Goal: Information Seeking & Learning: Check status

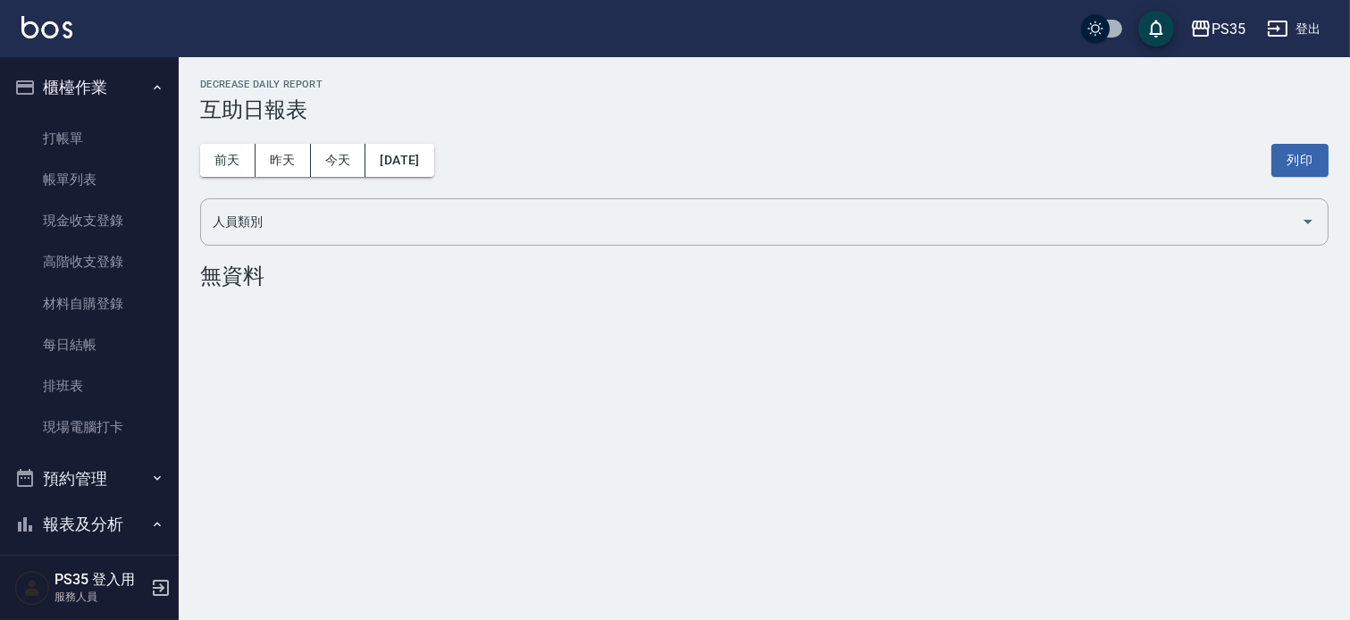
scroll to position [297, 0]
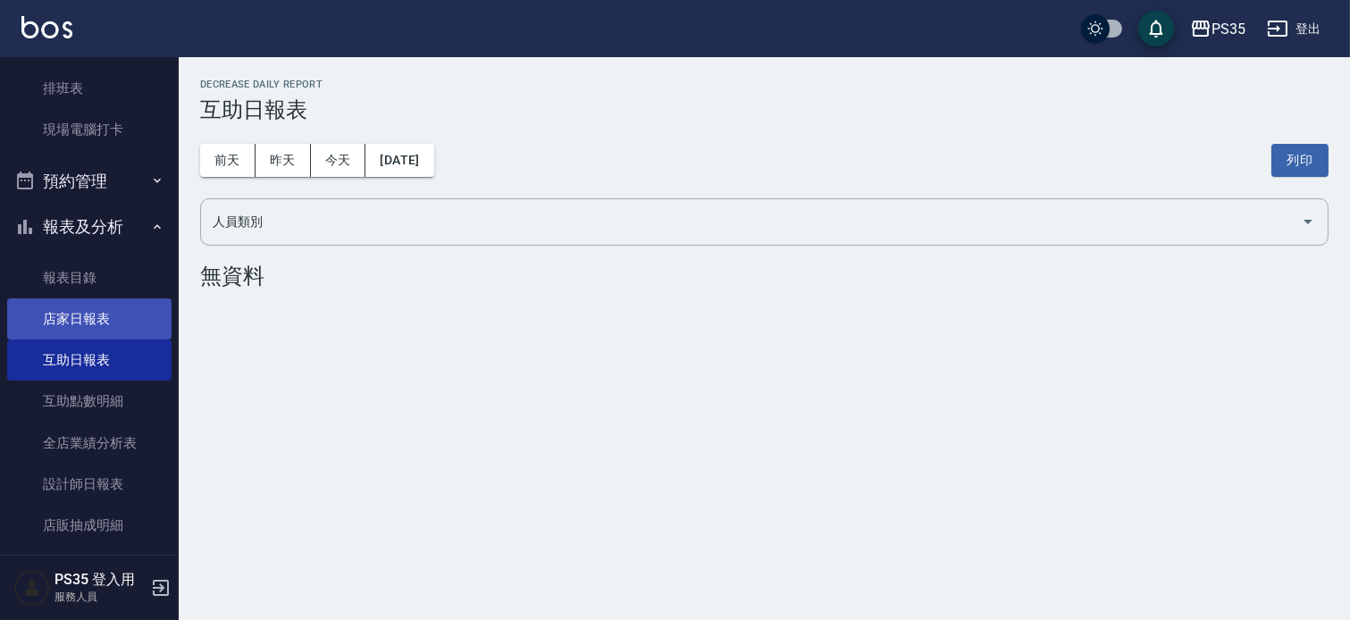
click at [77, 314] on link "店家日報表" at bounding box center [89, 318] width 164 height 41
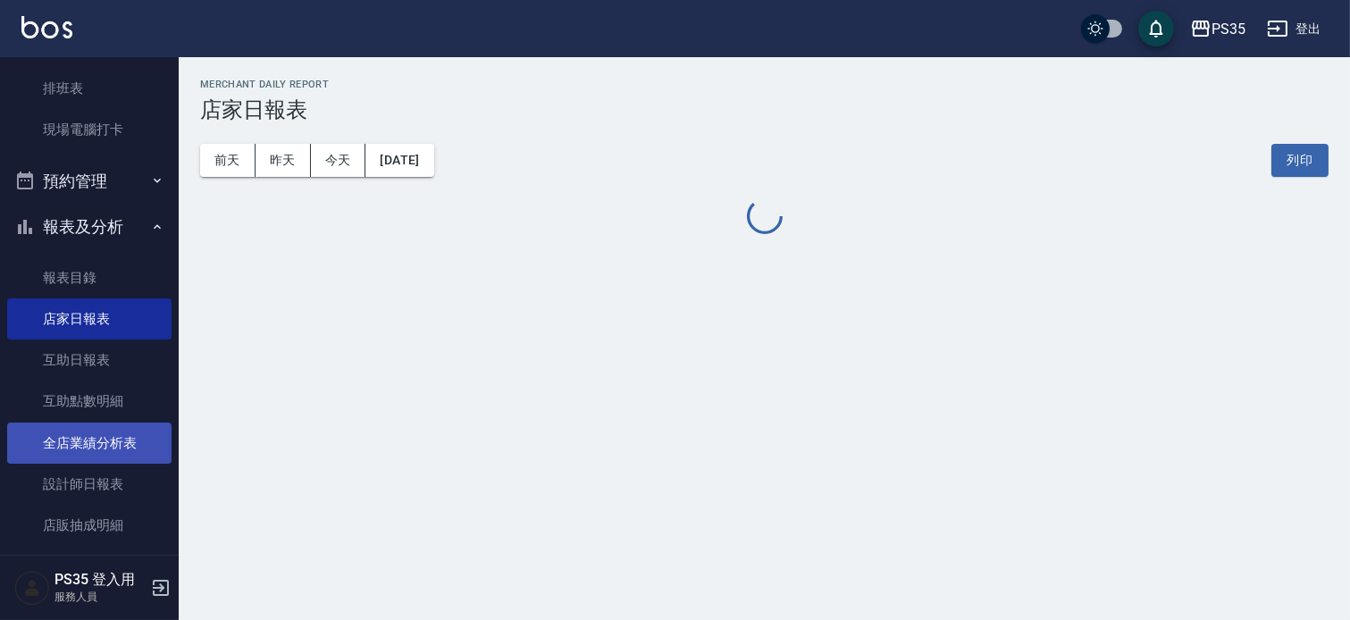
click at [71, 431] on link "全店業績分析表" at bounding box center [89, 443] width 164 height 41
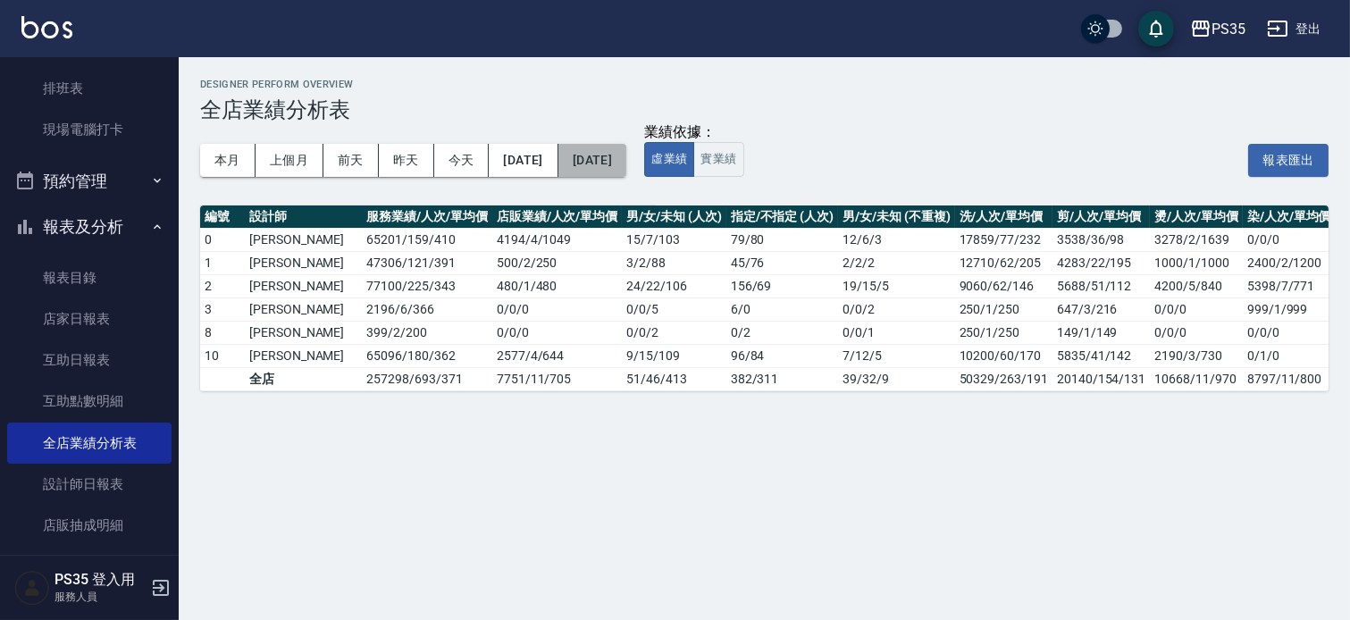
click at [621, 164] on button "[DATE]" at bounding box center [592, 160] width 68 height 33
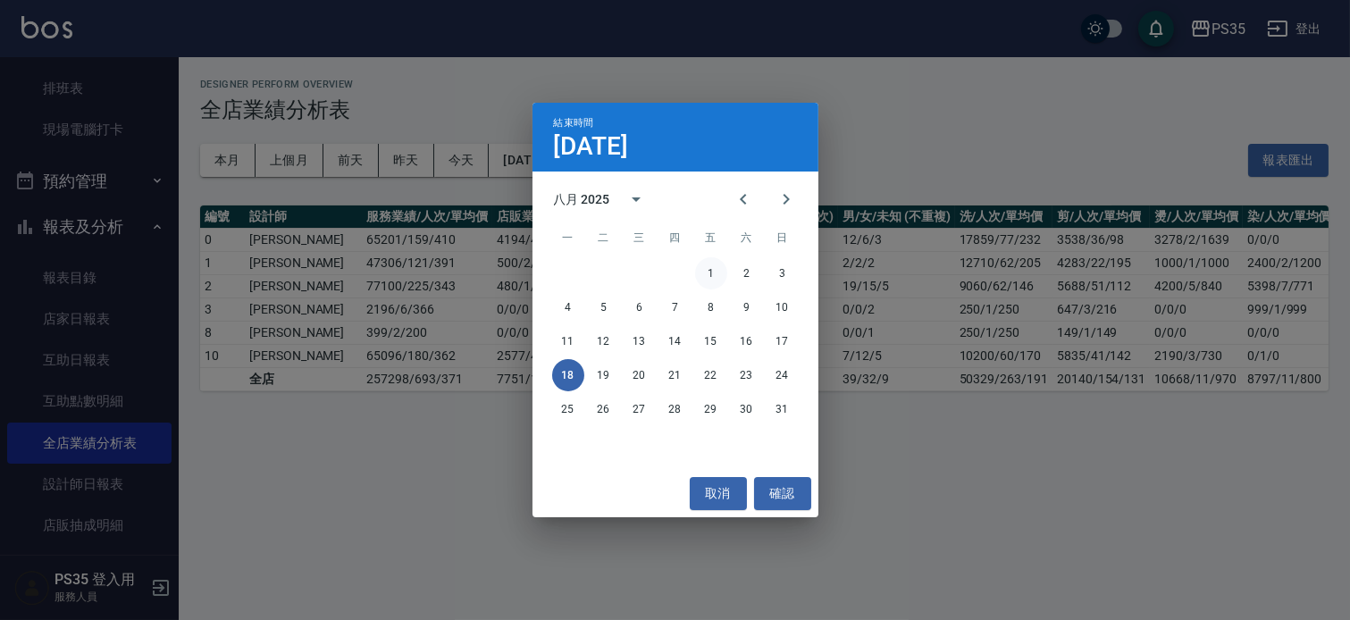
click at [708, 269] on button "1" at bounding box center [711, 273] width 32 height 32
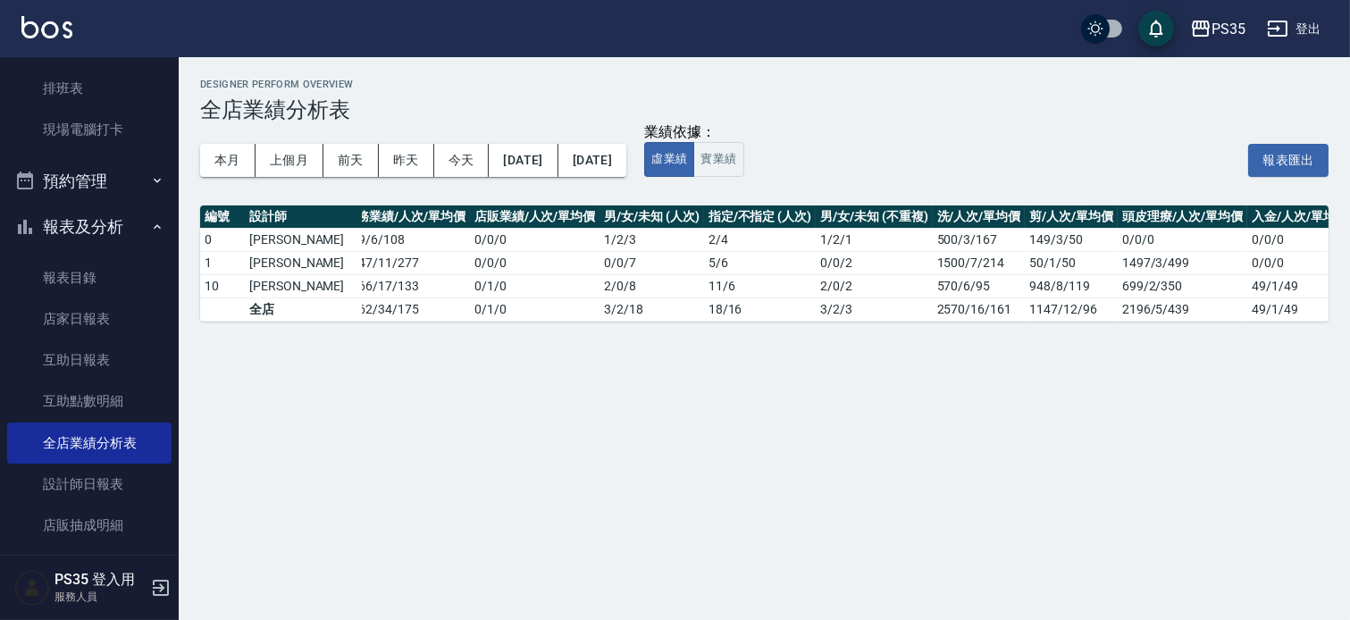
scroll to position [0, 28]
click at [743, 162] on button "實業績" at bounding box center [718, 159] width 50 height 35
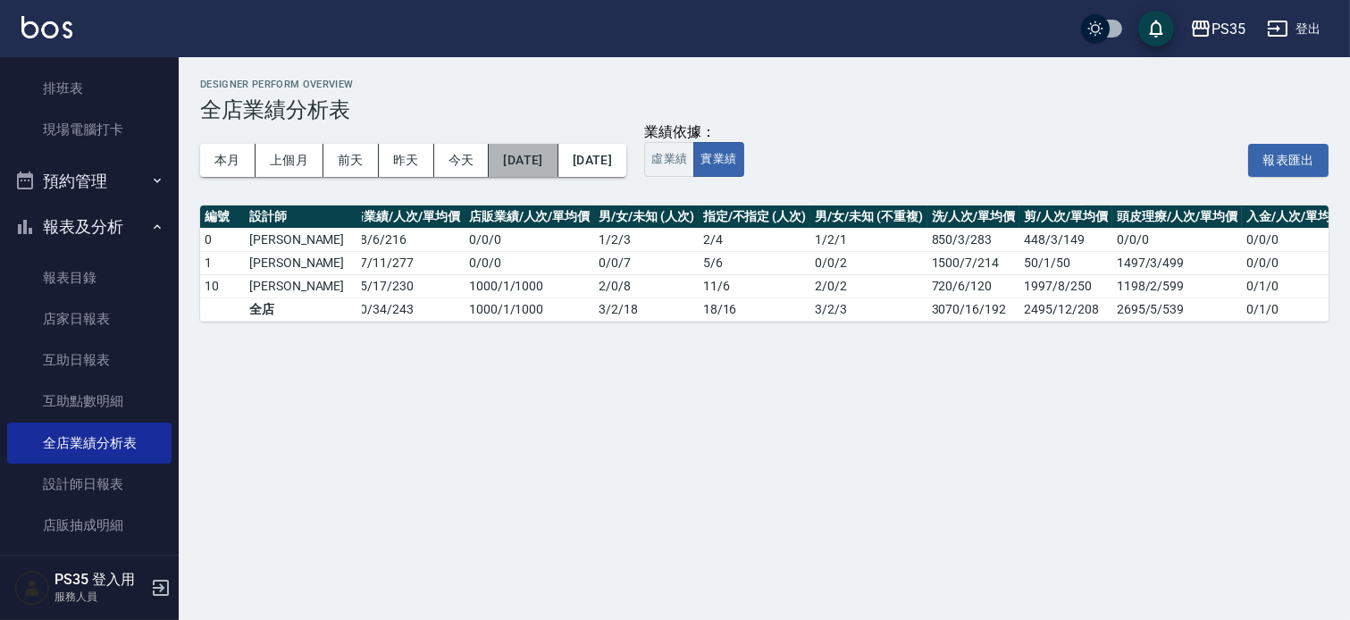
click at [541, 158] on button "[DATE]" at bounding box center [523, 160] width 69 height 33
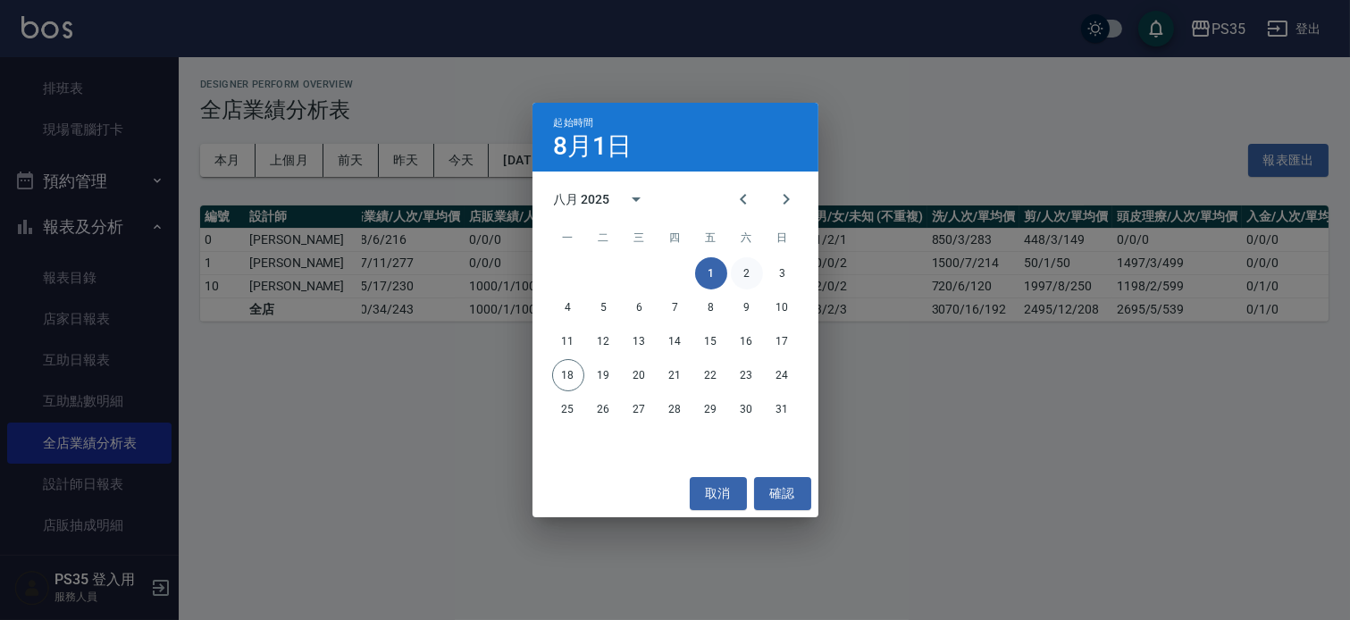
click at [742, 270] on button "2" at bounding box center [747, 273] width 32 height 32
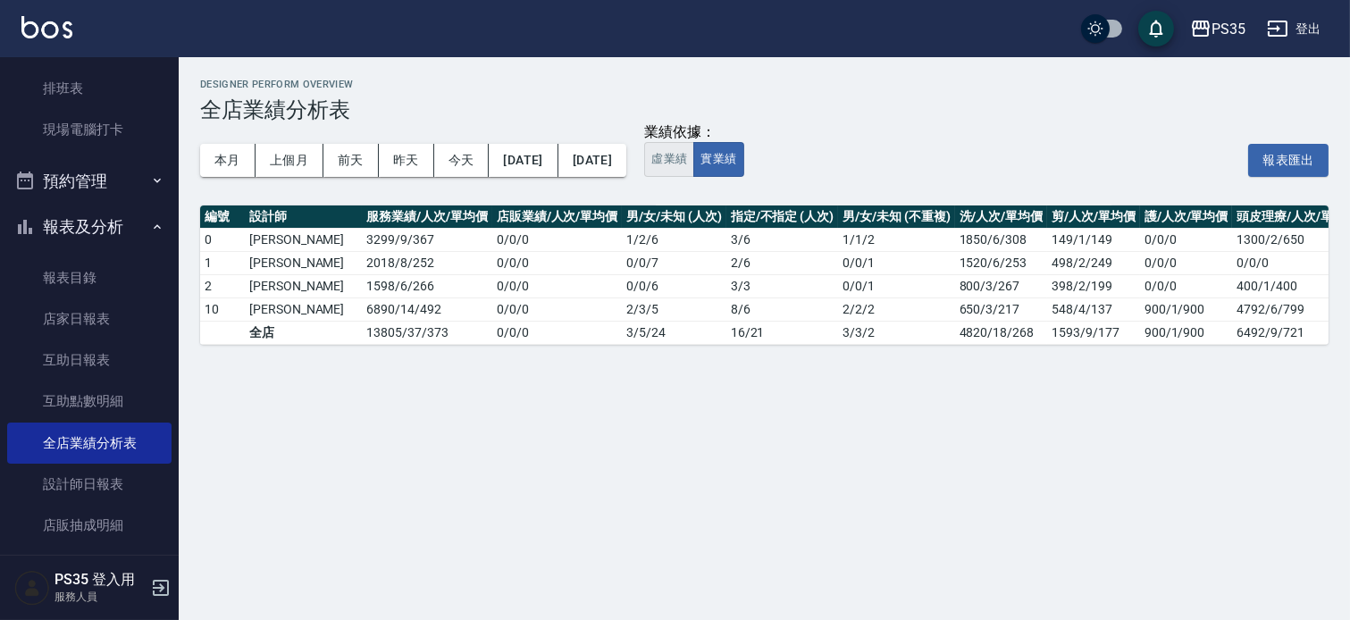
click at [694, 163] on button "虛業績" at bounding box center [669, 159] width 50 height 35
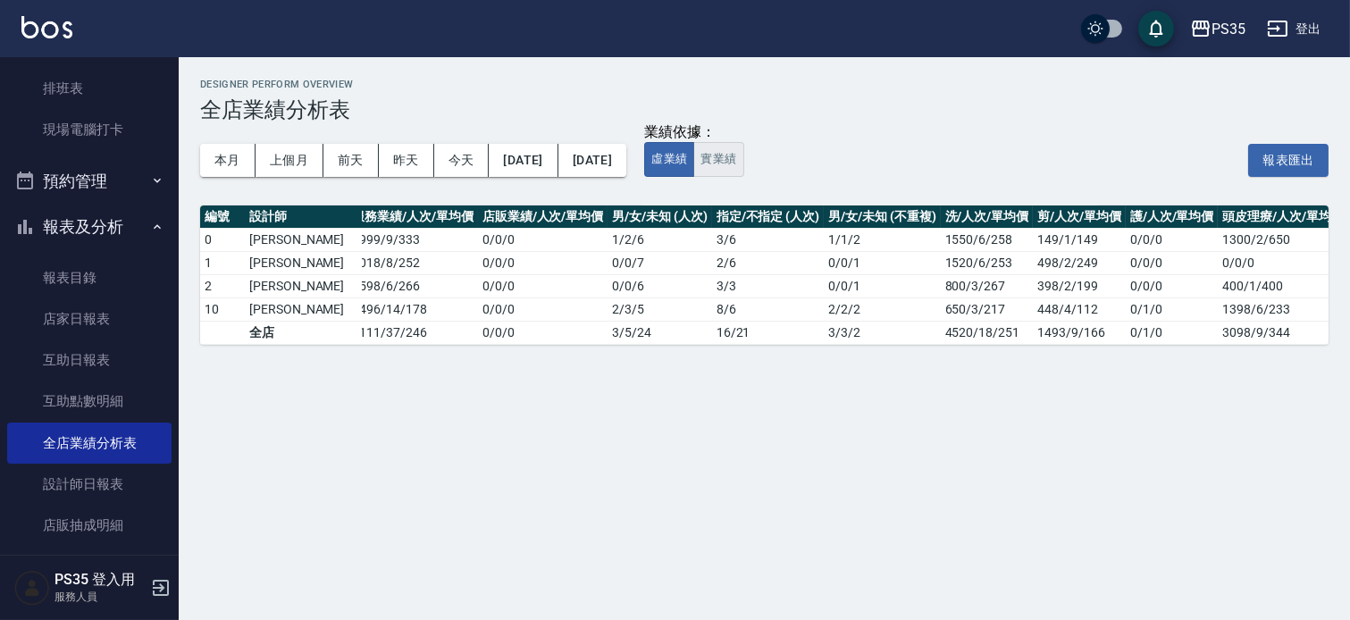
click at [743, 163] on button "實業績" at bounding box center [718, 159] width 50 height 35
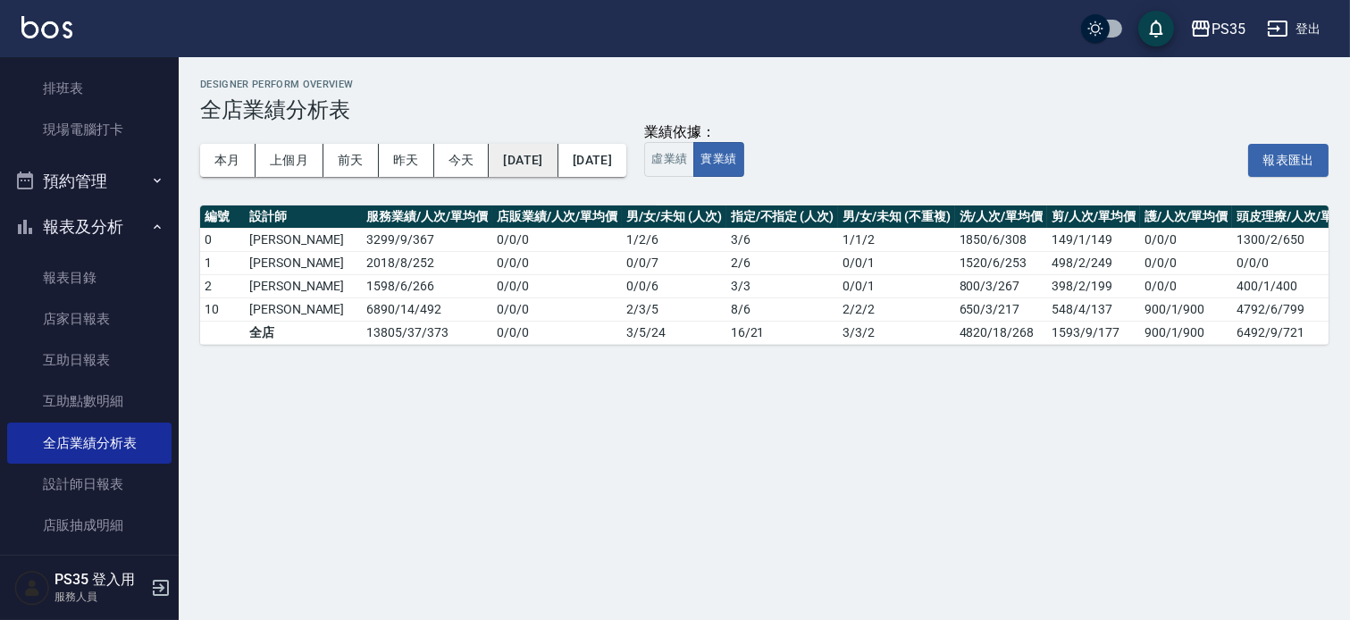
click at [557, 162] on button "[DATE]" at bounding box center [523, 160] width 69 height 33
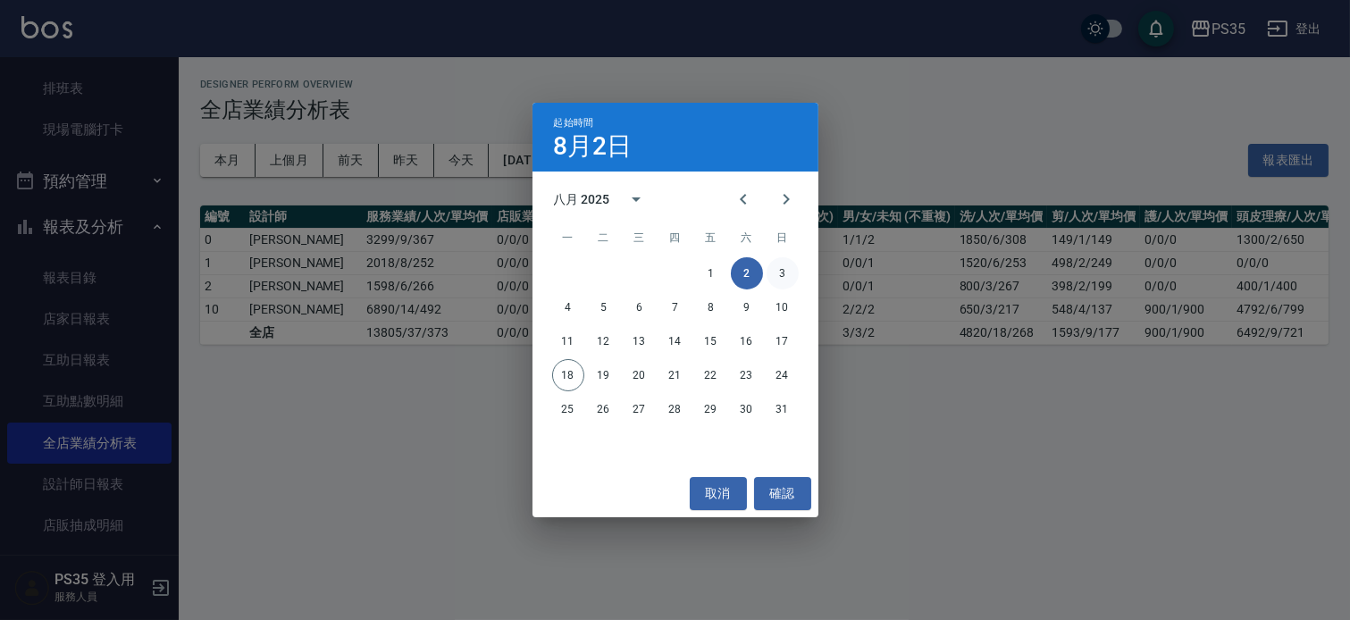
click at [783, 270] on button "3" at bounding box center [782, 273] width 32 height 32
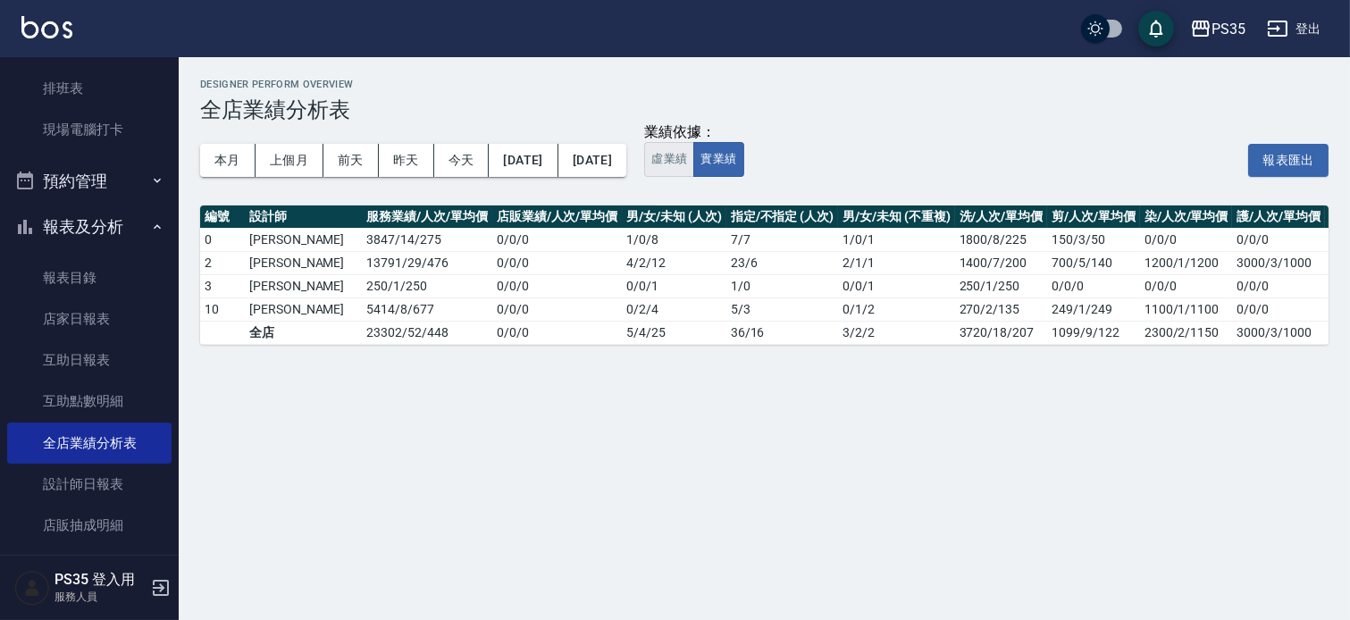
click at [694, 159] on button "虛業績" at bounding box center [669, 159] width 50 height 35
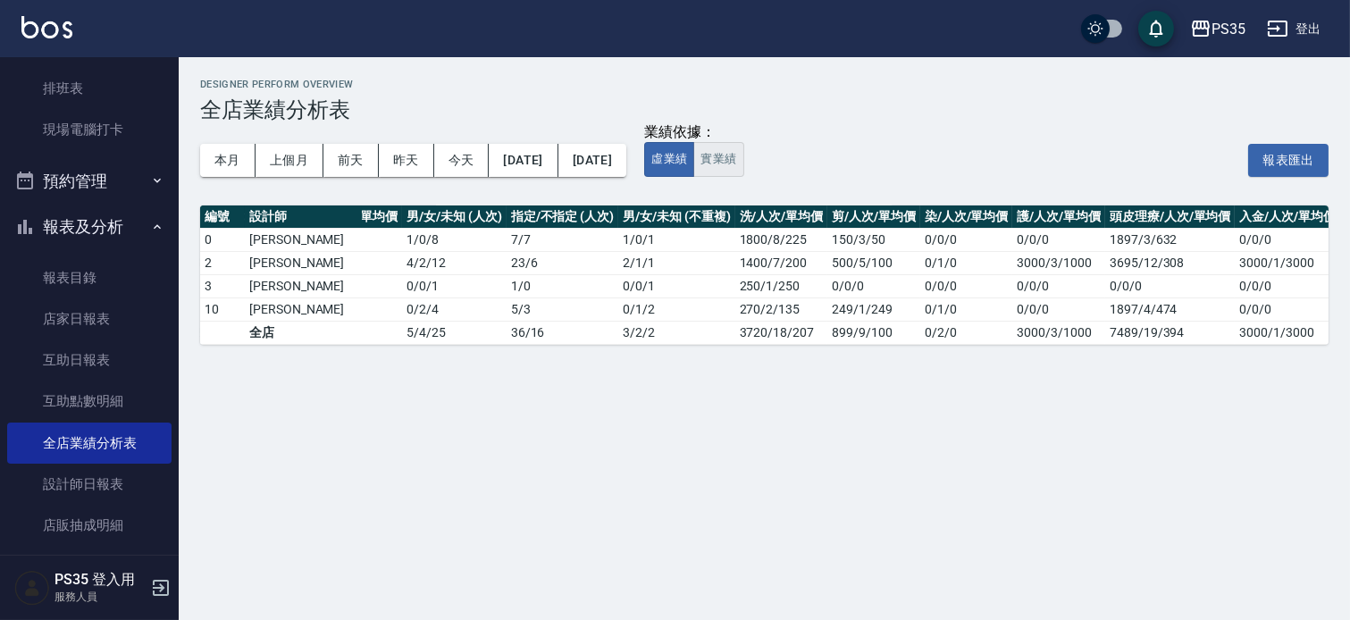
click at [743, 163] on button "實業績" at bounding box center [718, 159] width 50 height 35
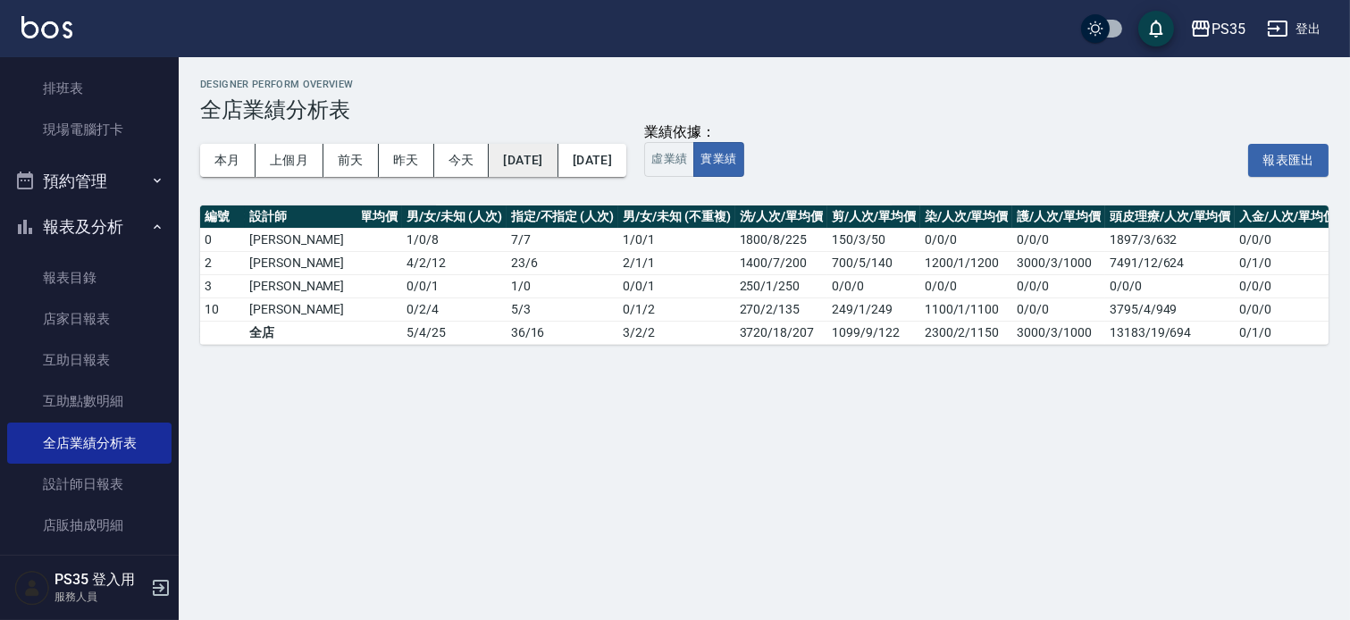
click at [557, 152] on button "[DATE]" at bounding box center [523, 160] width 69 height 33
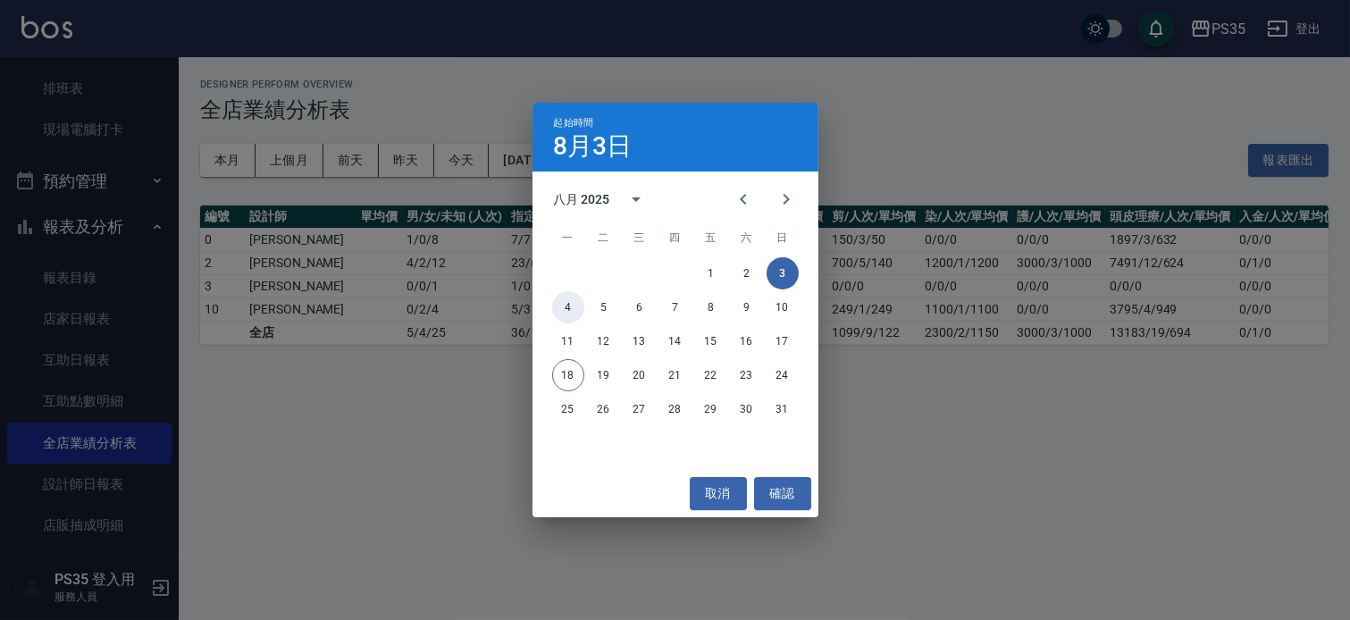
click at [563, 306] on button "4" at bounding box center [568, 307] width 32 height 32
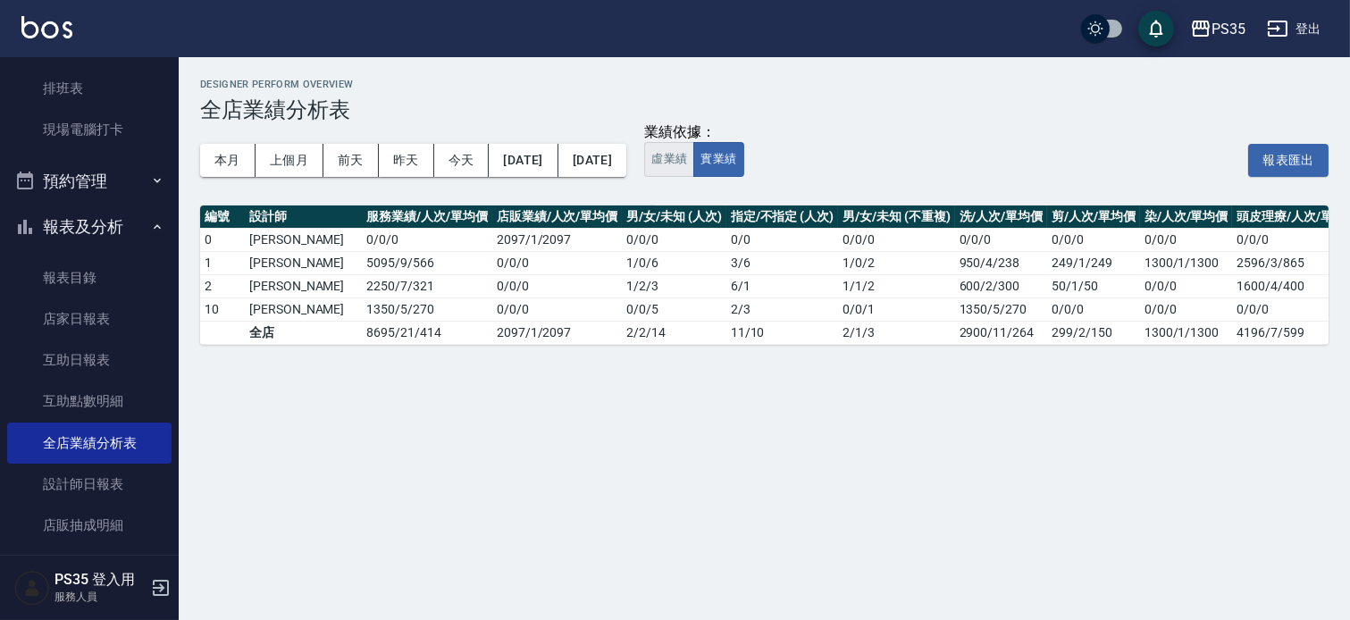
click at [694, 158] on button "虛業績" at bounding box center [669, 159] width 50 height 35
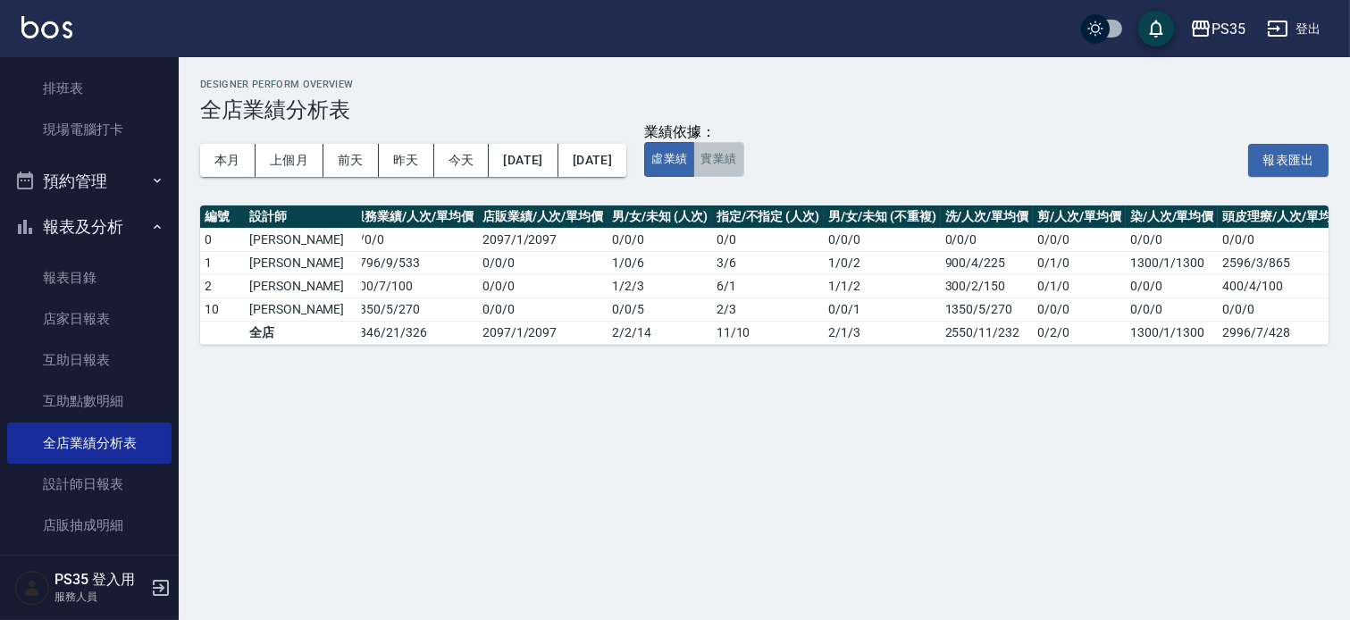
click at [743, 157] on button "實業績" at bounding box center [718, 159] width 50 height 35
click at [548, 159] on button "[DATE]" at bounding box center [523, 160] width 69 height 33
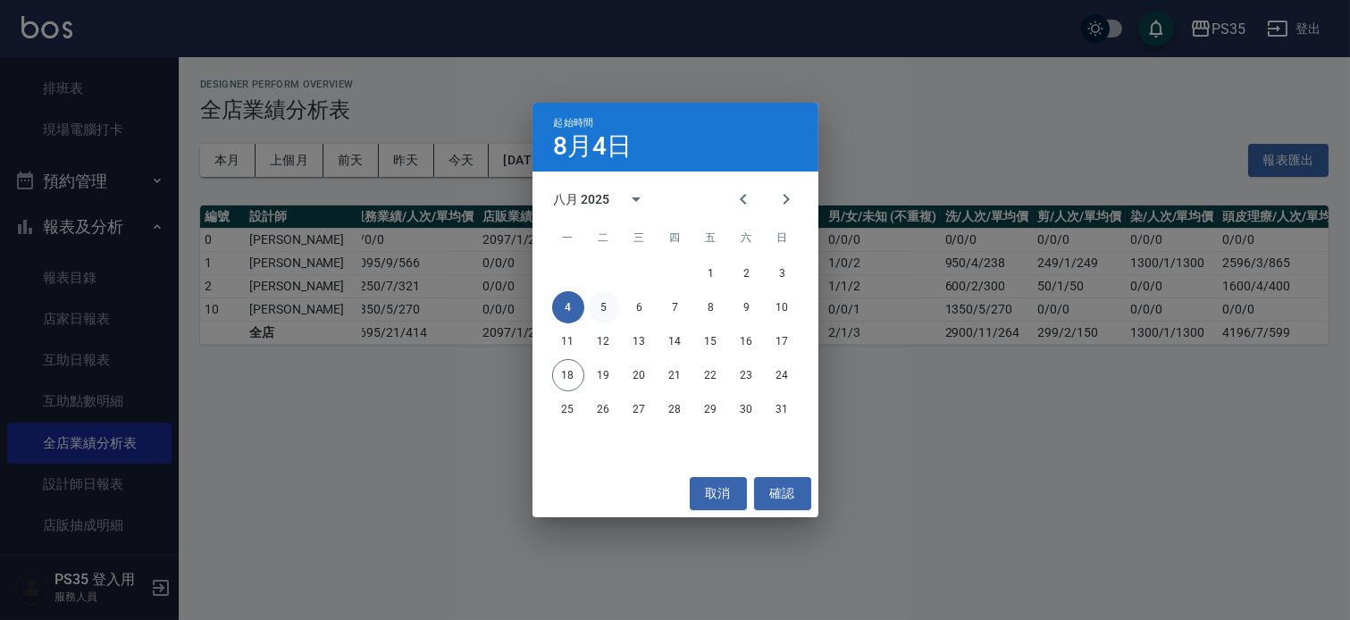
click at [605, 305] on button "5" at bounding box center [604, 307] width 32 height 32
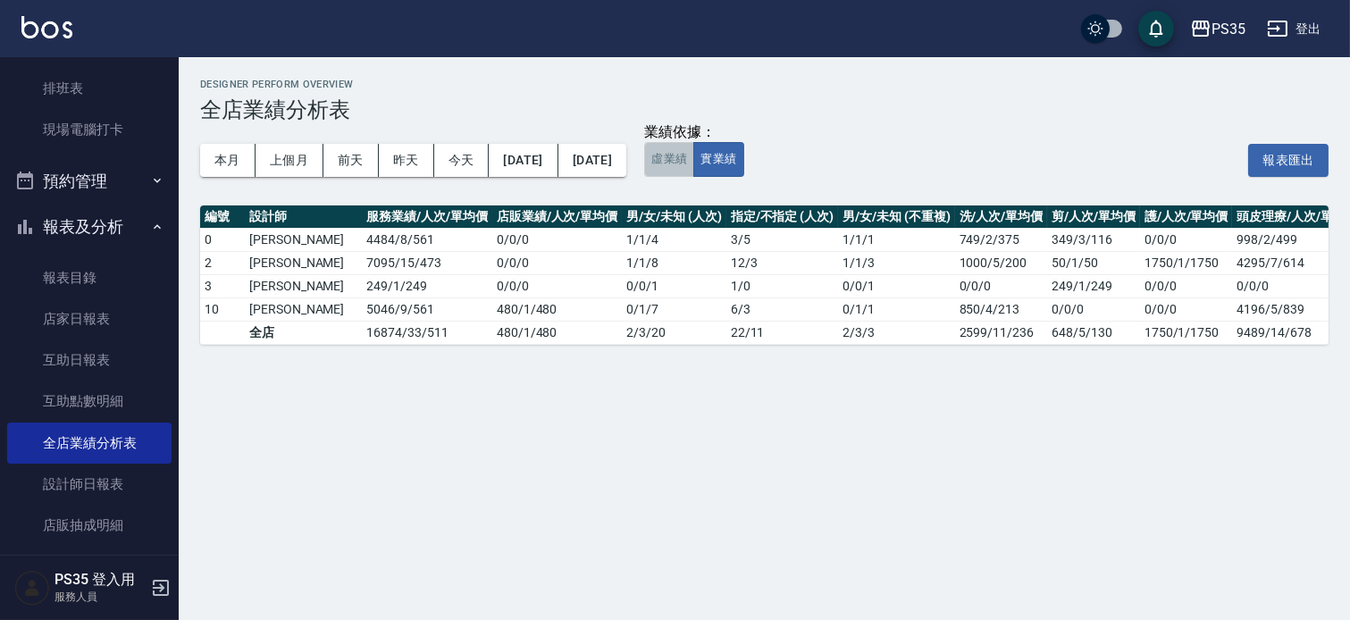
click at [694, 148] on button "虛業績" at bounding box center [669, 159] width 50 height 35
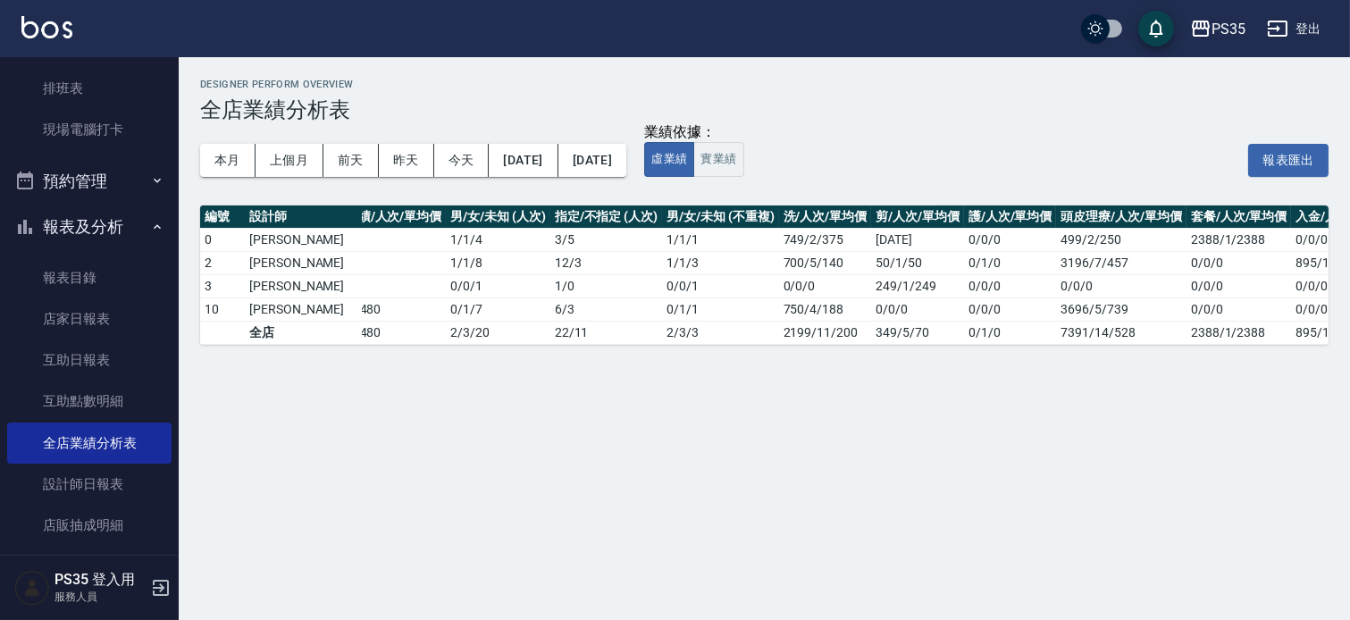
scroll to position [0, 233]
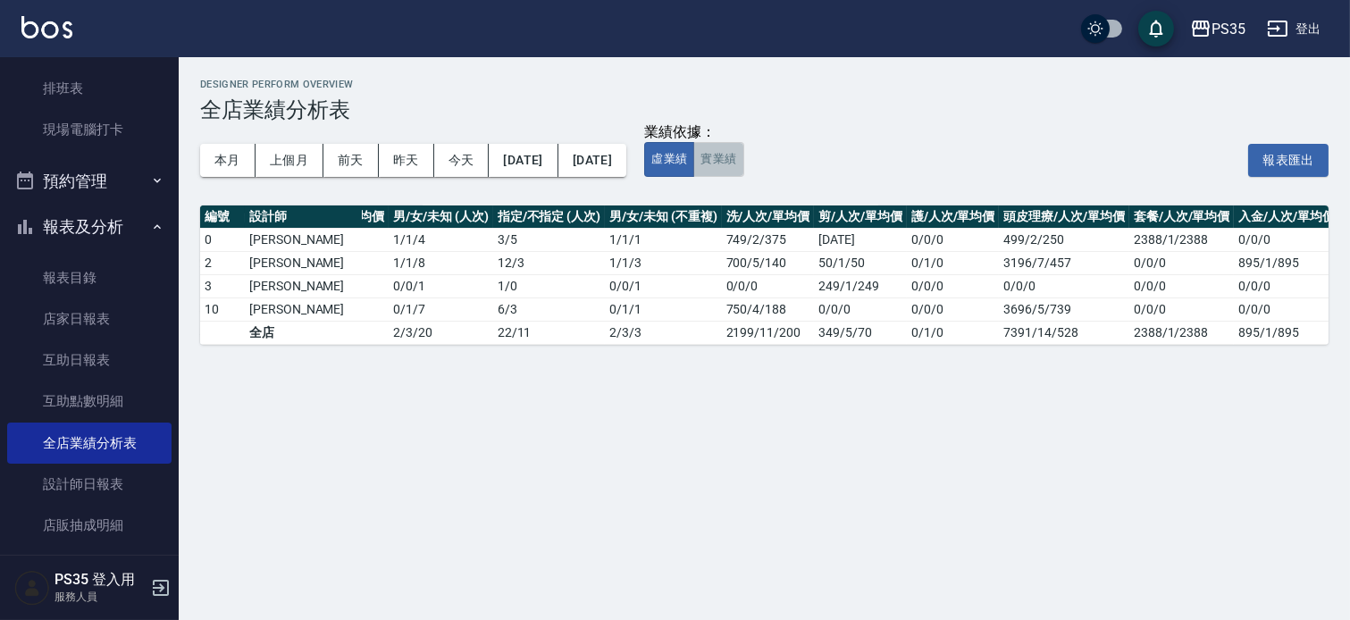
click at [743, 159] on button "實業績" at bounding box center [718, 159] width 50 height 35
click at [557, 152] on button "[DATE]" at bounding box center [523, 160] width 69 height 33
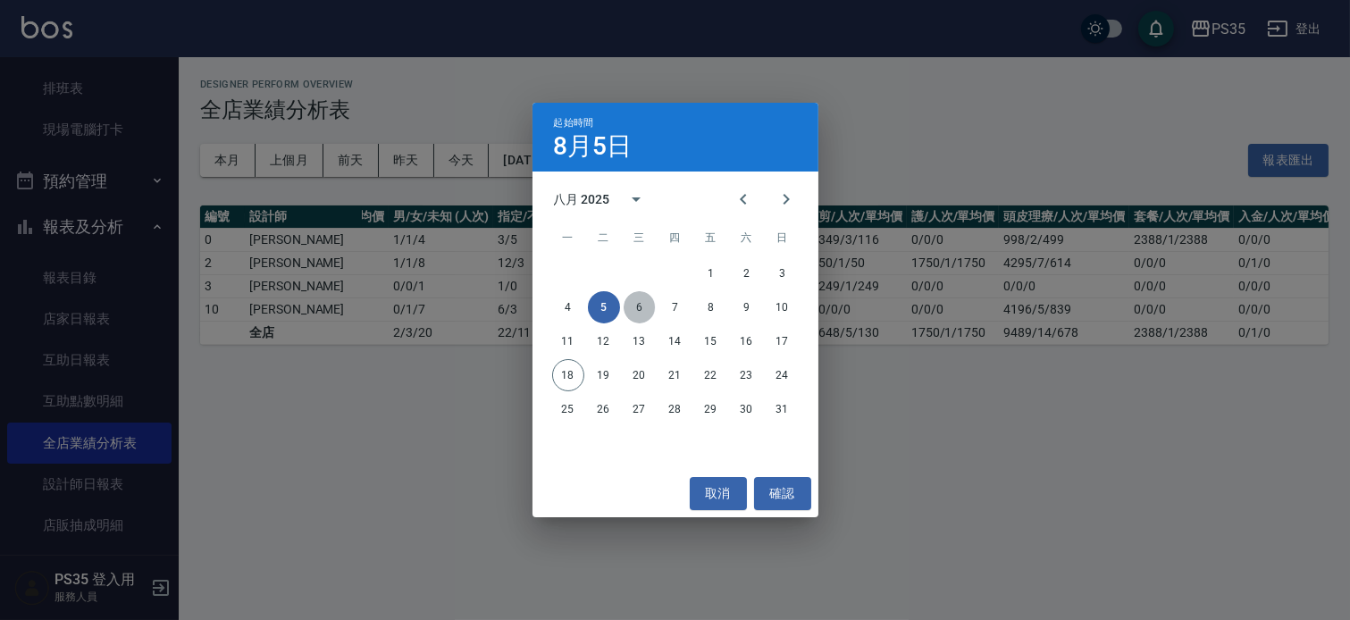
click at [632, 305] on button "6" at bounding box center [640, 307] width 32 height 32
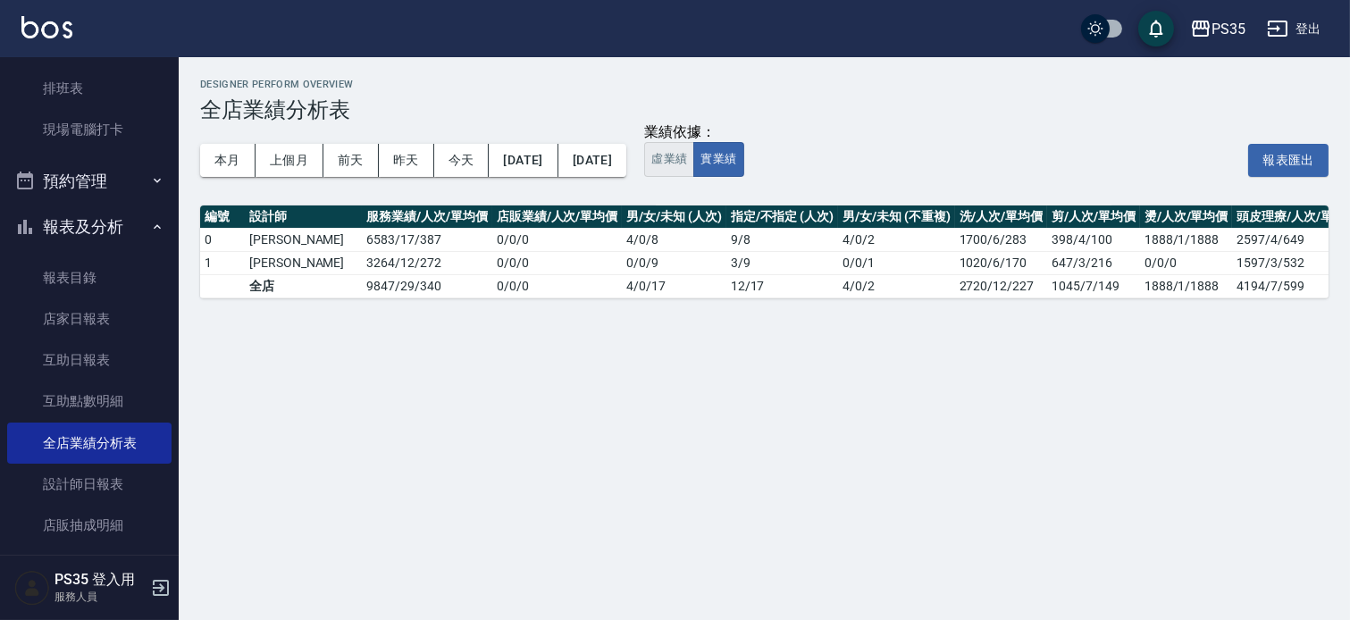
click at [694, 162] on button "虛業績" at bounding box center [669, 159] width 50 height 35
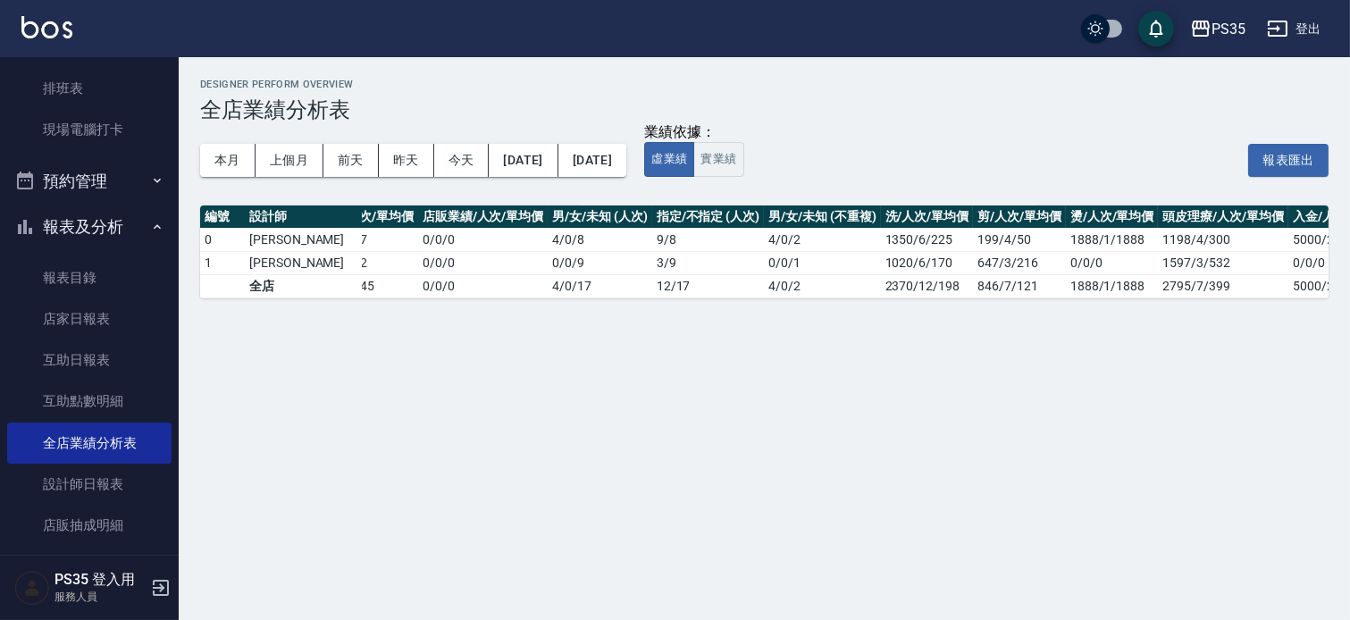
scroll to position [0, 123]
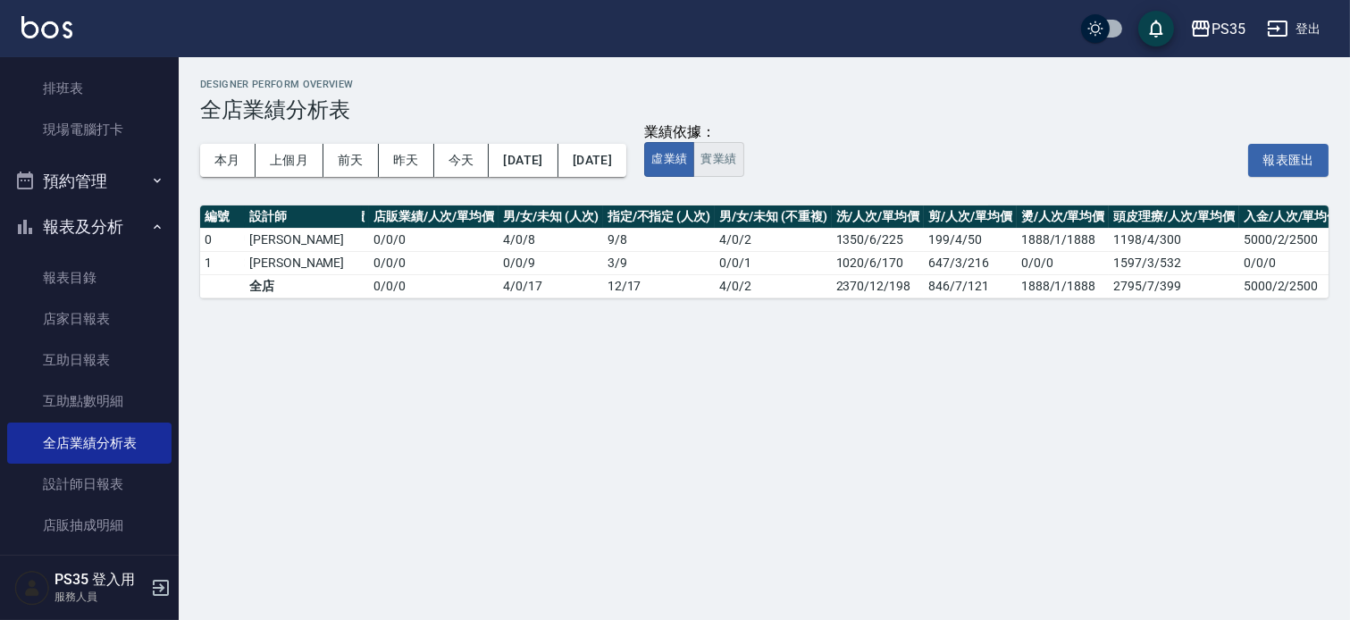
click at [743, 163] on button "實業績" at bounding box center [718, 159] width 50 height 35
click at [557, 162] on button "[DATE]" at bounding box center [523, 160] width 69 height 33
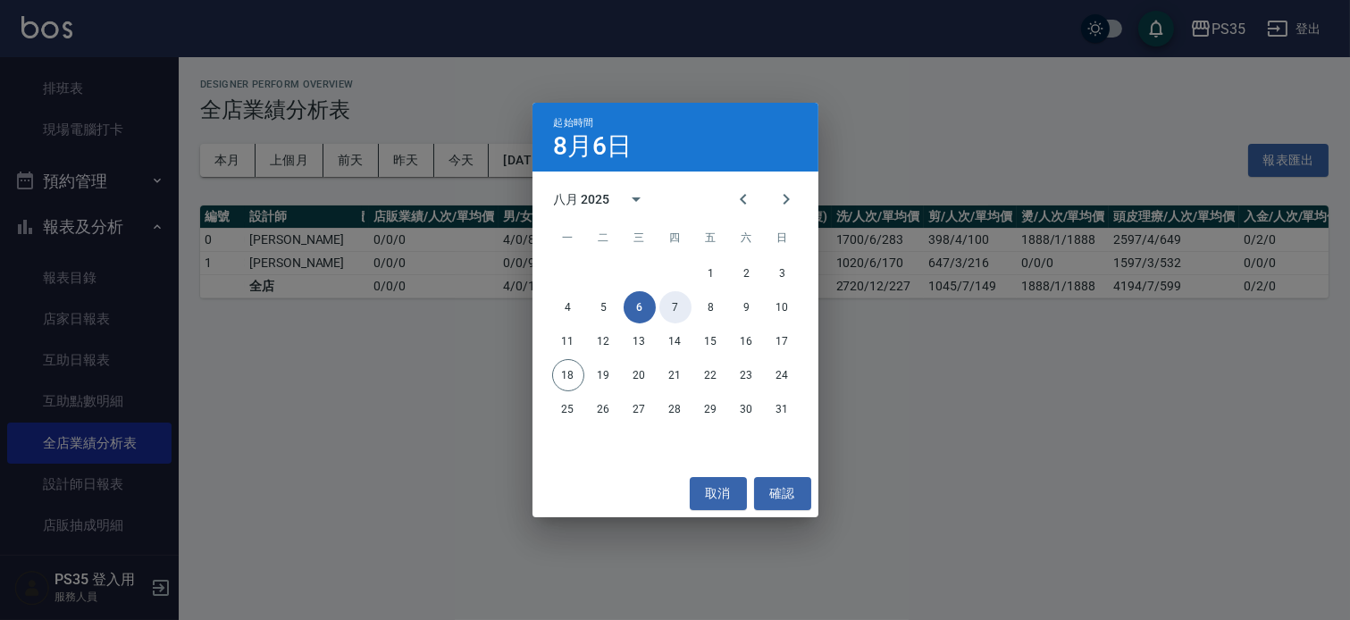
click at [671, 305] on button "7" at bounding box center [675, 307] width 32 height 32
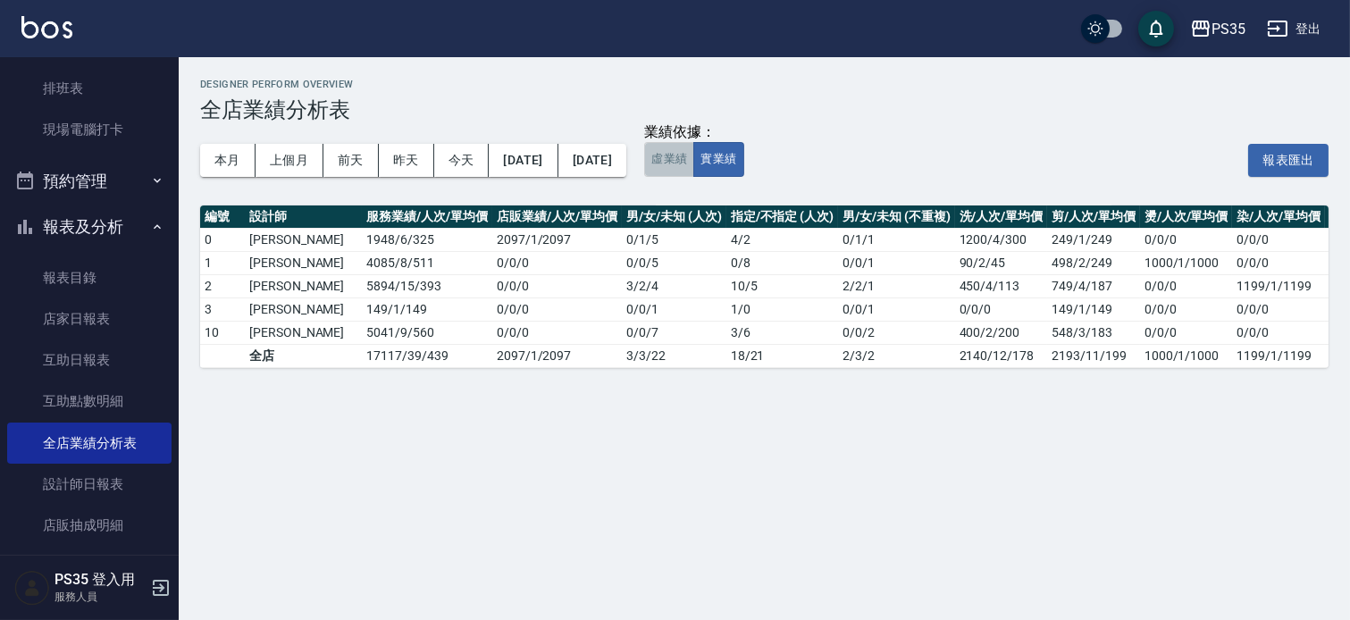
click at [694, 161] on button "虛業績" at bounding box center [669, 159] width 50 height 35
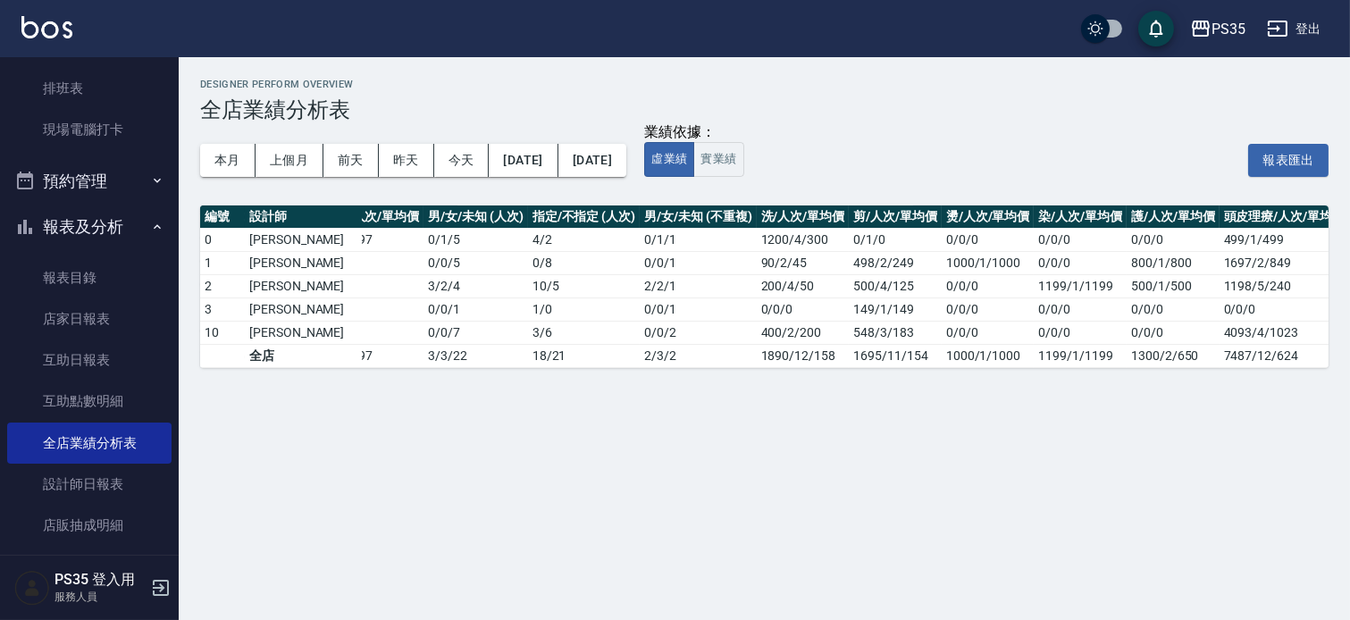
scroll to position [0, 207]
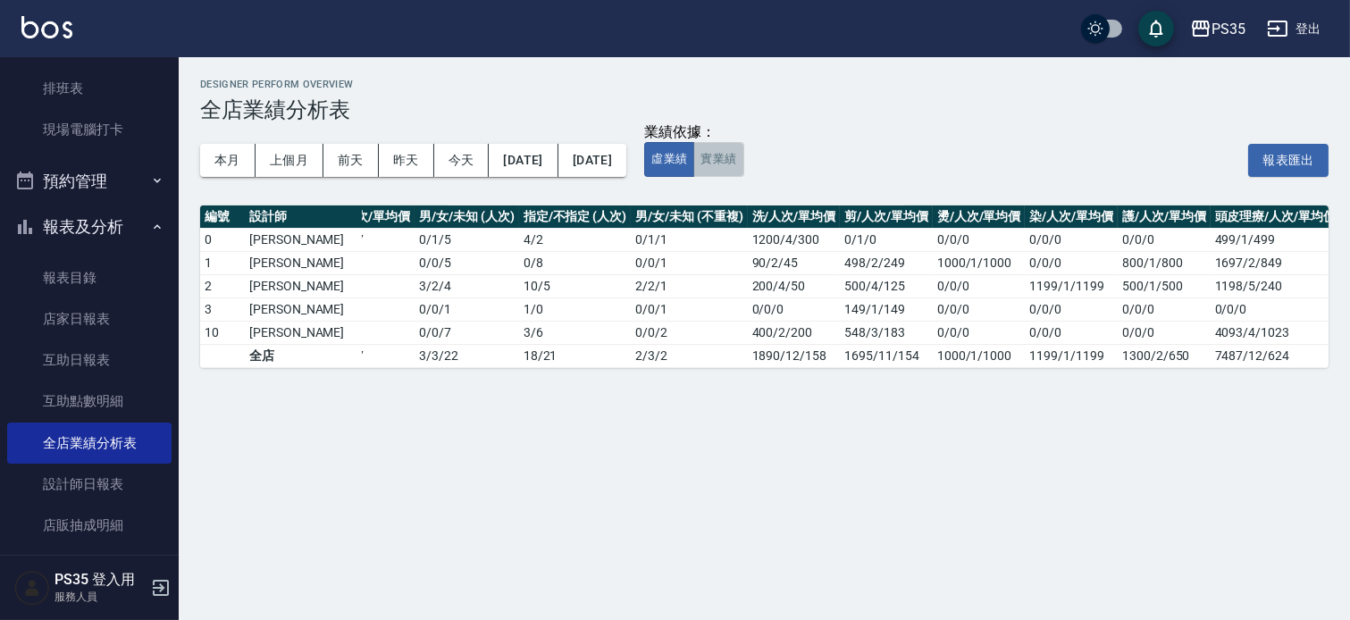
click at [743, 156] on button "實業績" at bounding box center [718, 159] width 50 height 35
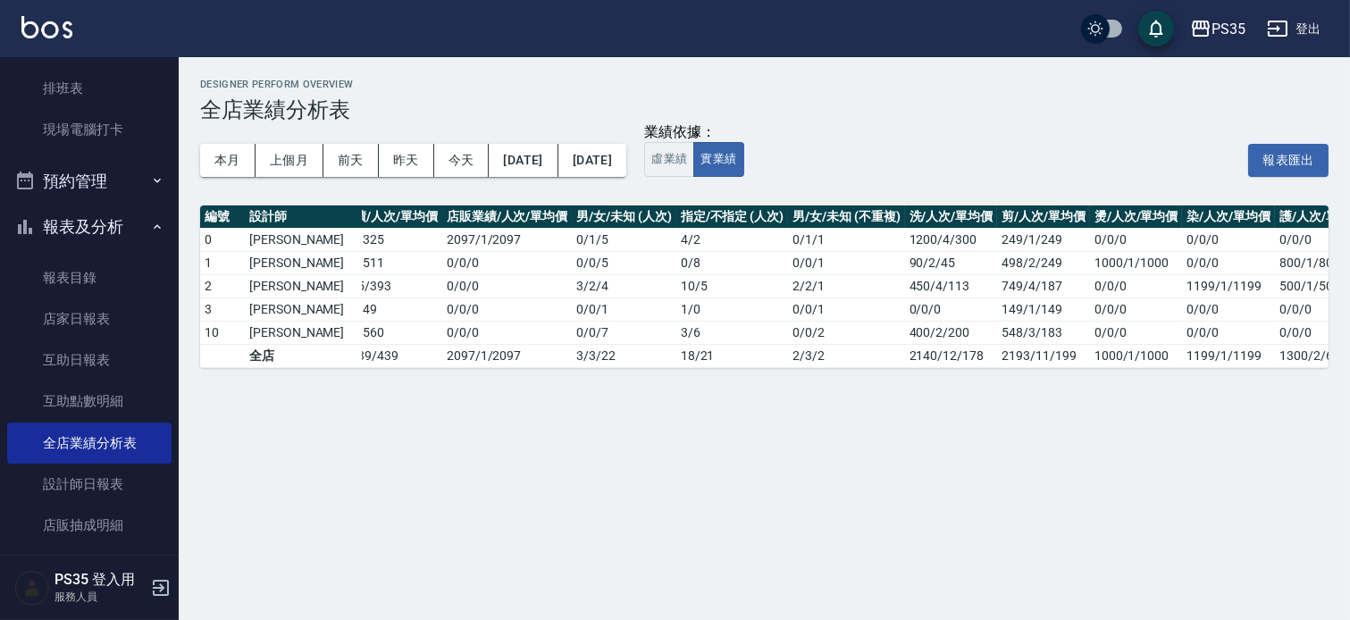
scroll to position [0, 0]
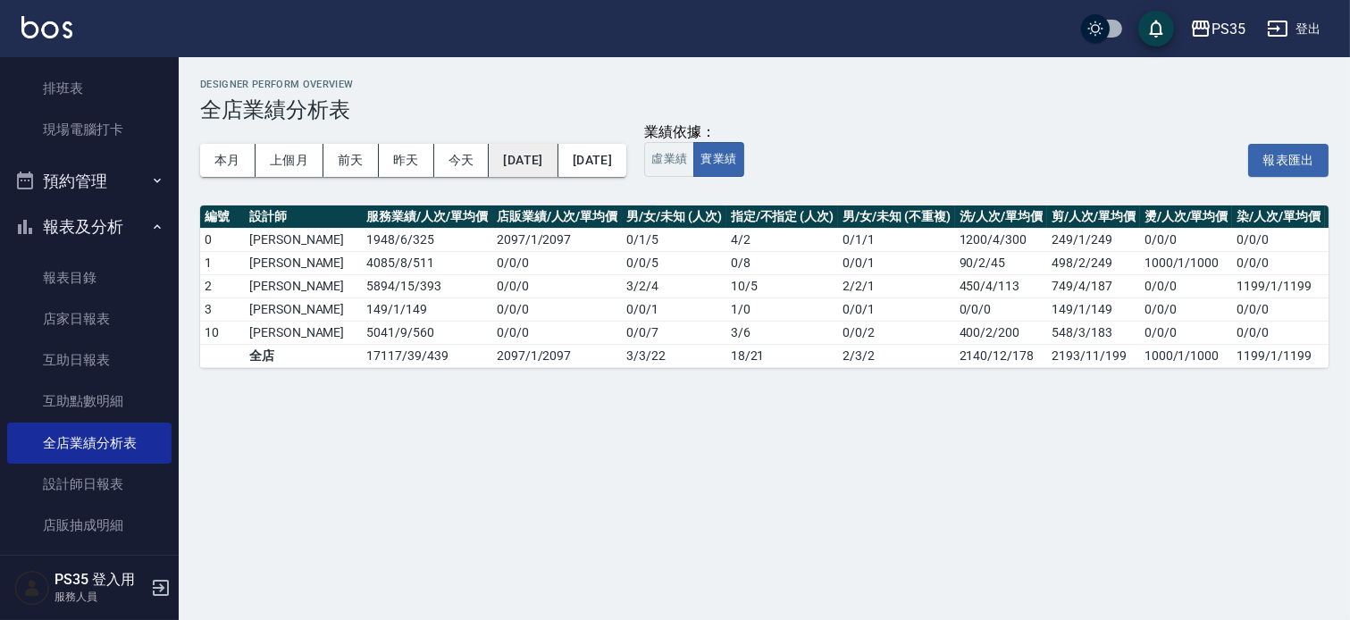
click at [533, 152] on button "[DATE]" at bounding box center [523, 160] width 69 height 33
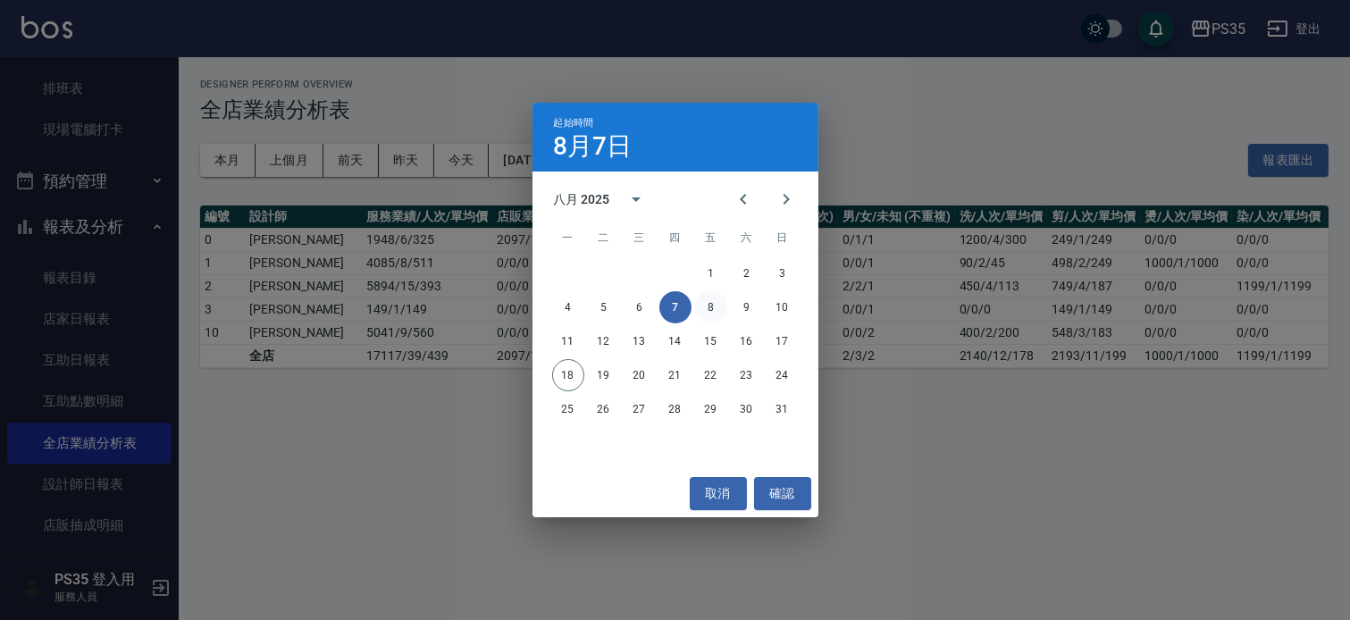
click at [708, 305] on button "8" at bounding box center [711, 307] width 32 height 32
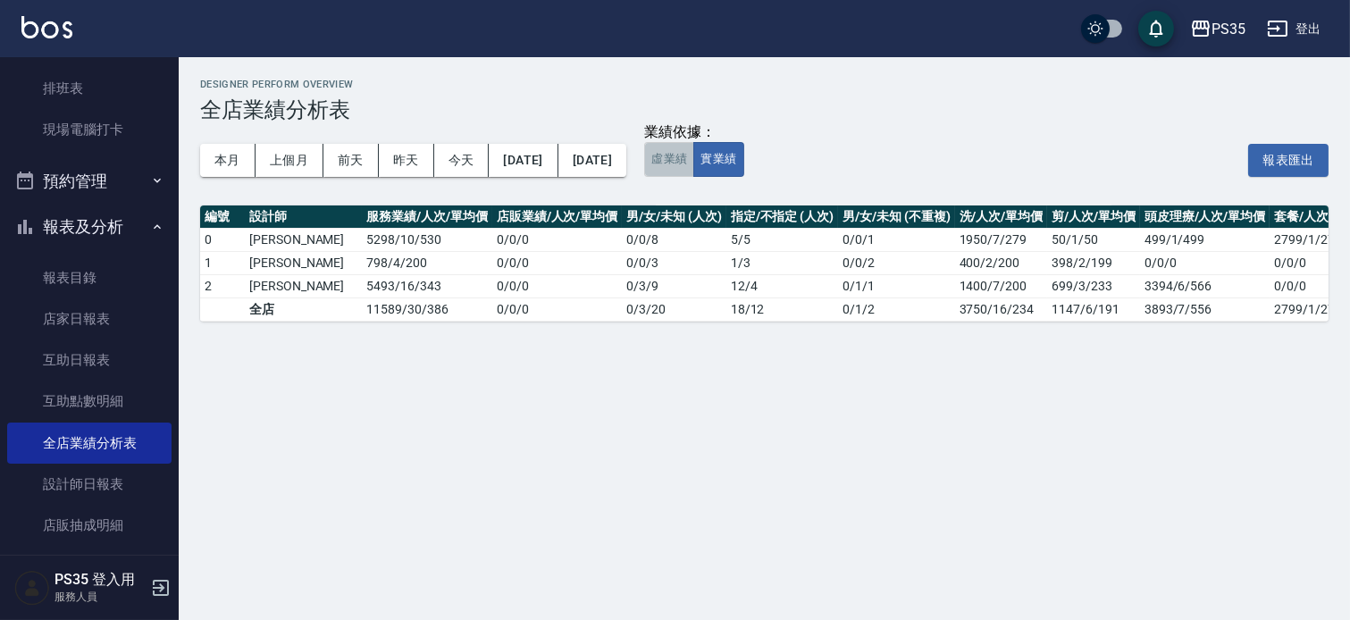
click at [694, 159] on button "虛業績" at bounding box center [669, 159] width 50 height 35
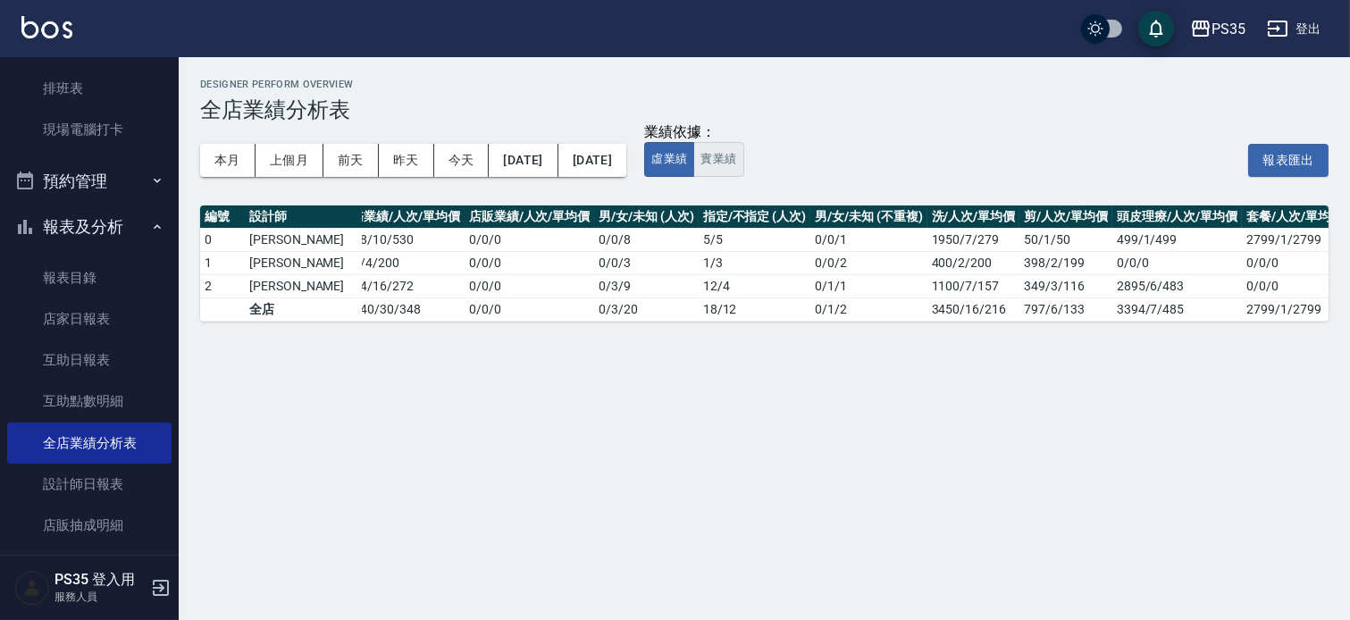
click at [743, 154] on button "實業績" at bounding box center [718, 159] width 50 height 35
click at [540, 161] on button "[DATE]" at bounding box center [523, 160] width 69 height 33
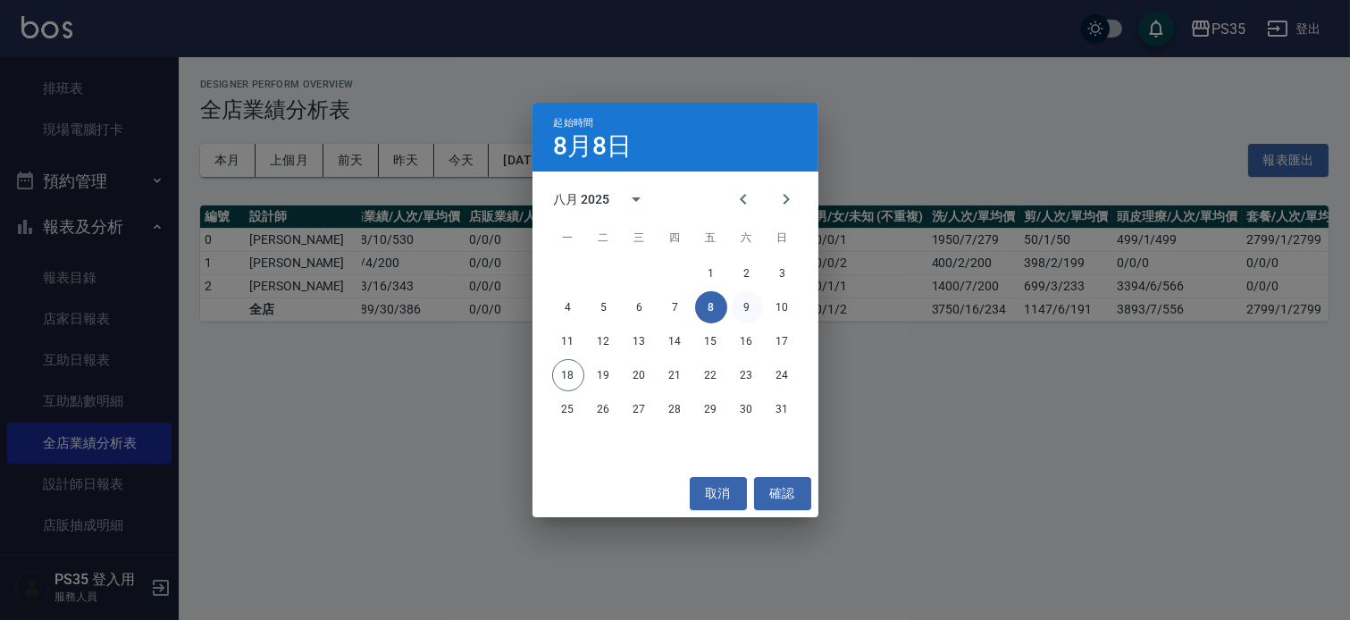
click at [751, 308] on button "9" at bounding box center [747, 307] width 32 height 32
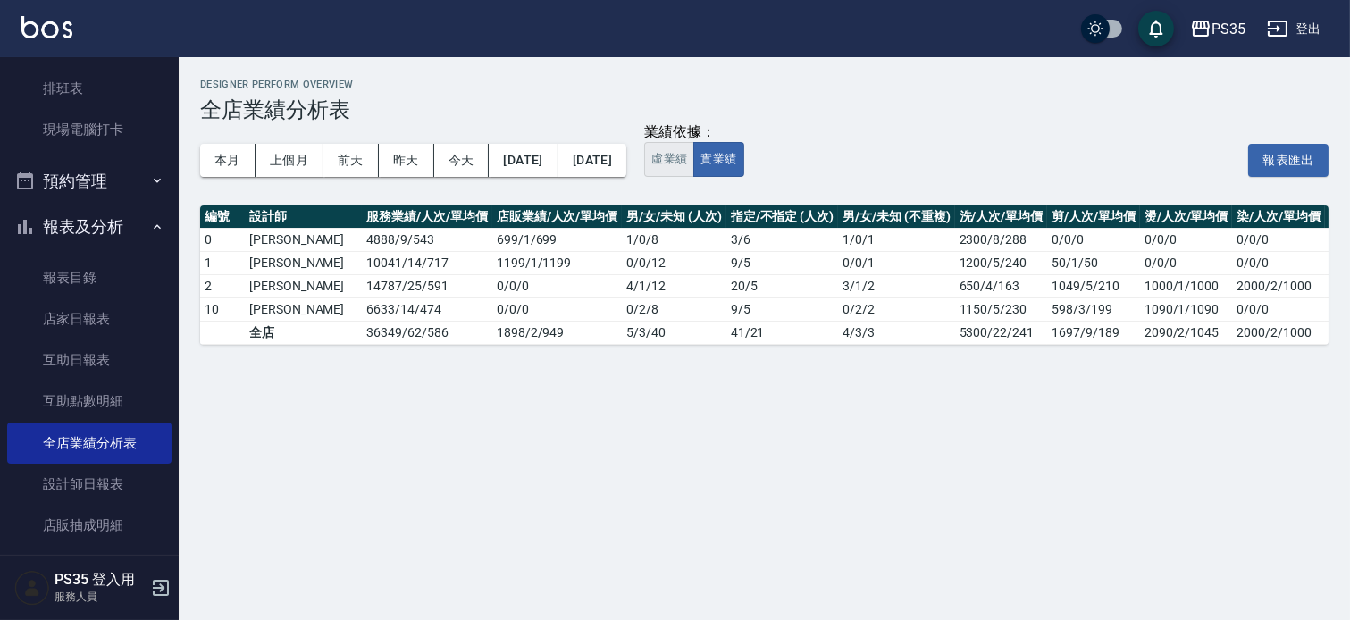
click at [694, 166] on button "虛業績" at bounding box center [669, 159] width 50 height 35
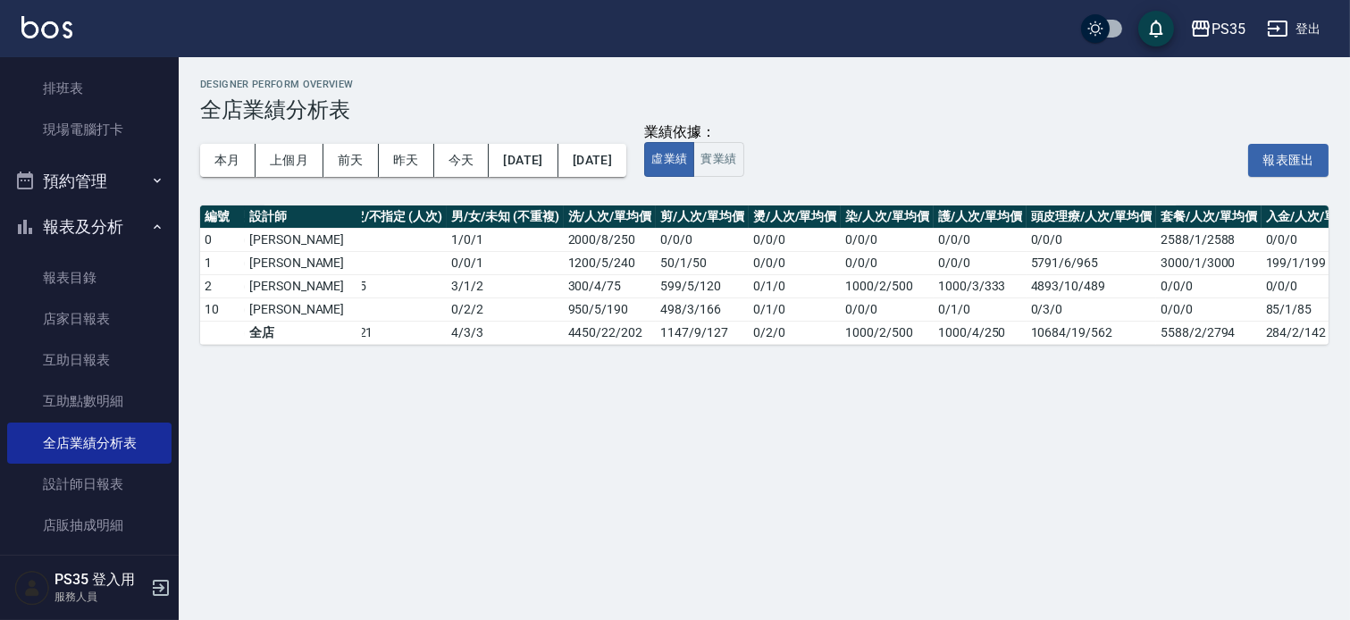
scroll to position [0, 424]
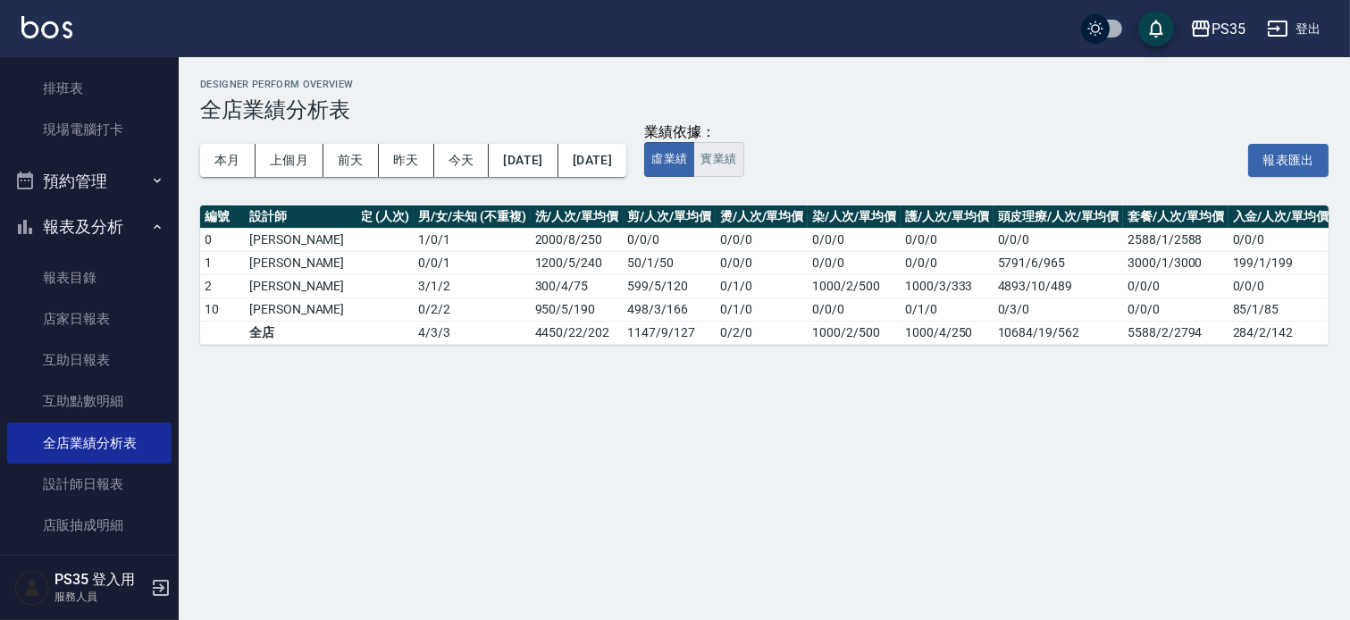
click at [743, 157] on button "實業績" at bounding box center [718, 159] width 50 height 35
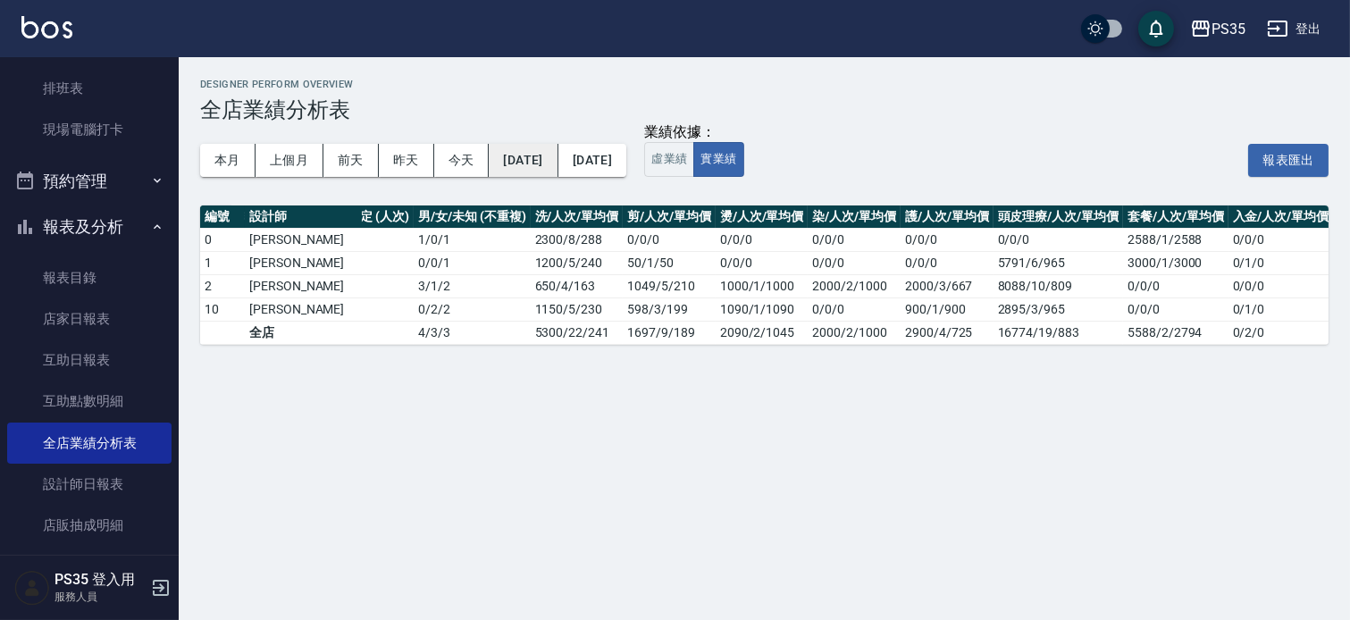
click at [557, 155] on button "[DATE]" at bounding box center [523, 160] width 69 height 33
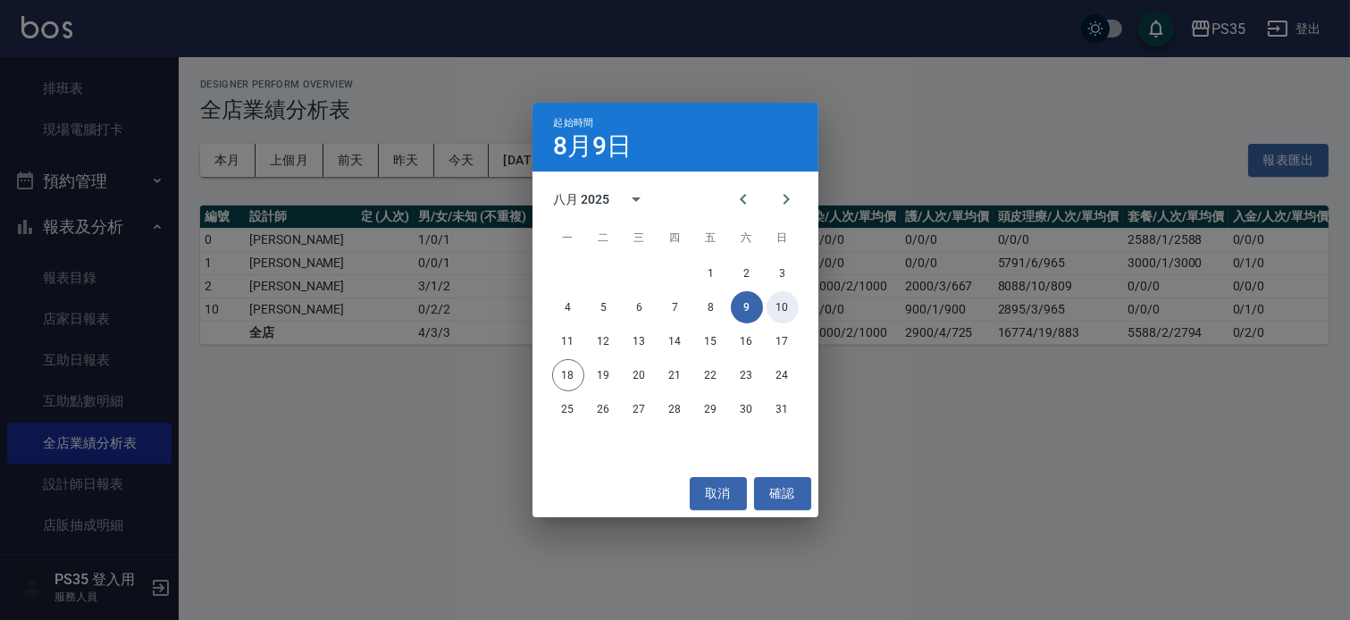
click at [786, 297] on button "10" at bounding box center [782, 307] width 32 height 32
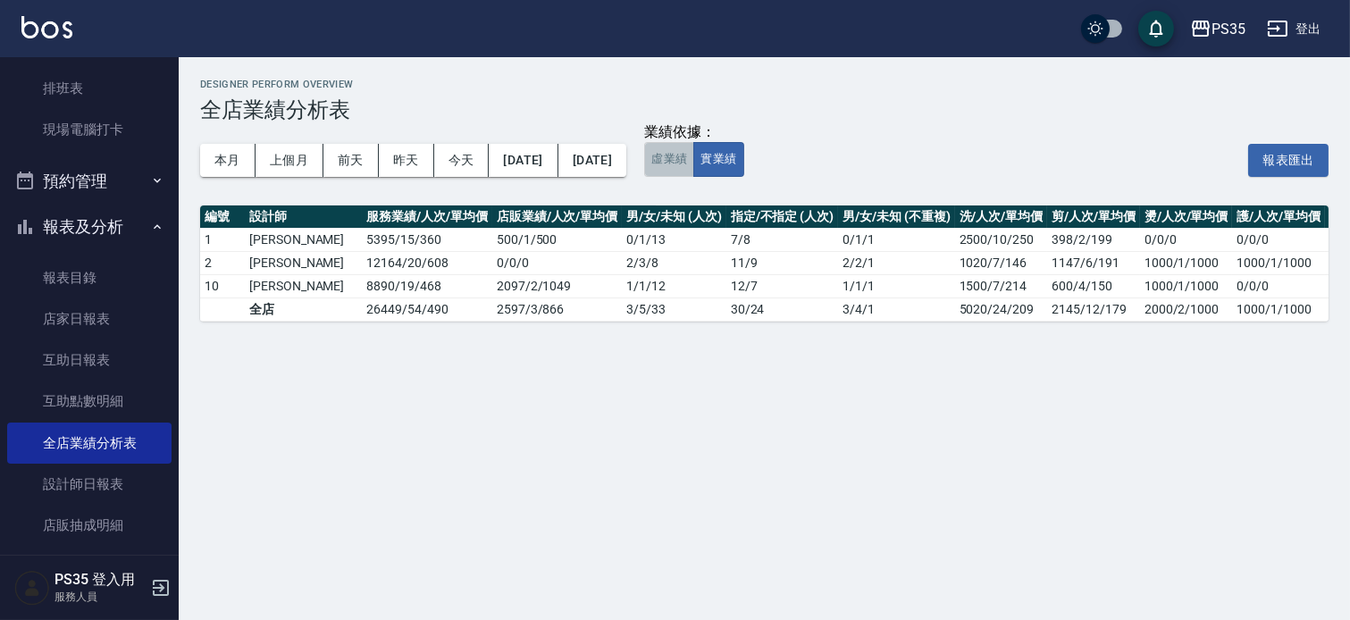
click at [694, 158] on button "虛業績" at bounding box center [669, 159] width 50 height 35
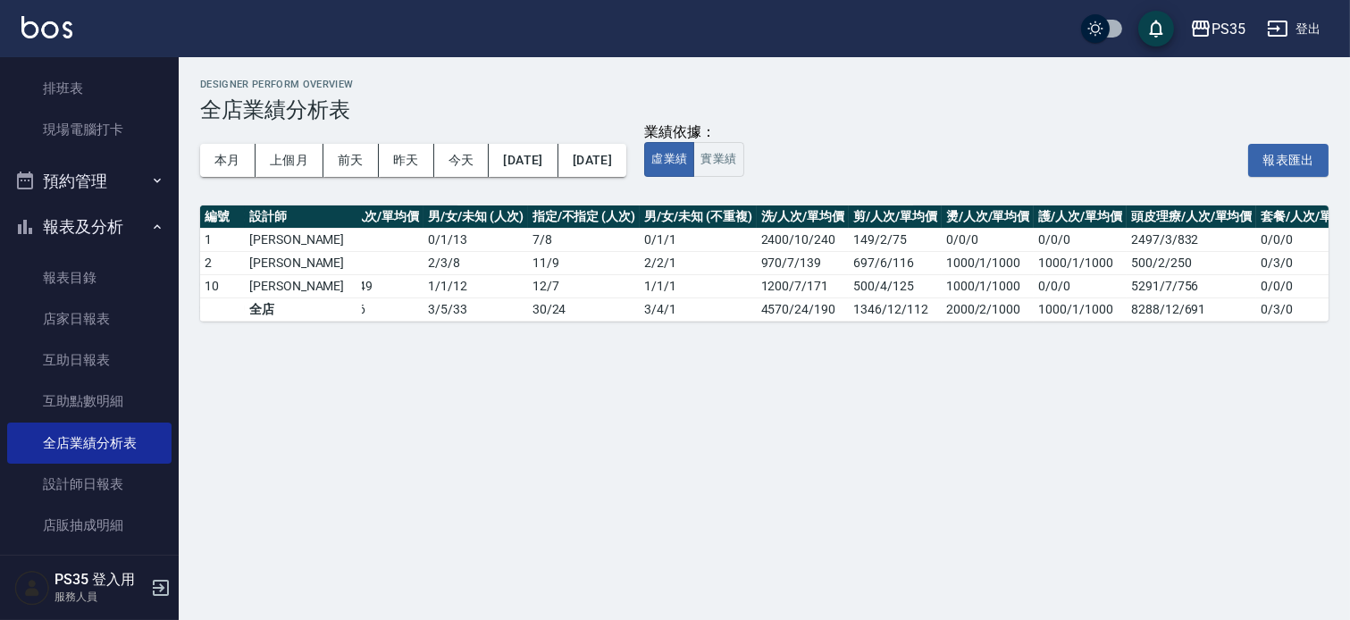
scroll to position [0, 220]
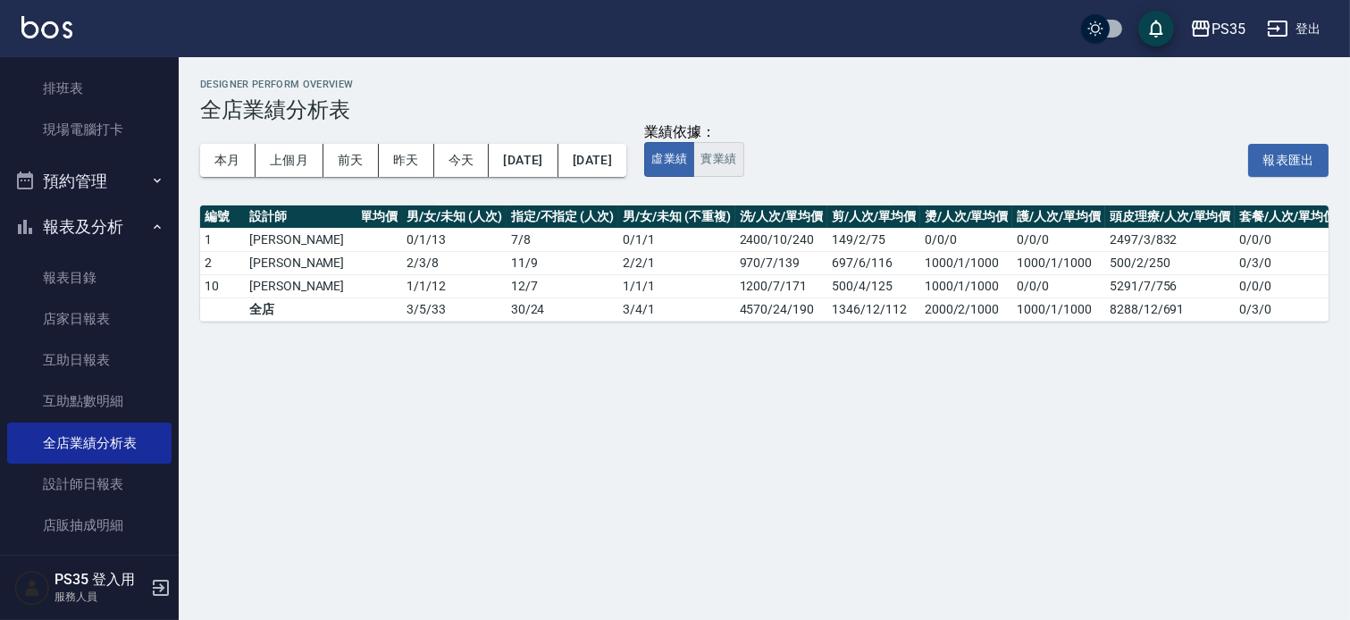
click at [743, 164] on button "實業績" at bounding box center [718, 159] width 50 height 35
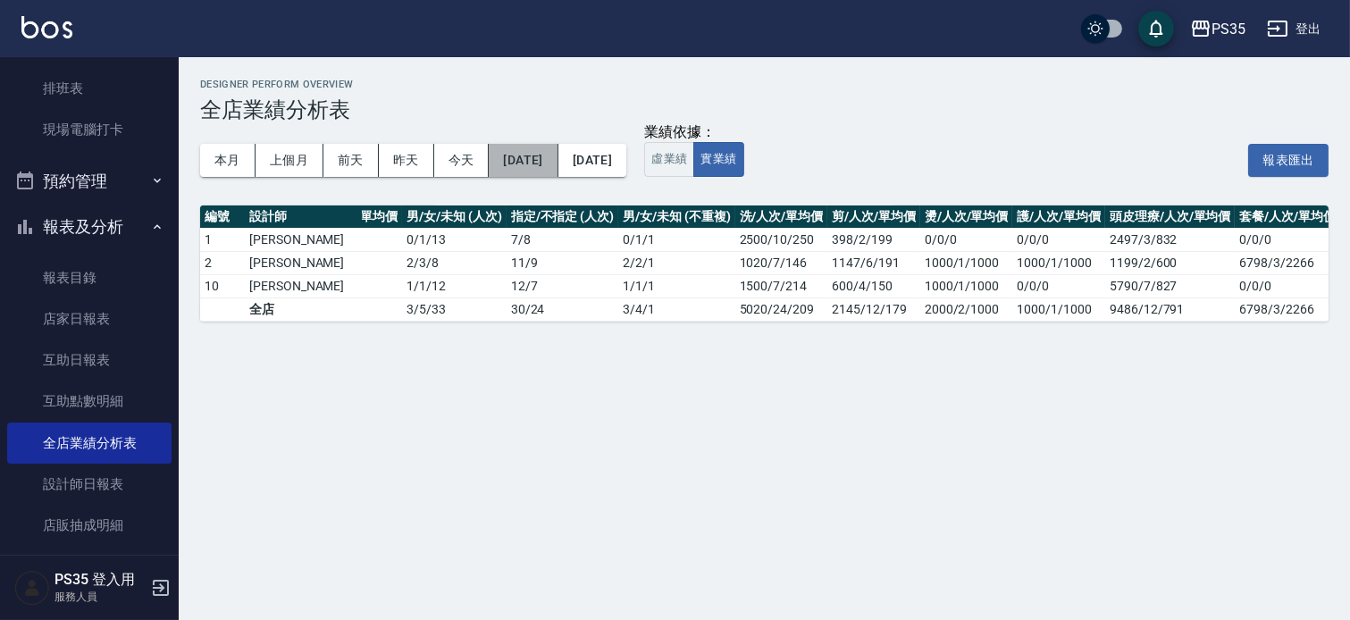
click at [557, 157] on button "[DATE]" at bounding box center [523, 160] width 69 height 33
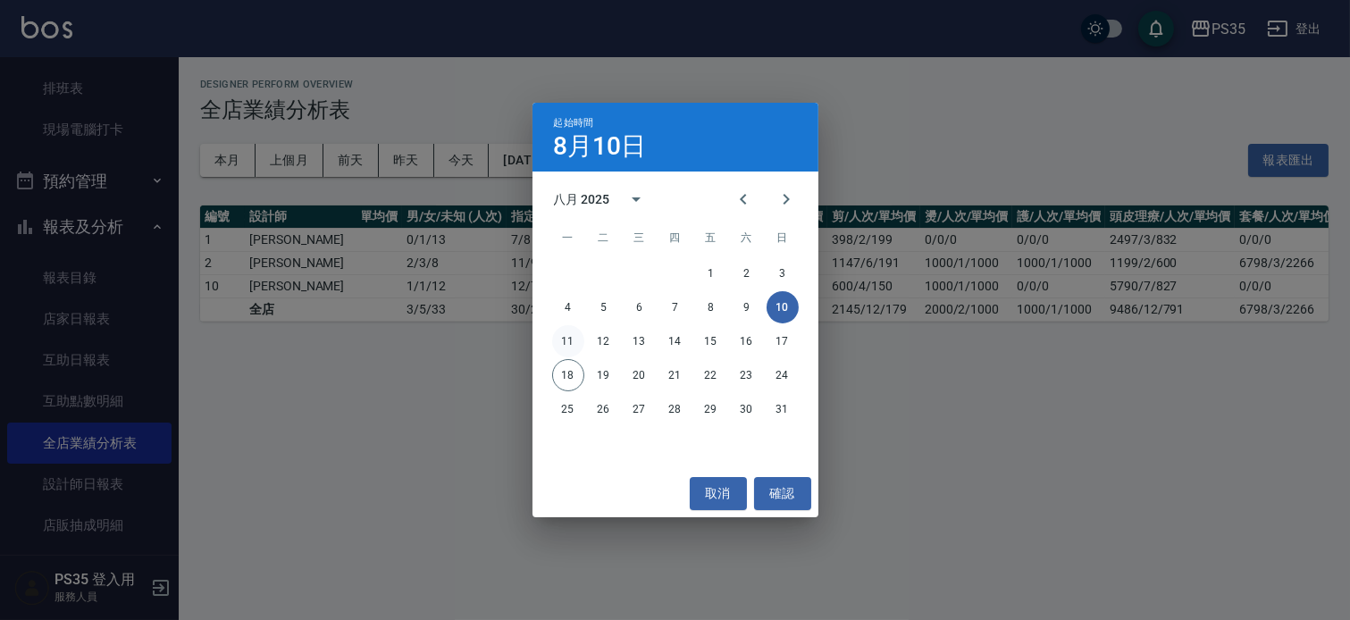
click at [563, 342] on button "11" at bounding box center [568, 341] width 32 height 32
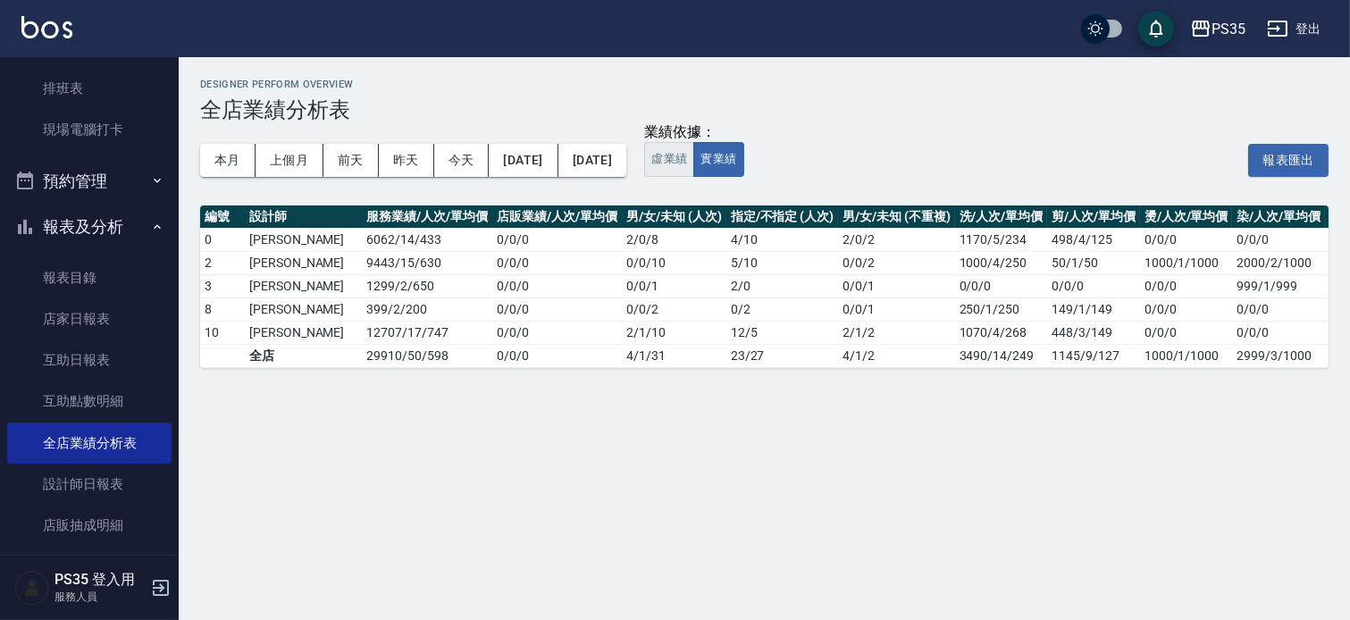
click at [694, 153] on button "虛業績" at bounding box center [669, 159] width 50 height 35
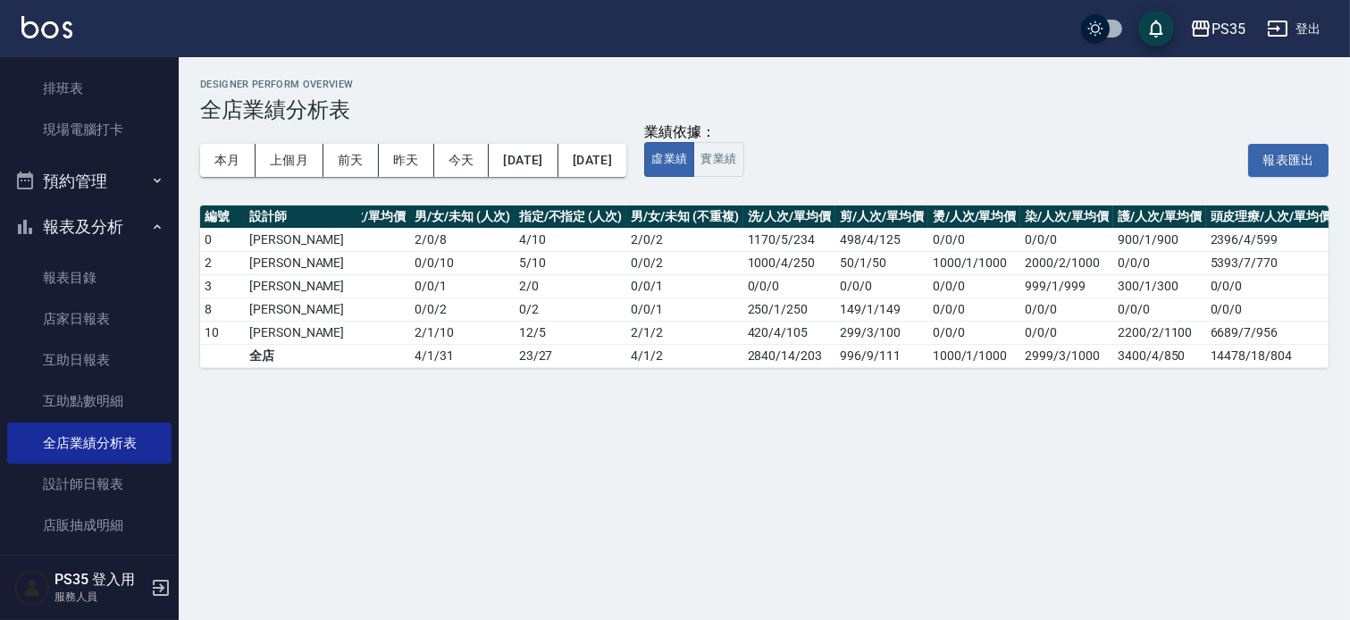
scroll to position [0, 315]
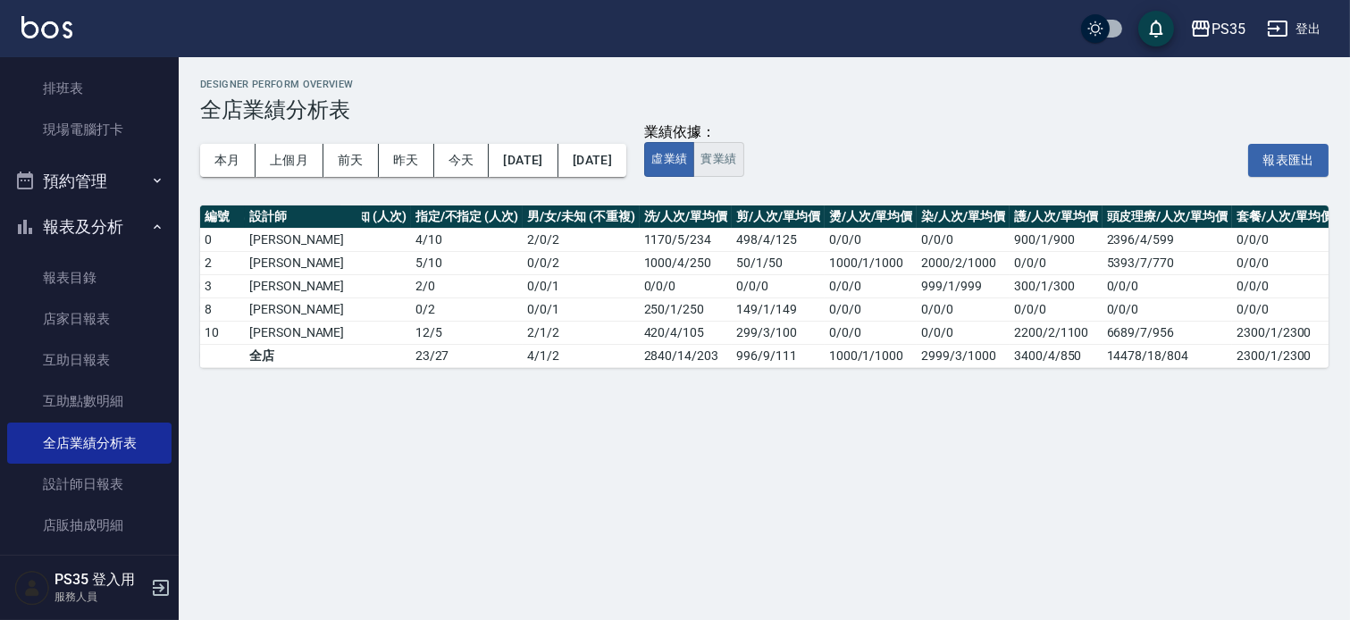
click at [743, 155] on button "實業績" at bounding box center [718, 159] width 50 height 35
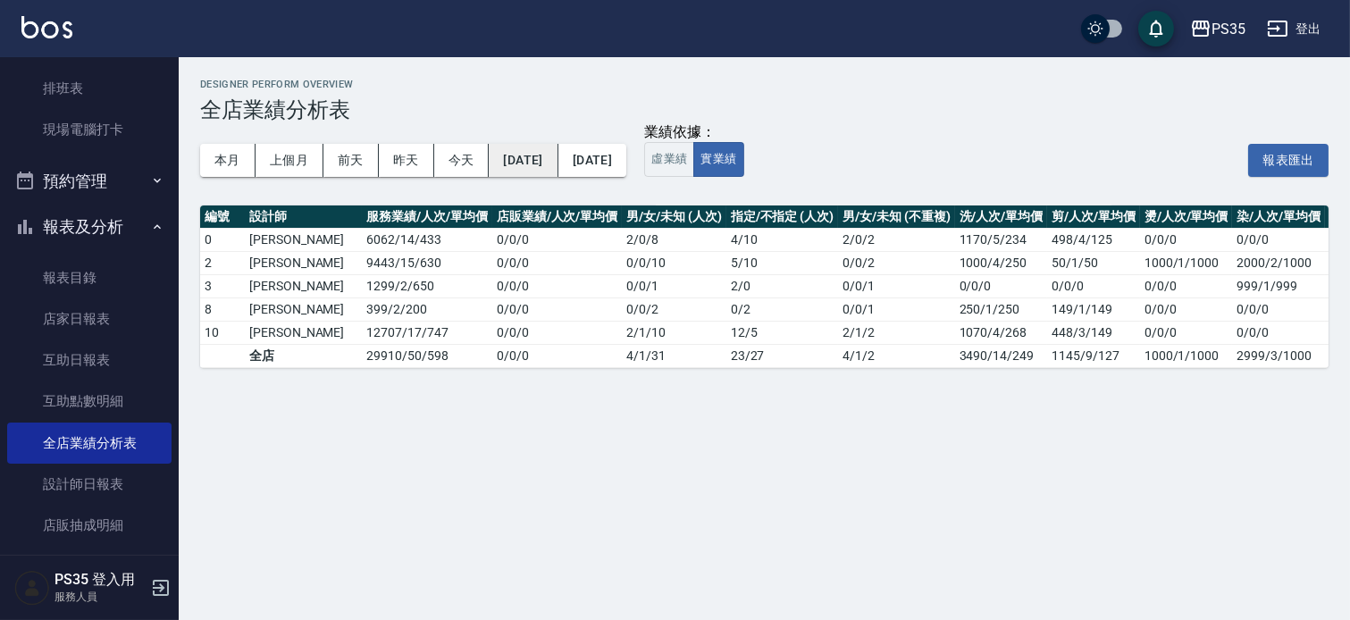
click at [538, 164] on button "[DATE]" at bounding box center [523, 160] width 69 height 33
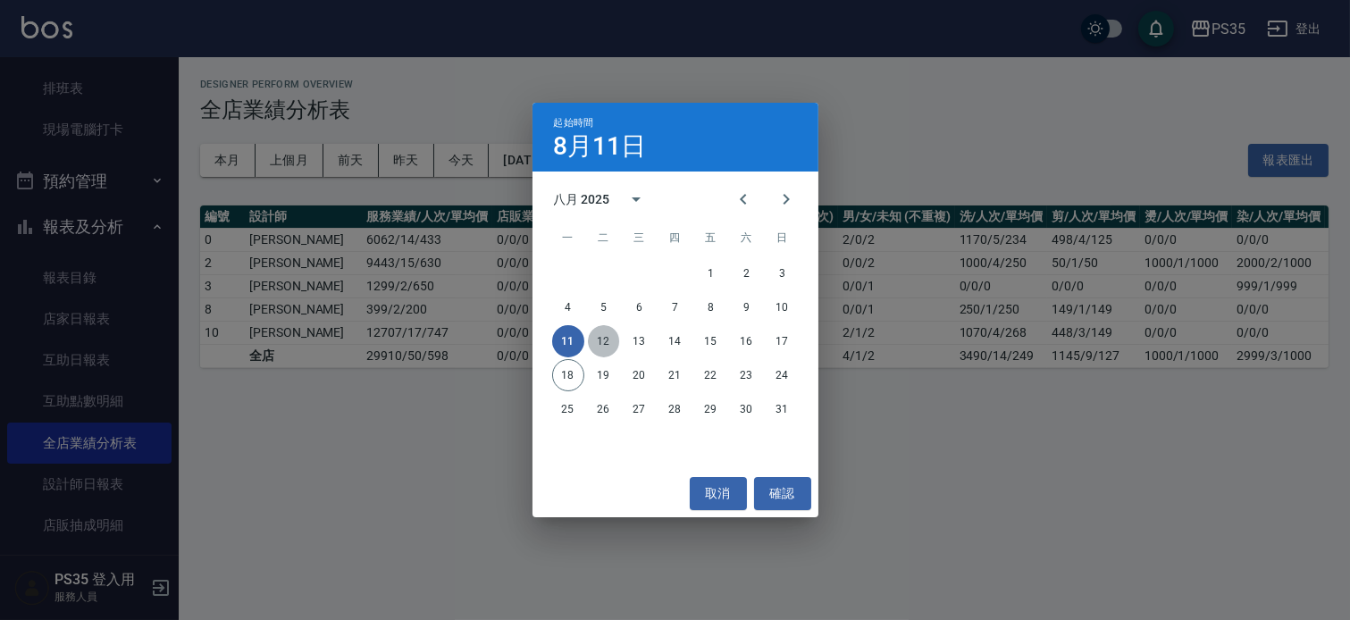
click at [604, 338] on button "12" at bounding box center [604, 341] width 32 height 32
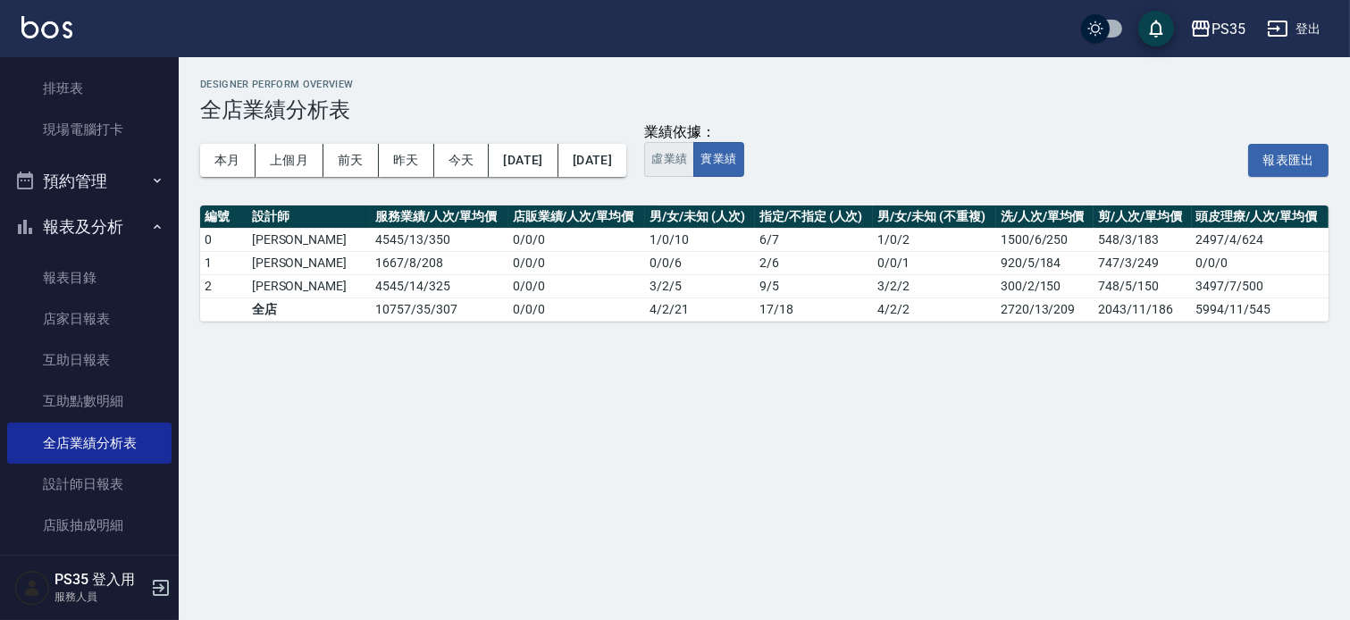
click at [694, 161] on button "虛業績" at bounding box center [669, 159] width 50 height 35
click at [743, 165] on button "實業績" at bounding box center [718, 159] width 50 height 35
click at [557, 156] on button "[DATE]" at bounding box center [523, 160] width 69 height 33
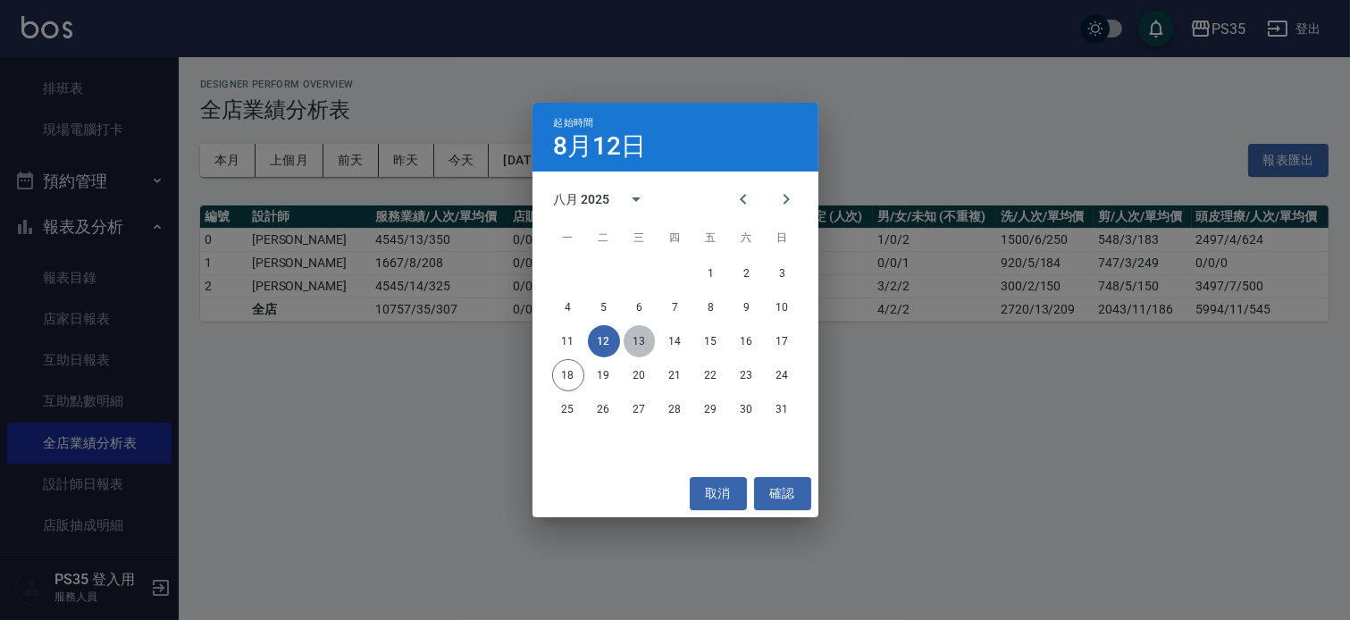
click at [637, 340] on button "13" at bounding box center [640, 341] width 32 height 32
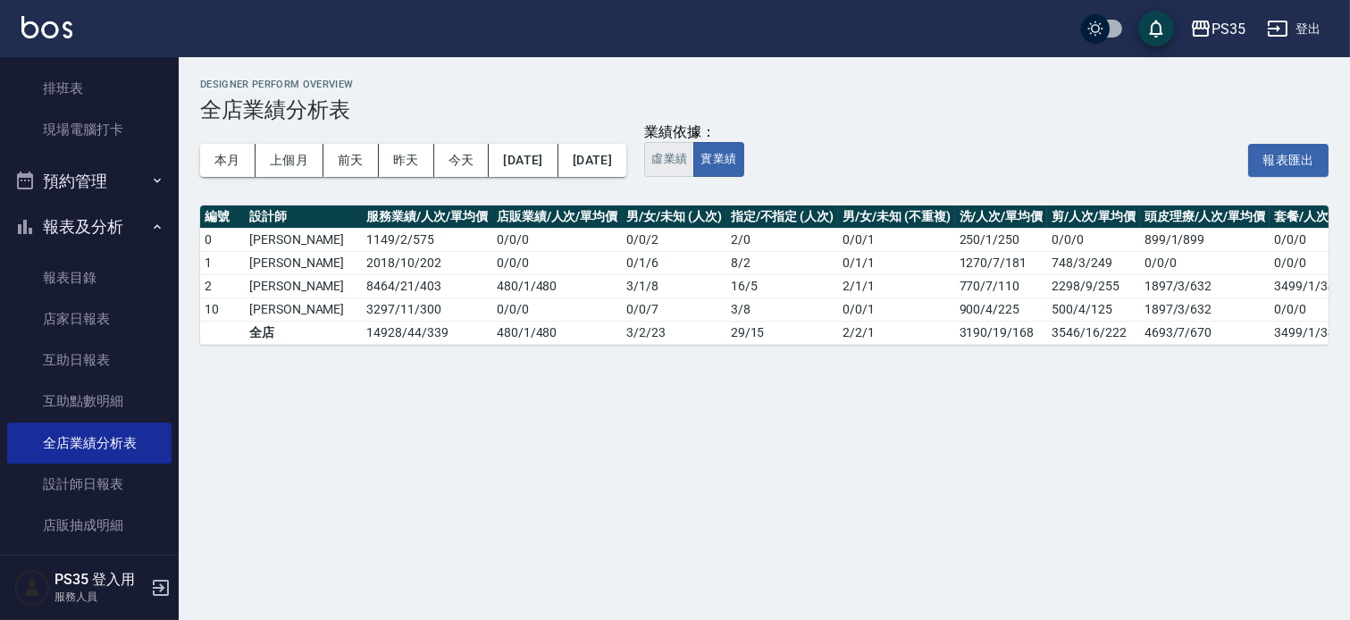
click at [694, 163] on button "虛業績" at bounding box center [669, 159] width 50 height 35
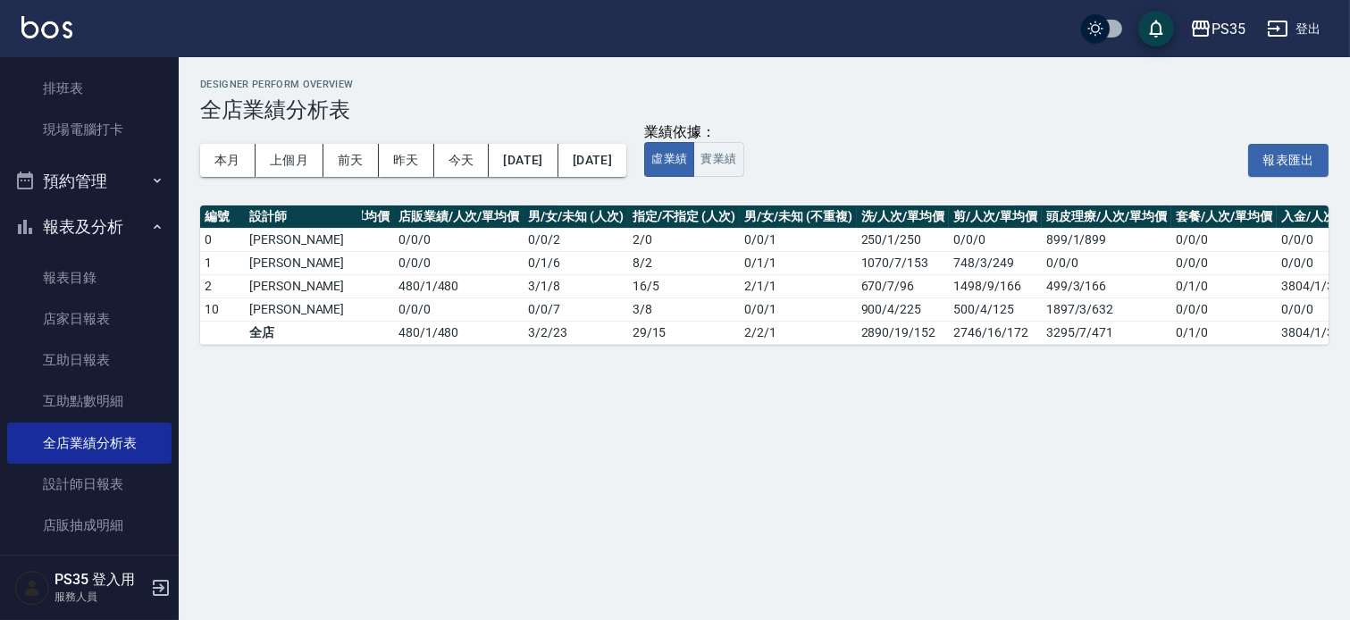
scroll to position [0, 137]
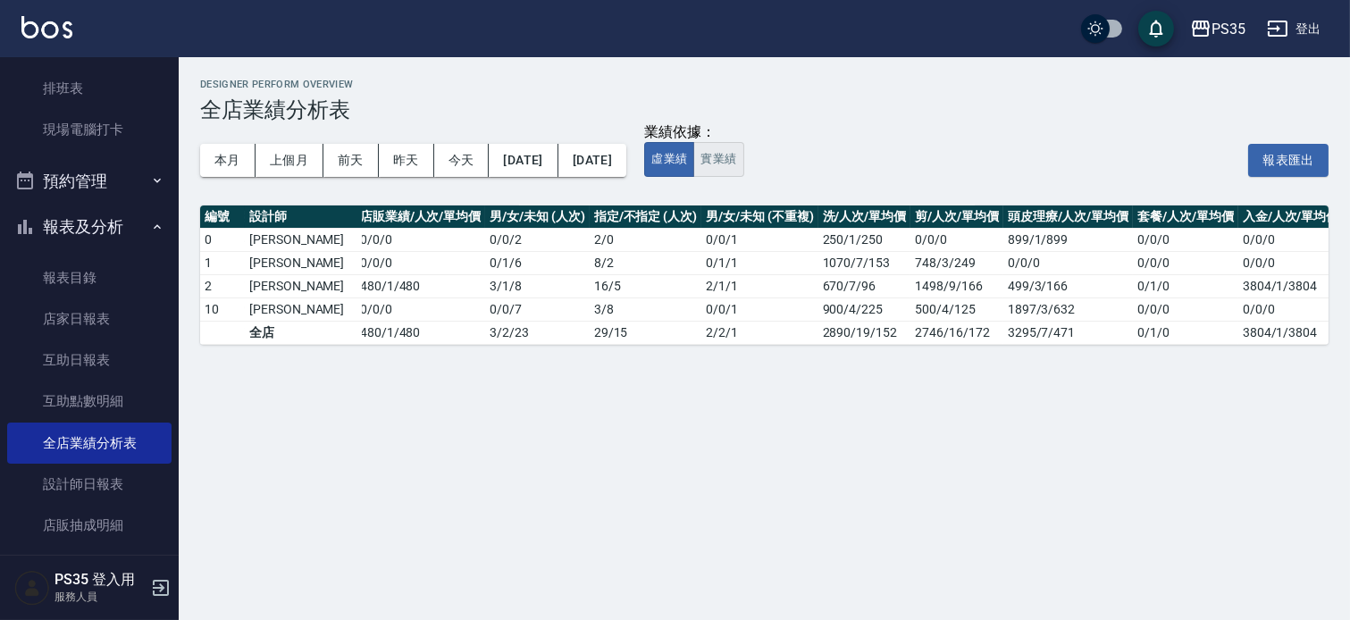
click at [743, 156] on button "實業績" at bounding box center [718, 159] width 50 height 35
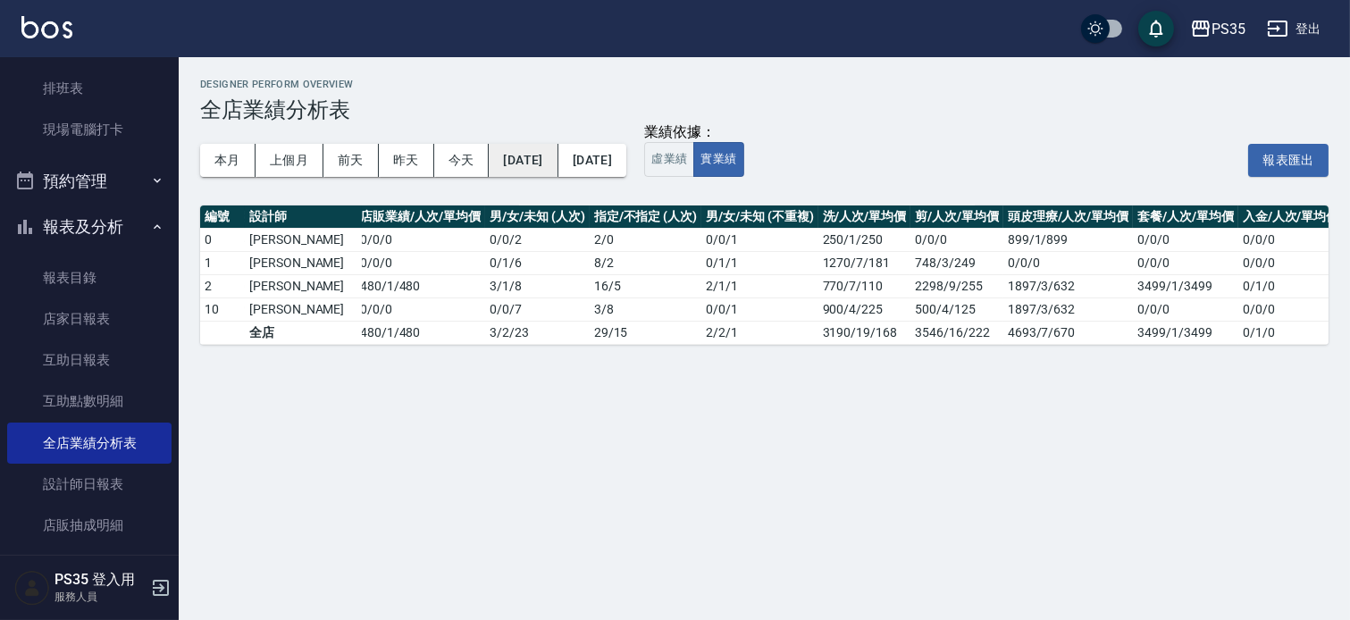
click at [557, 162] on button "[DATE]" at bounding box center [523, 160] width 69 height 33
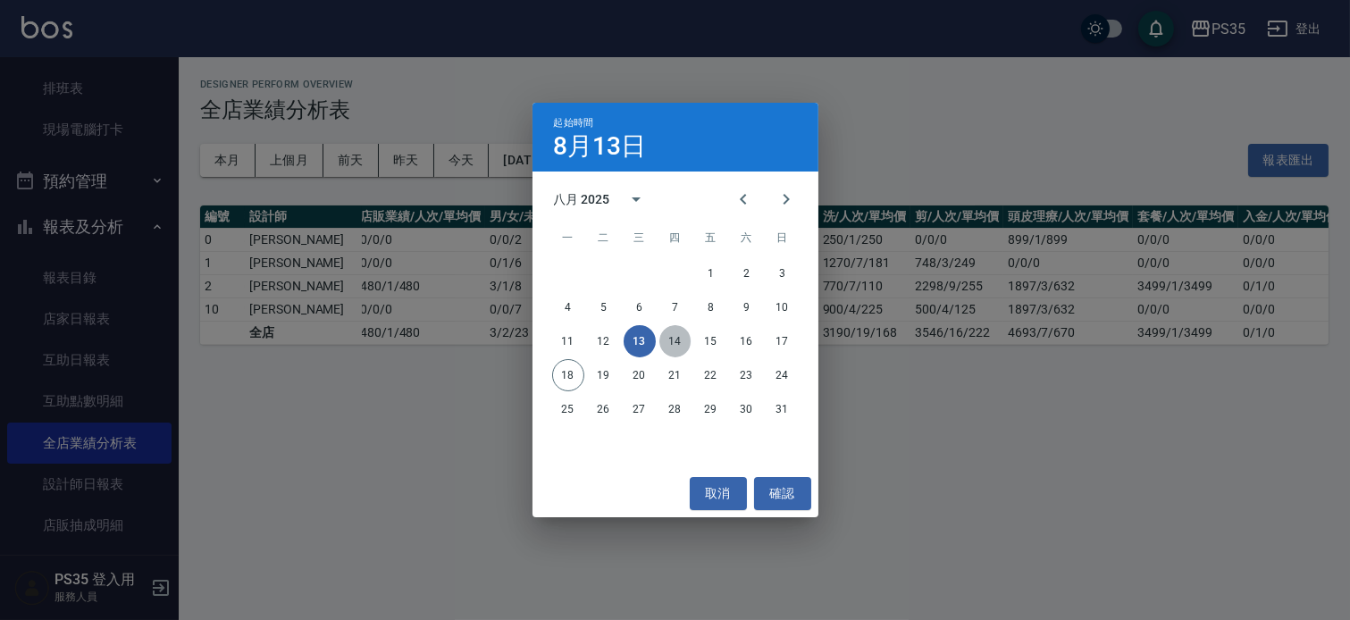
click at [674, 339] on button "14" at bounding box center [675, 341] width 32 height 32
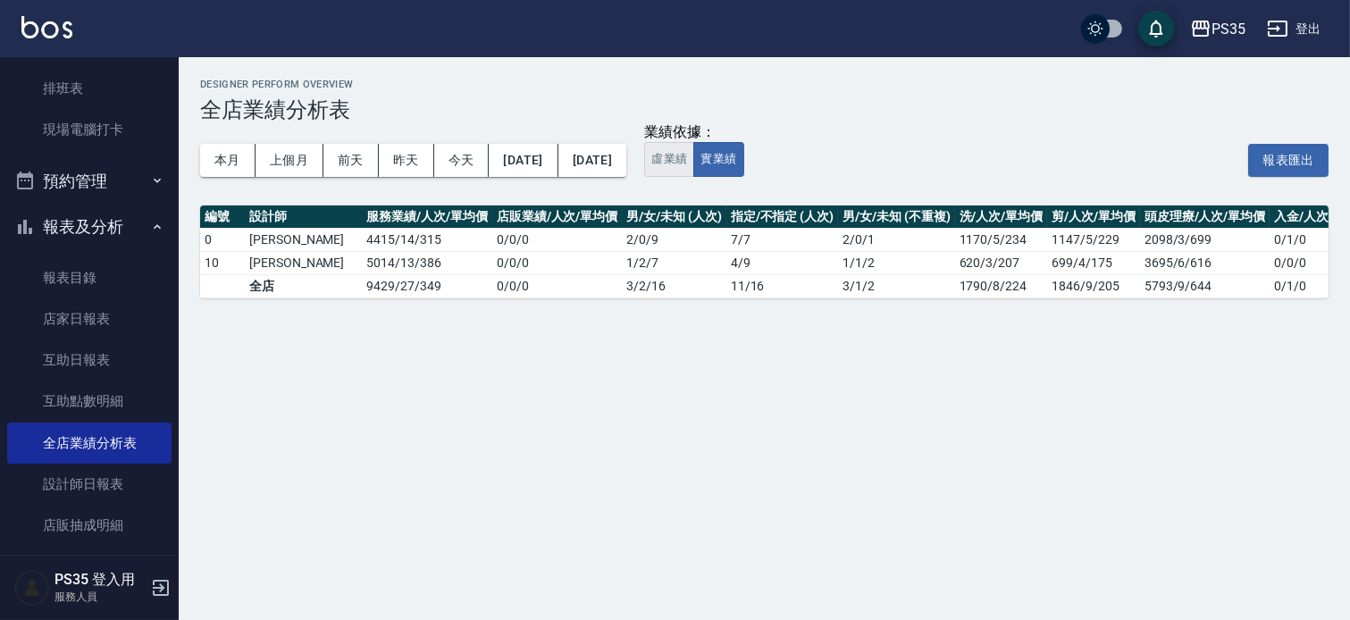
click at [694, 168] on button "虛業績" at bounding box center [669, 159] width 50 height 35
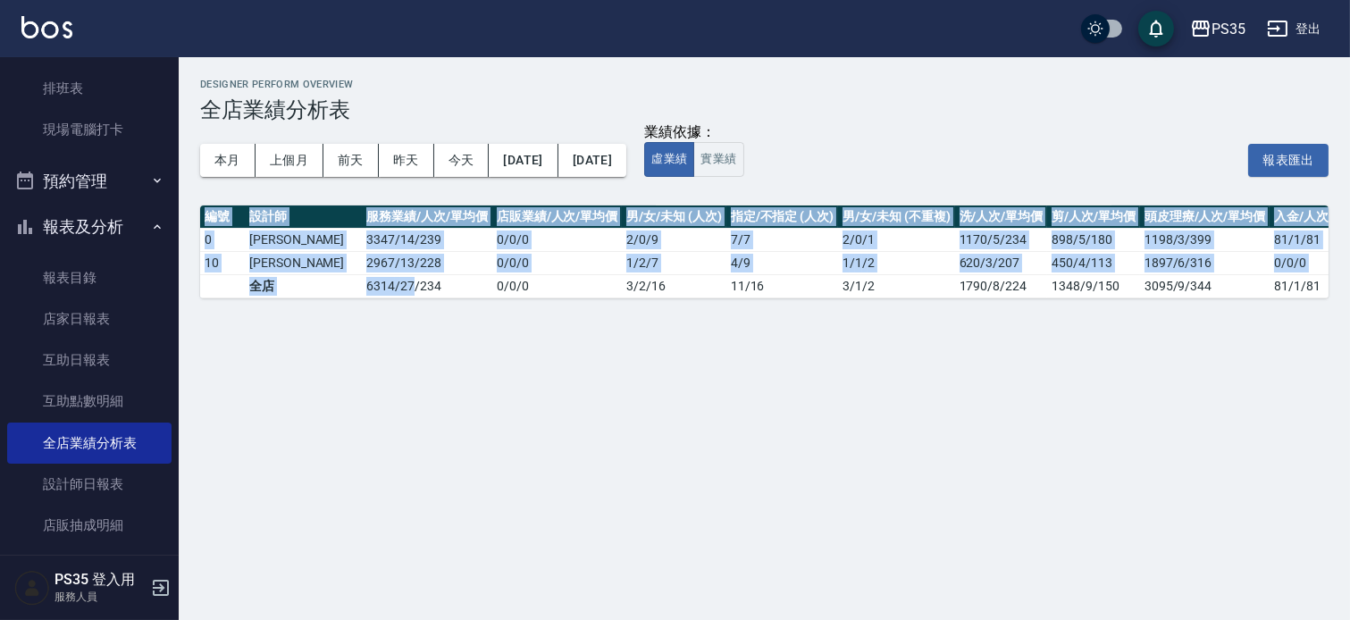
drag, startPoint x: 354, startPoint y: 296, endPoint x: 693, endPoint y: 338, distance: 342.1
click at [672, 346] on div "Designer Perform Overview 全店業績分析表 本月 上個月 [DATE] [DATE] [DATE] [DATE] [DATE] 業績依…" at bounding box center [675, 310] width 1350 height 620
click at [674, 470] on div "Designer Perform Overview 全店業績分析表 本月 上個月 [DATE] [DATE] [DATE] [DATE] [DATE] 業績依…" at bounding box center [675, 310] width 1350 height 620
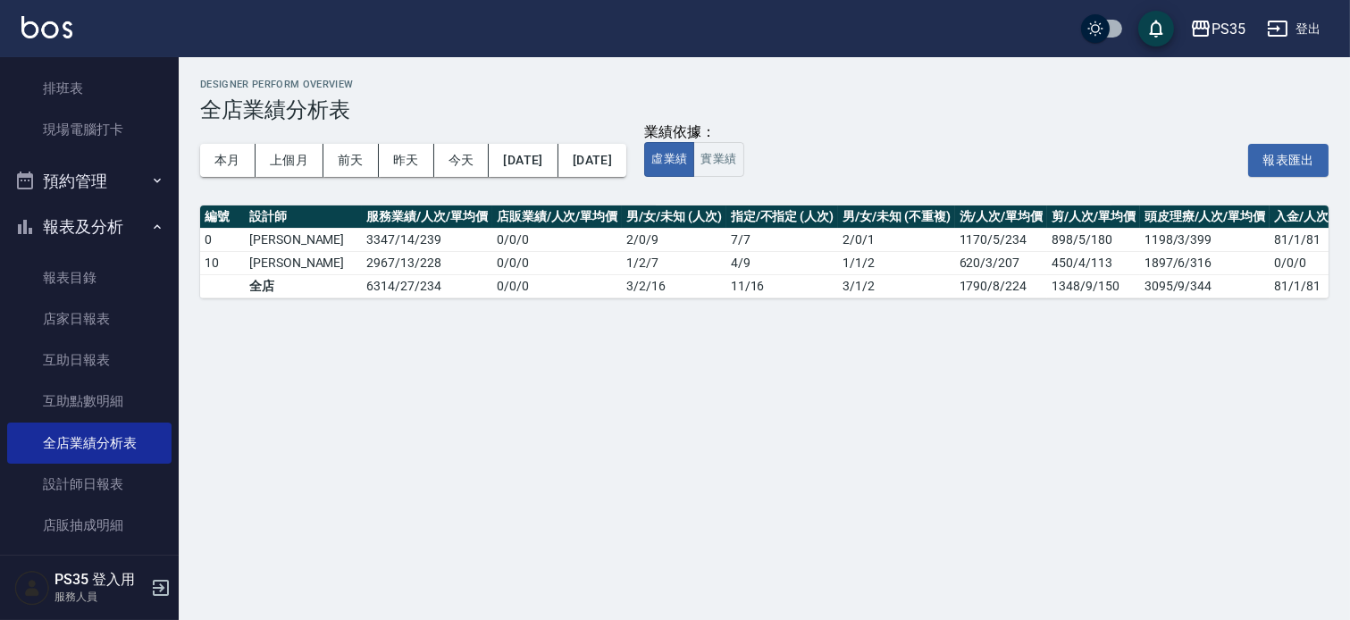
scroll to position [0, 28]
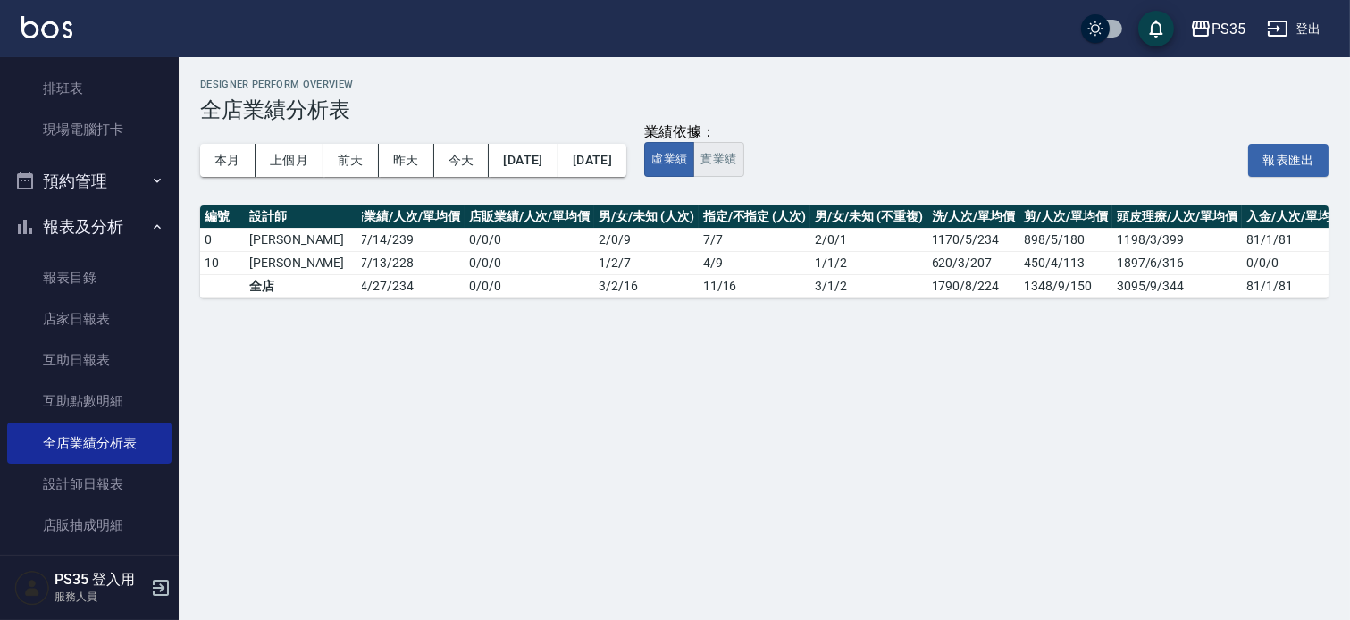
click at [743, 162] on button "實業績" at bounding box center [718, 159] width 50 height 35
click at [542, 161] on button "[DATE]" at bounding box center [523, 160] width 69 height 33
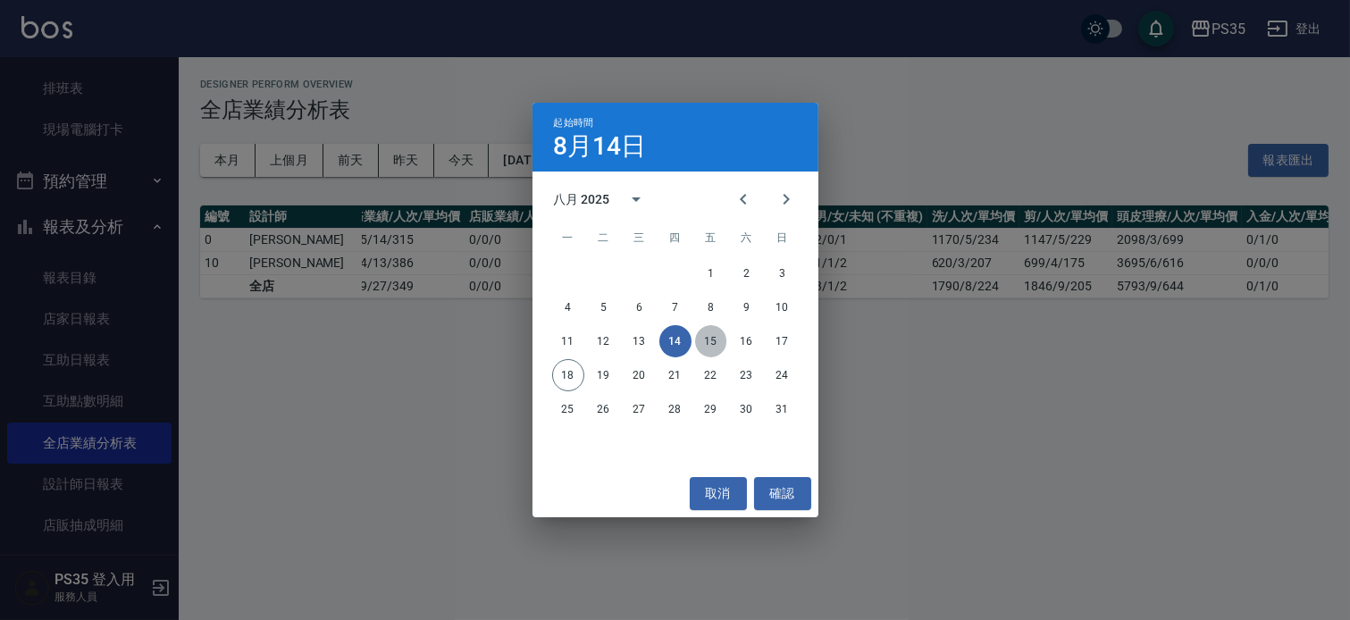
click at [713, 338] on button "15" at bounding box center [711, 341] width 32 height 32
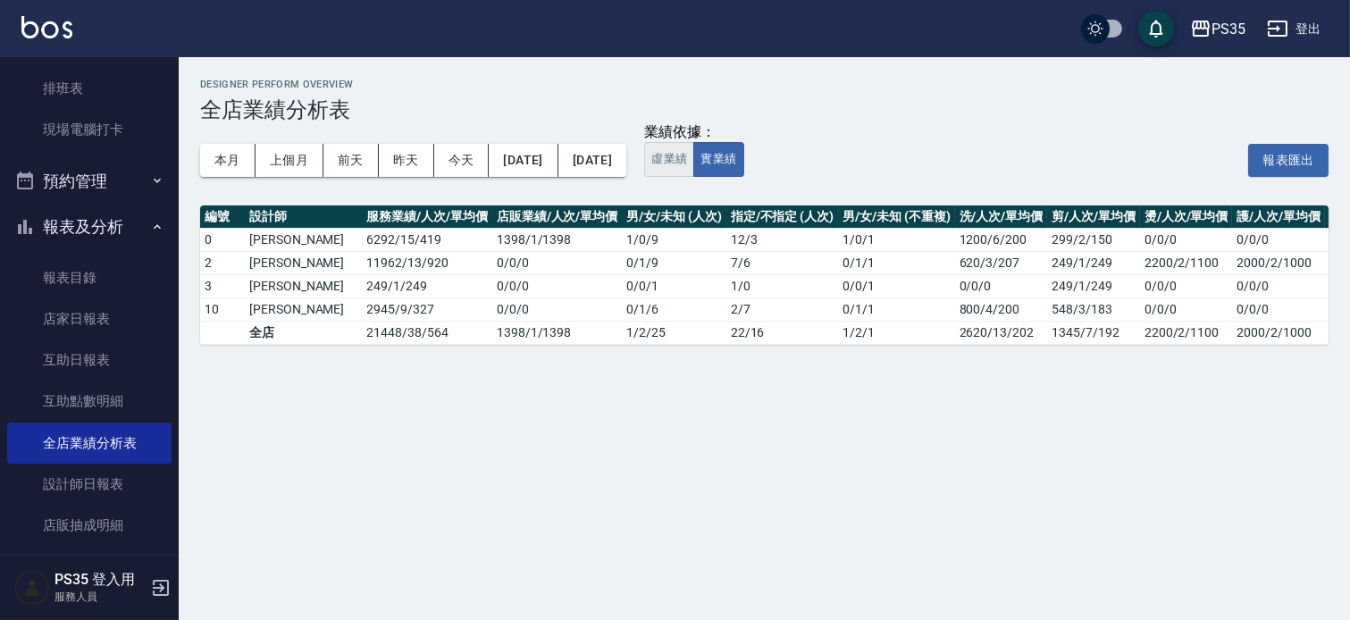
click at [694, 166] on button "虛業績" at bounding box center [669, 159] width 50 height 35
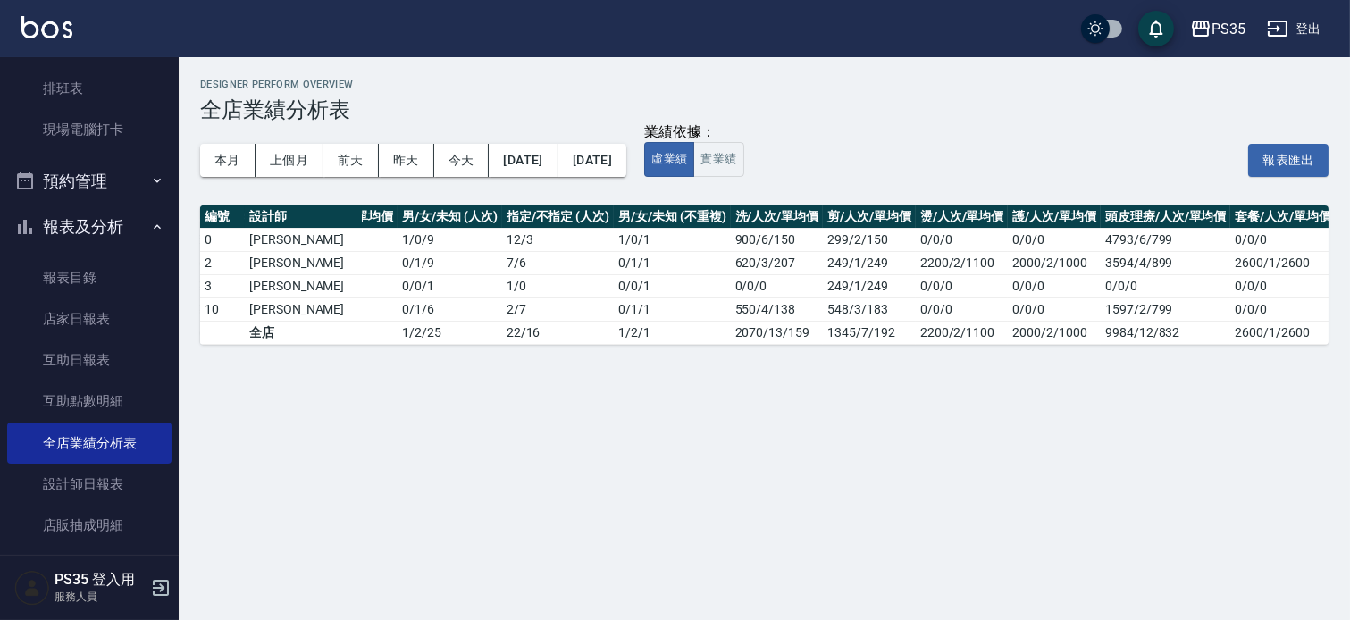
scroll to position [0, 328]
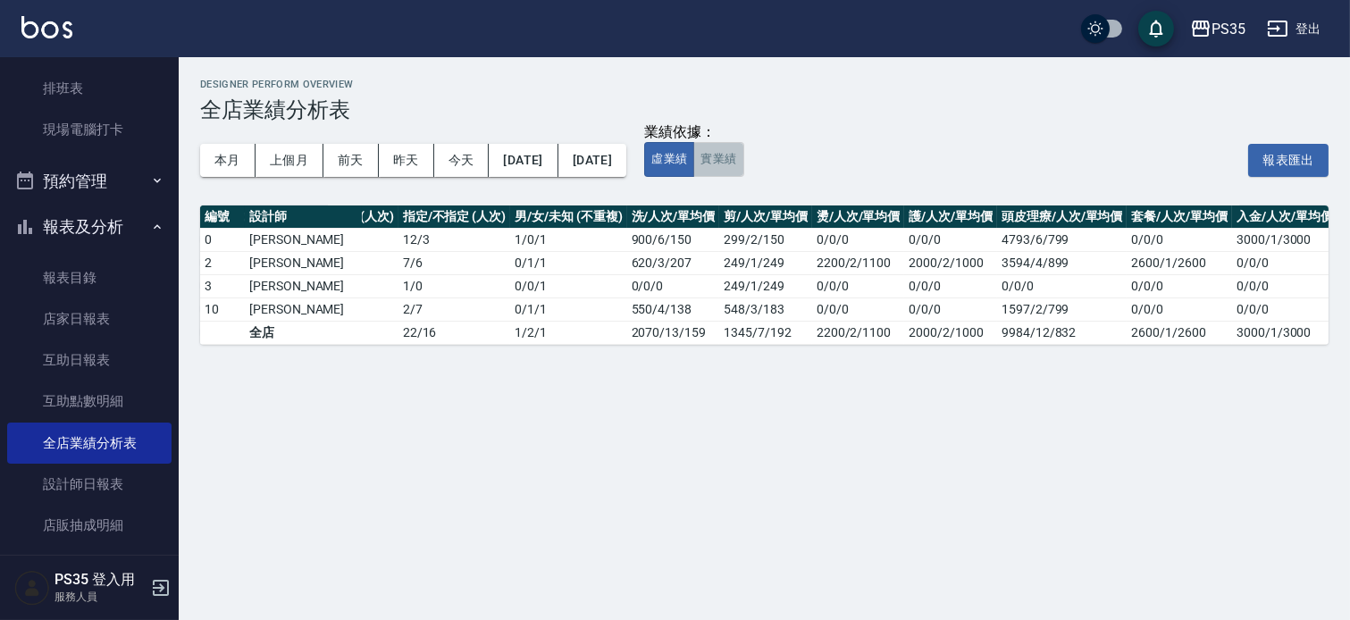
click at [743, 152] on button "實業績" at bounding box center [718, 159] width 50 height 35
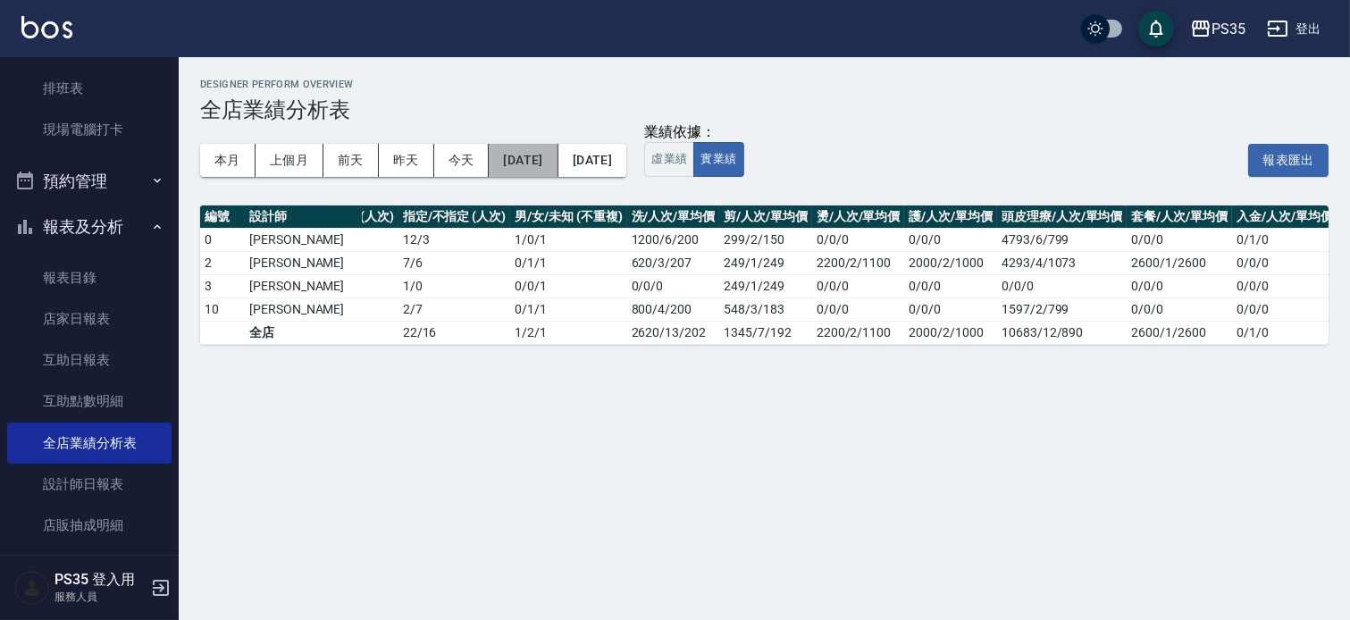
click at [548, 157] on button "[DATE]" at bounding box center [523, 160] width 69 height 33
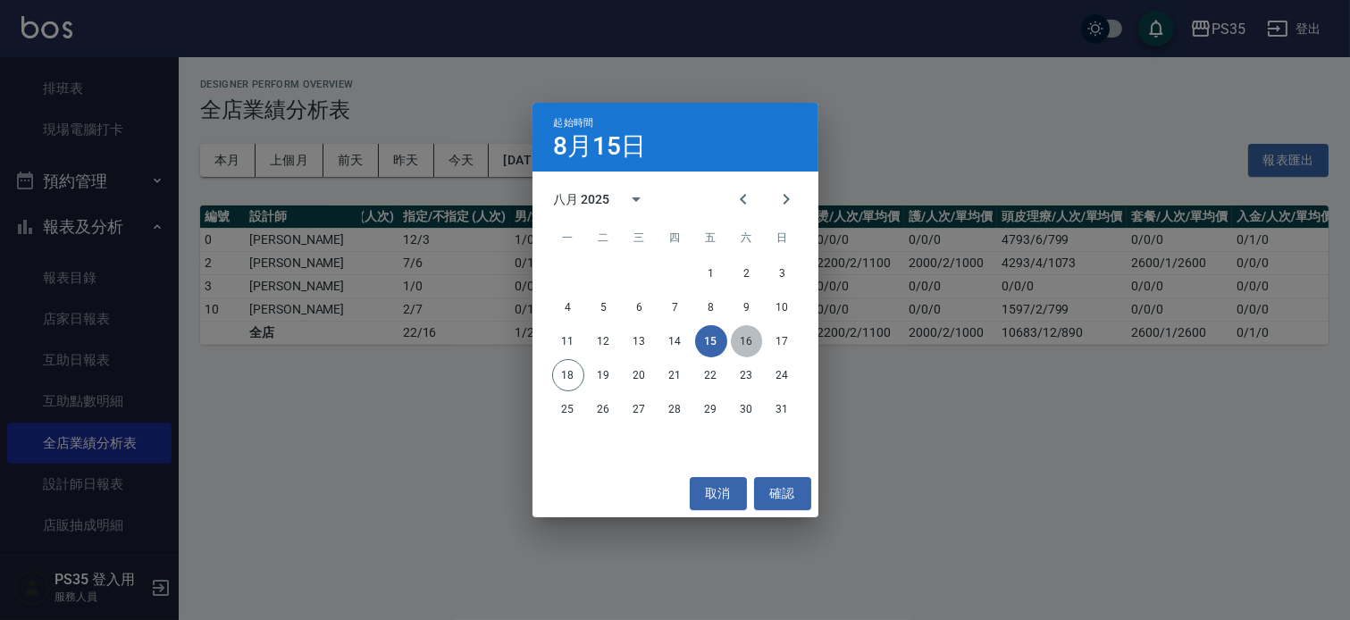
click at [746, 335] on button "16" at bounding box center [747, 341] width 32 height 32
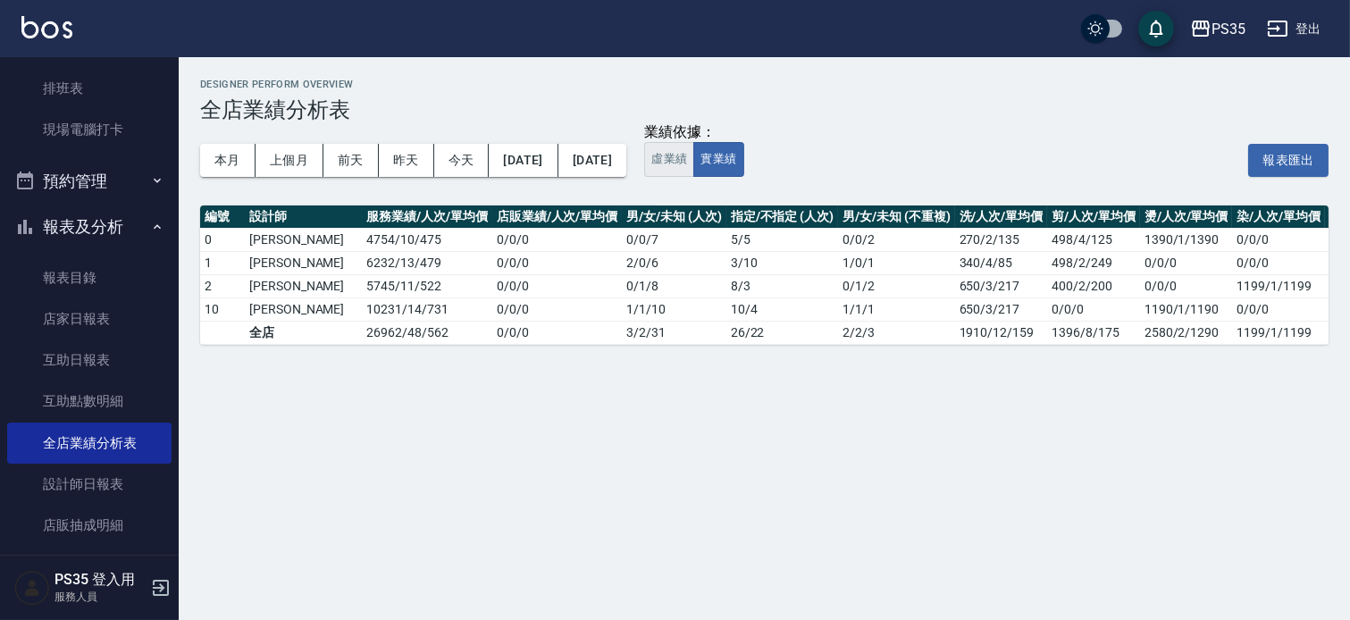
click at [694, 149] on button "虛業績" at bounding box center [669, 159] width 50 height 35
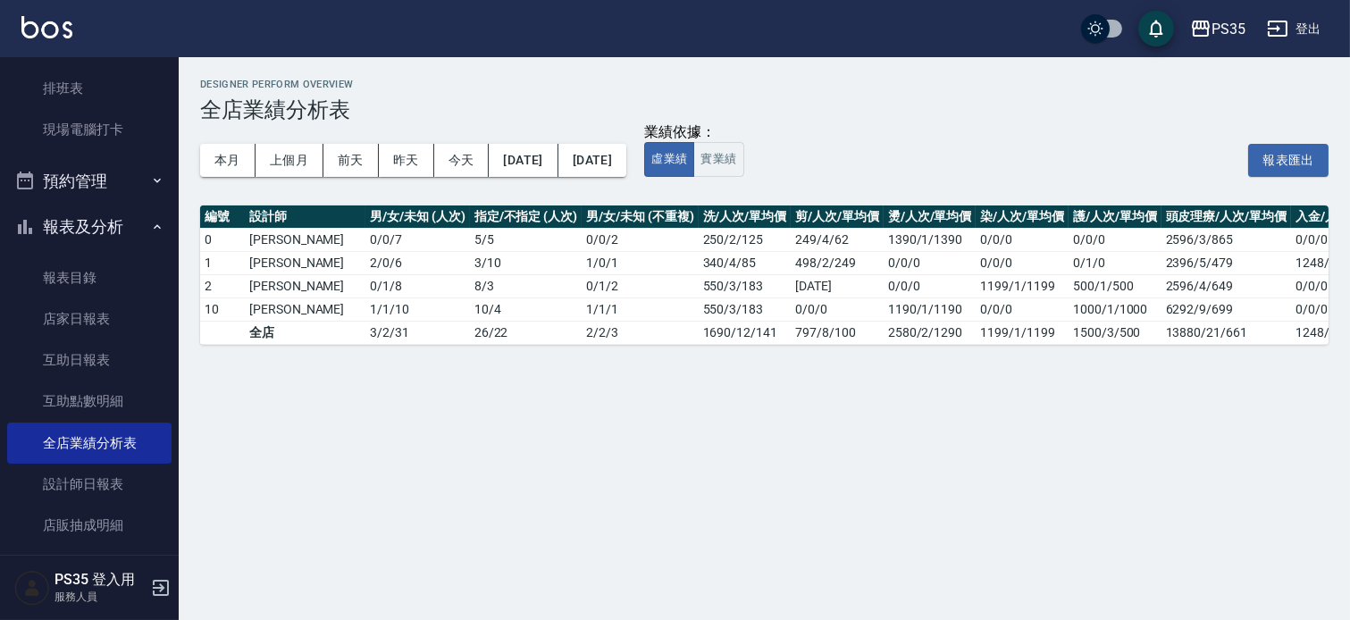
scroll to position [0, 315]
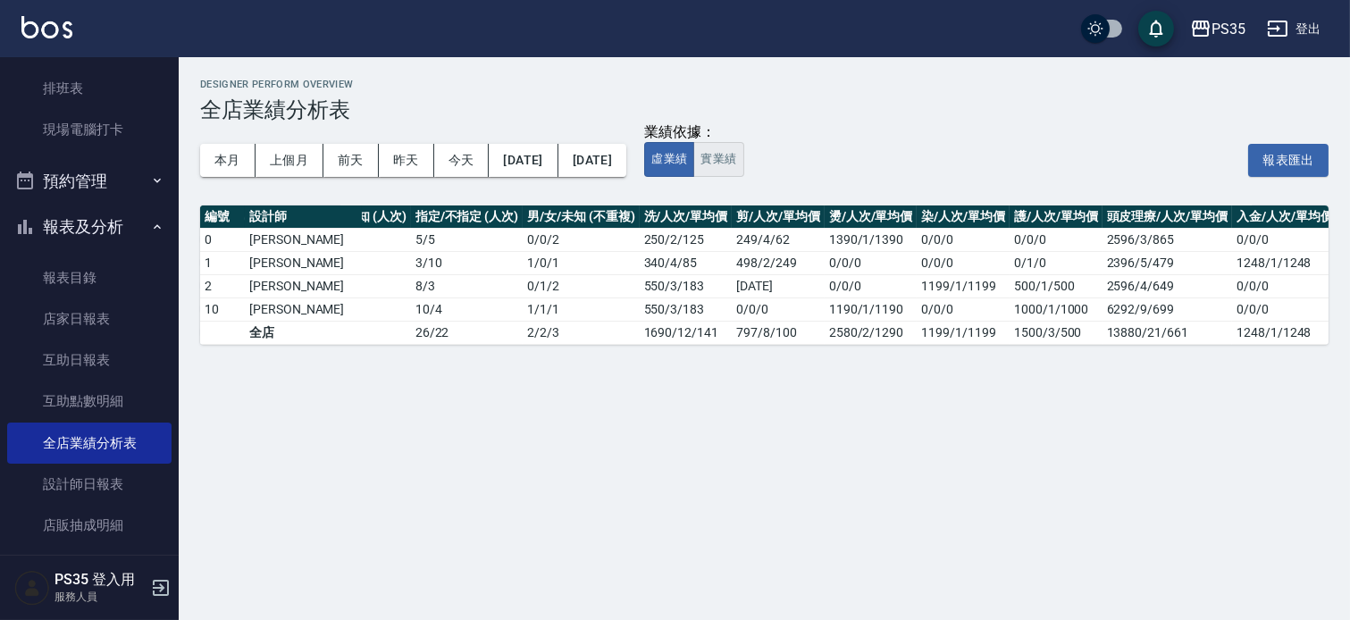
click at [743, 152] on button "實業績" at bounding box center [718, 159] width 50 height 35
click at [557, 163] on button "[DATE]" at bounding box center [523, 160] width 69 height 33
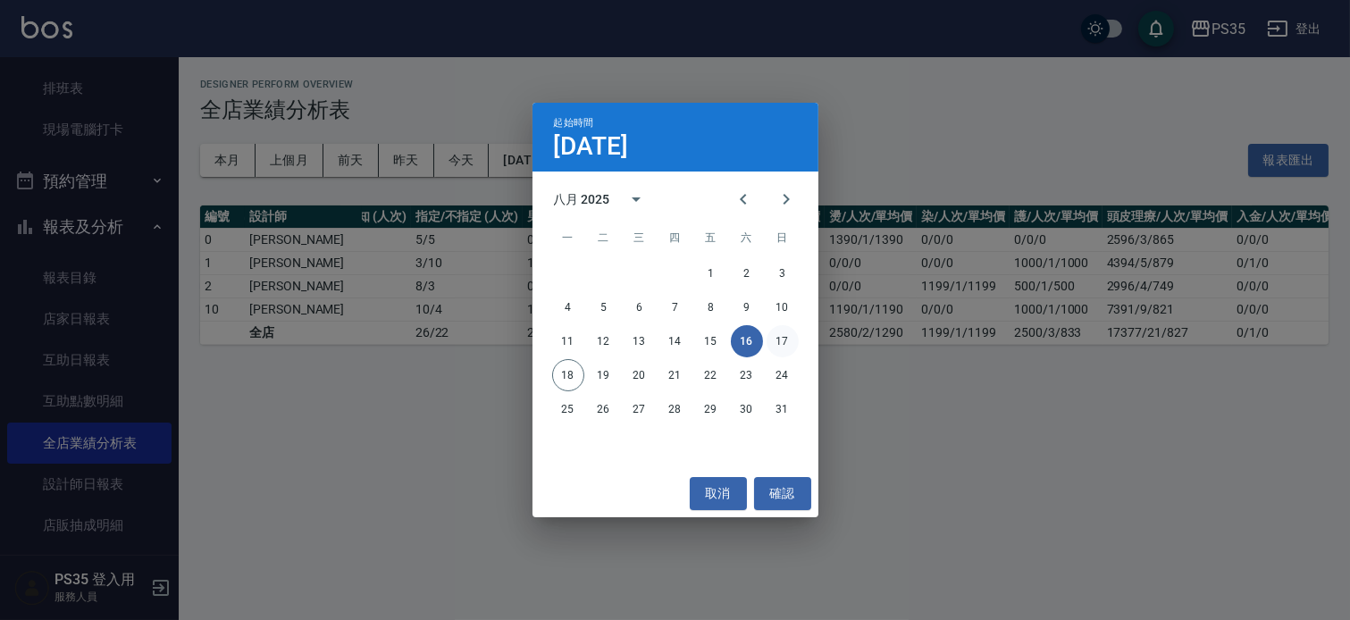
click at [790, 337] on button "17" at bounding box center [782, 341] width 32 height 32
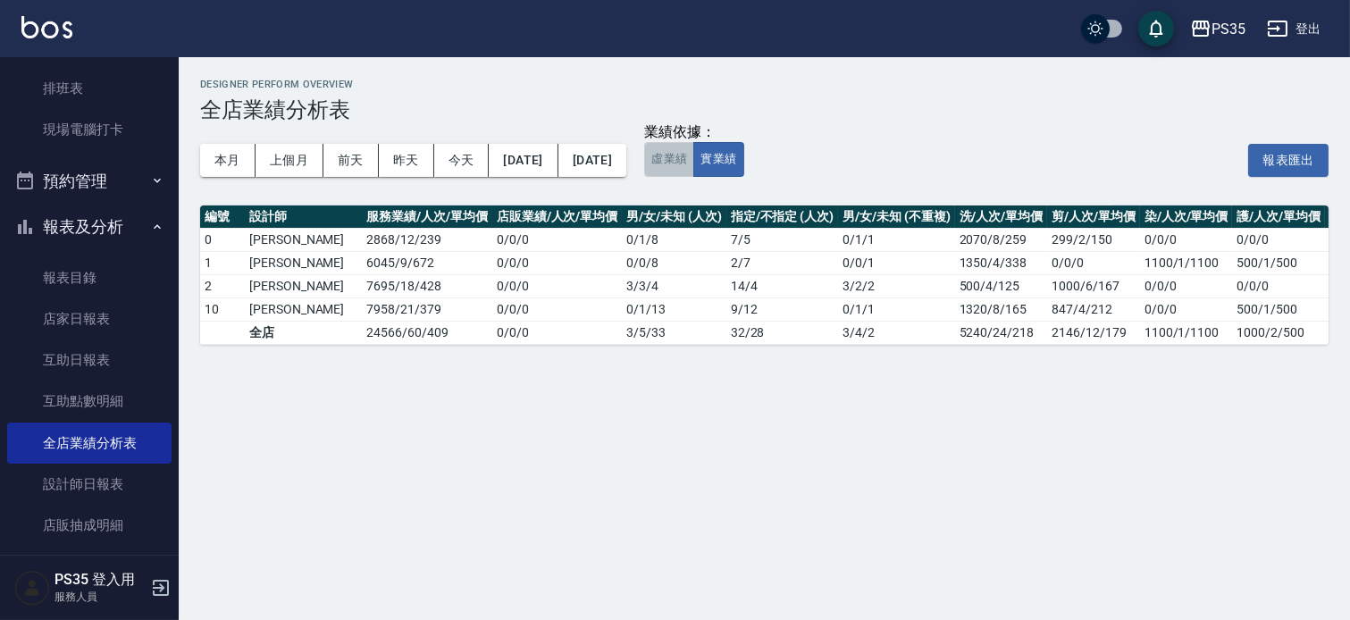
click at [694, 158] on button "虛業績" at bounding box center [669, 159] width 50 height 35
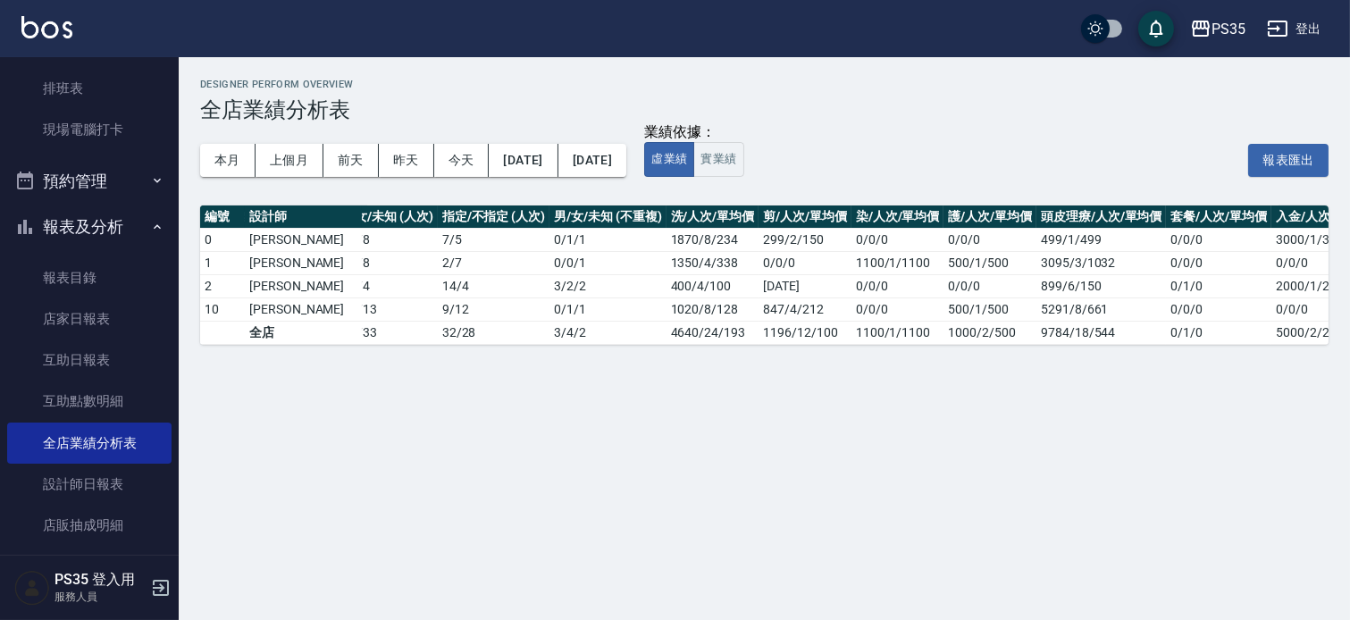
scroll to position [0, 328]
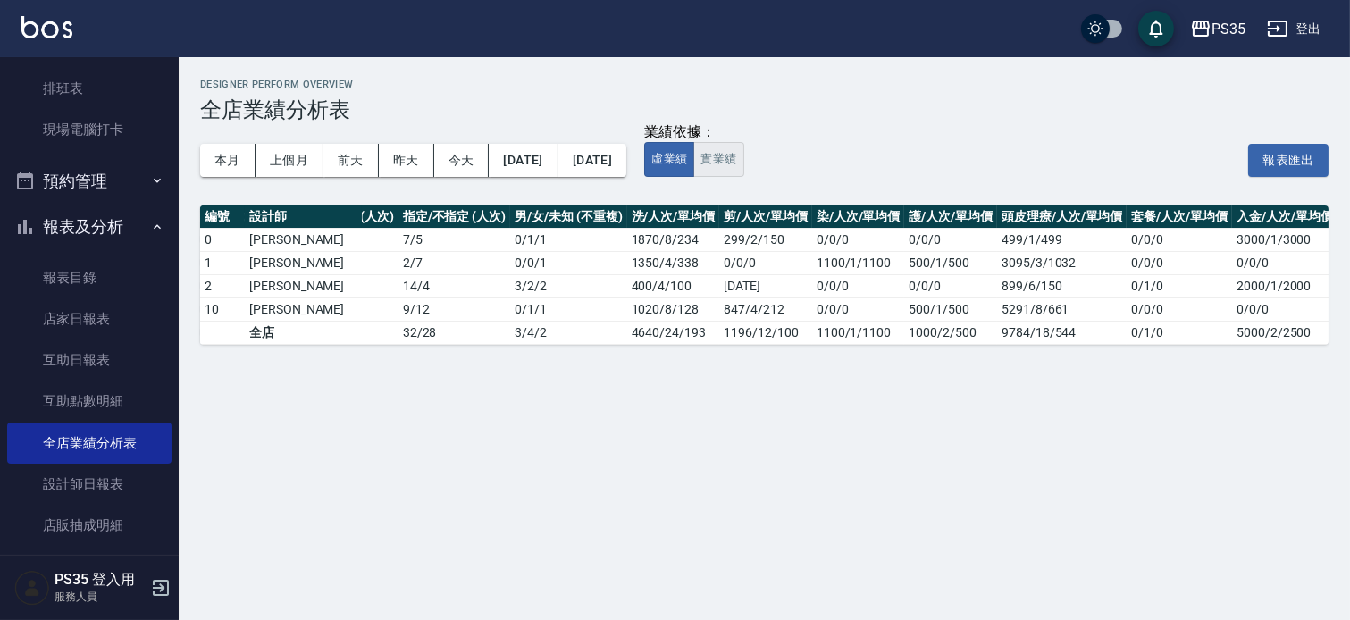
click at [743, 157] on button "實業績" at bounding box center [718, 159] width 50 height 35
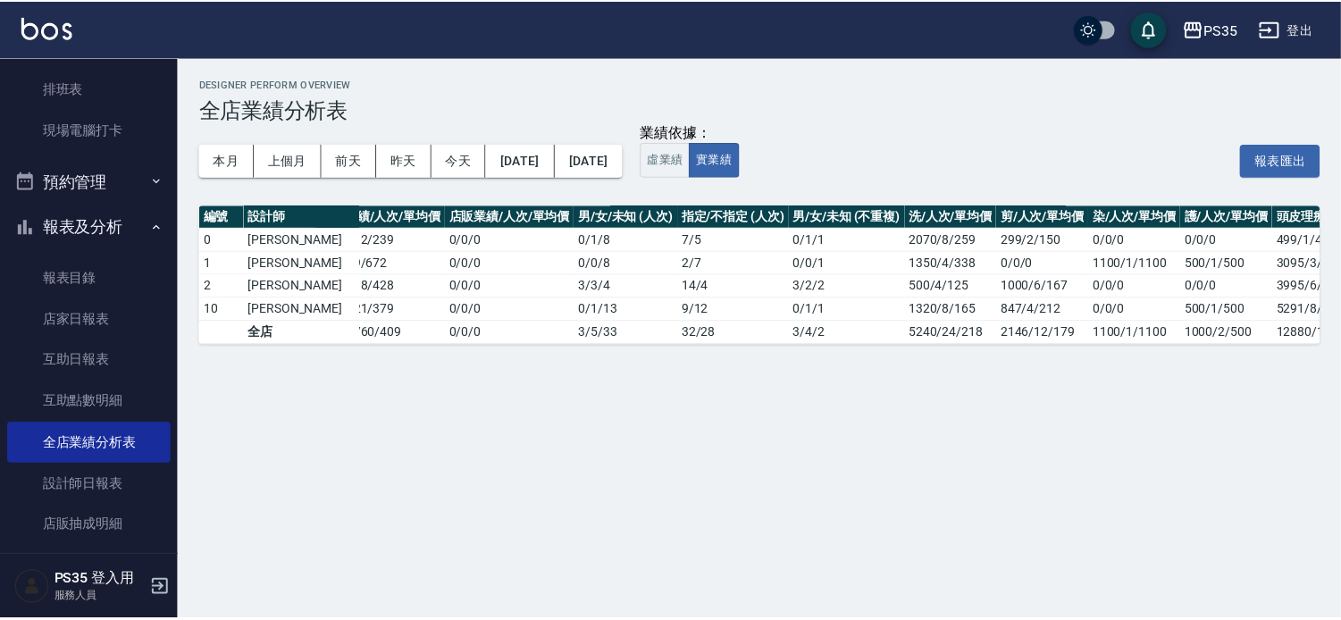
scroll to position [0, 0]
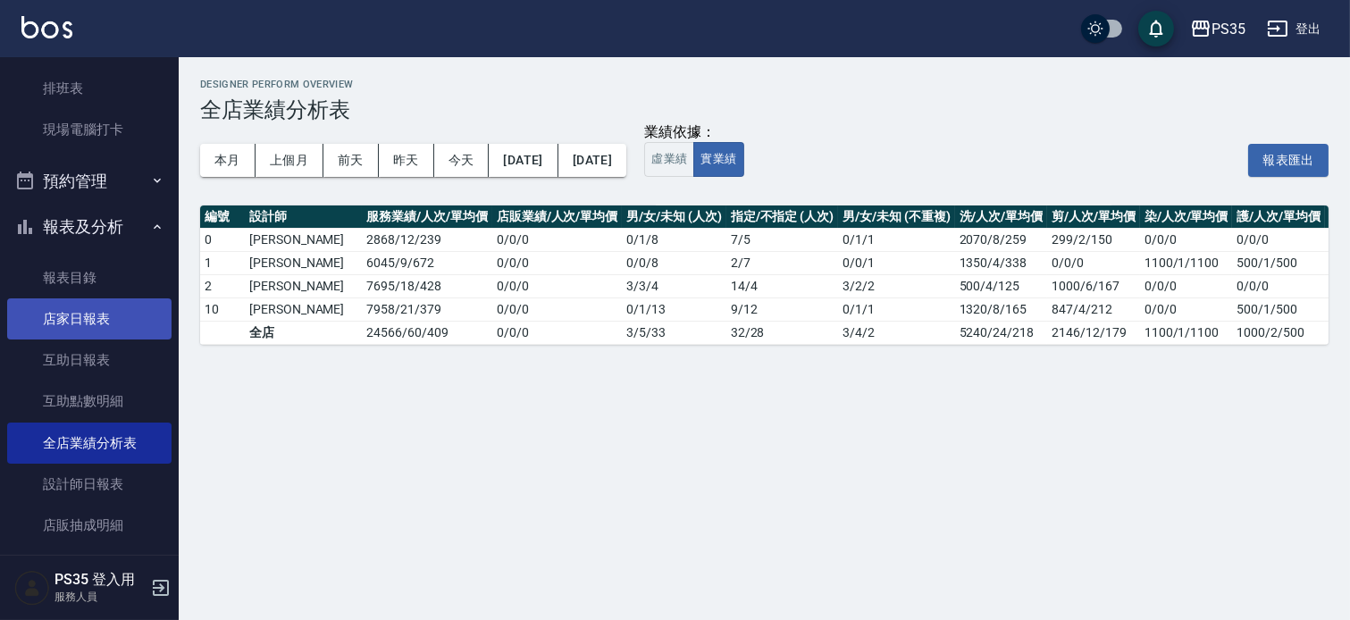
click at [54, 322] on link "店家日報表" at bounding box center [89, 318] width 164 height 41
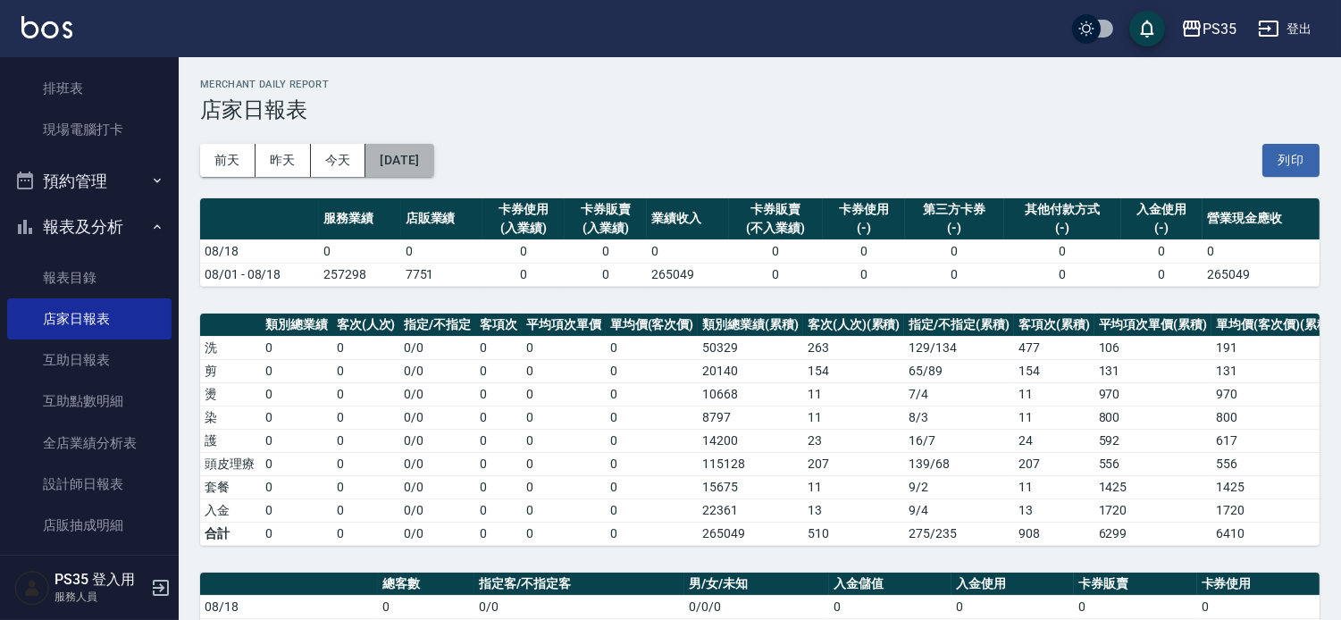
click at [402, 161] on button "[DATE]" at bounding box center [399, 160] width 68 height 33
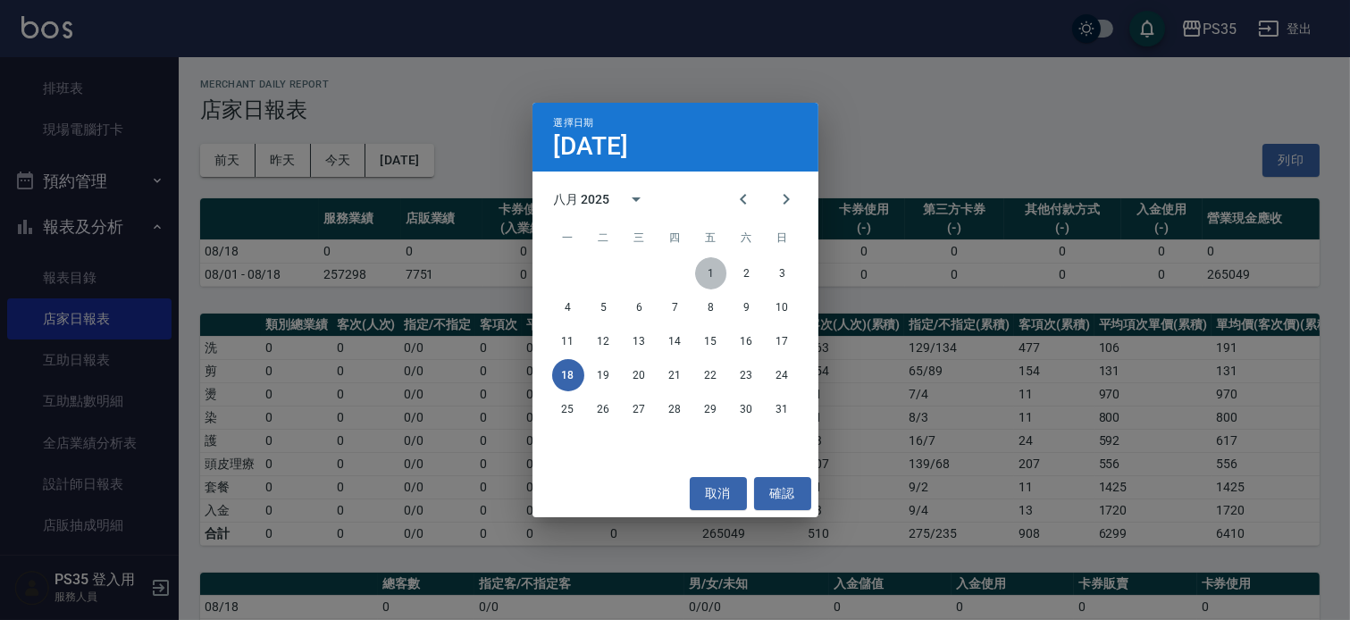
click at [710, 268] on button "1" at bounding box center [711, 273] width 32 height 32
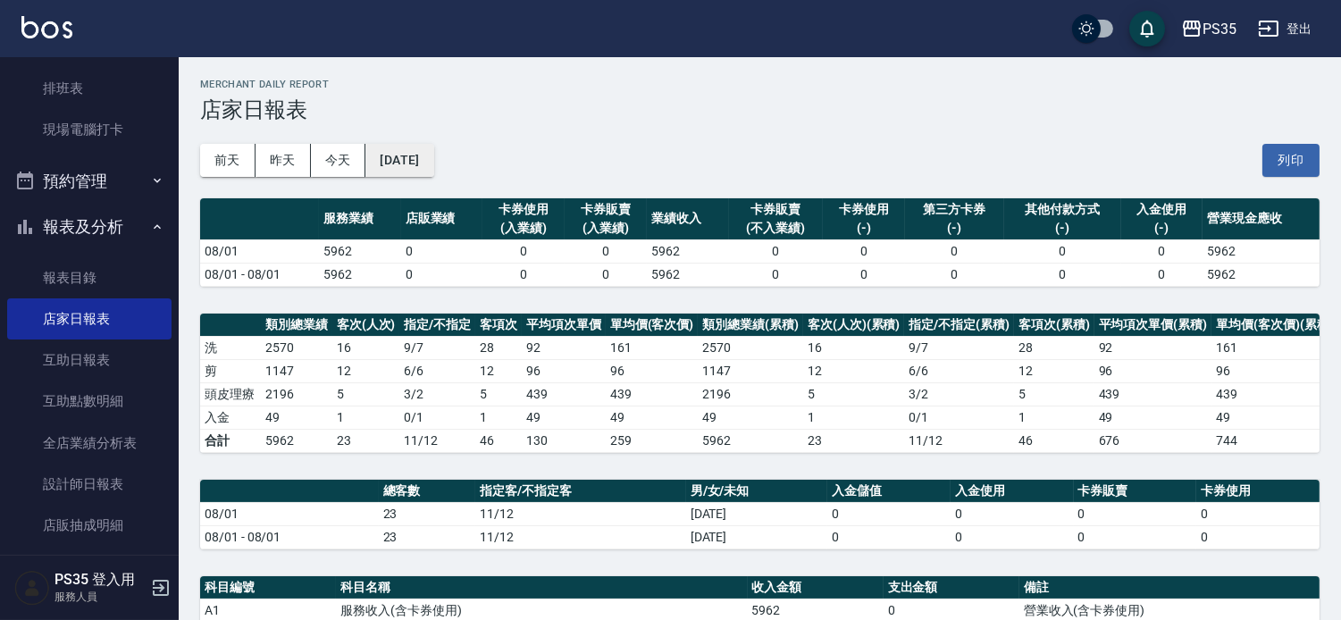
click at [412, 149] on button "[DATE]" at bounding box center [399, 160] width 68 height 33
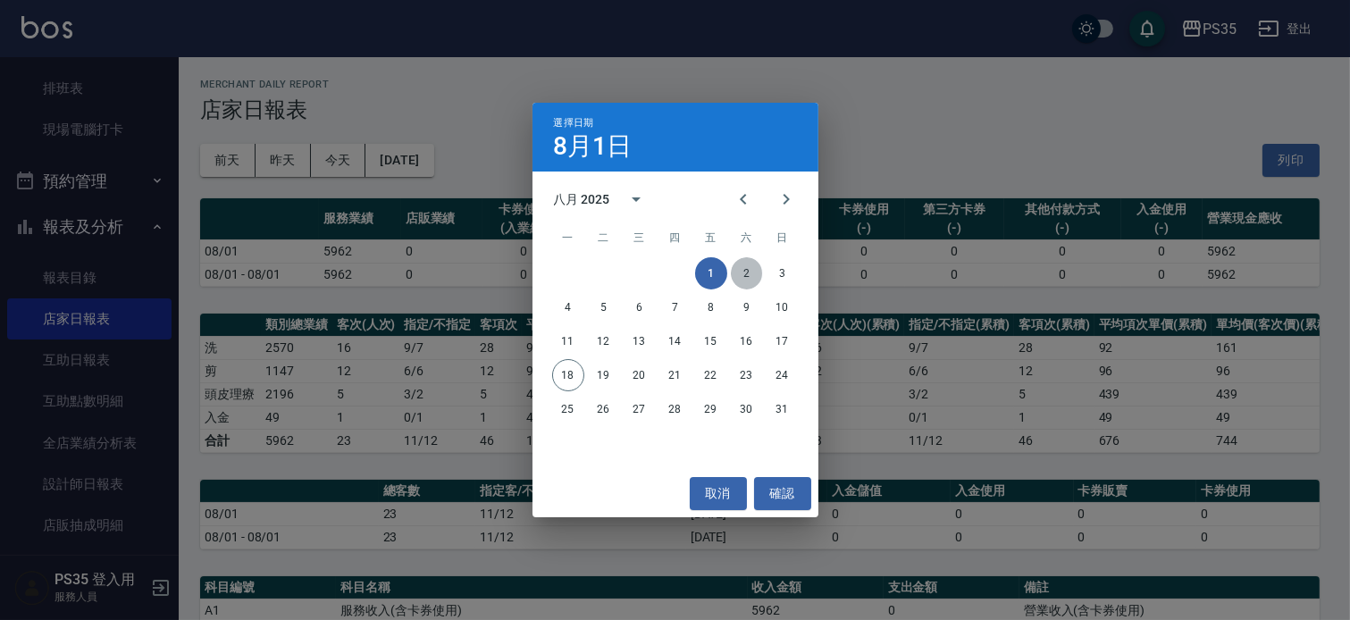
click at [753, 274] on button "2" at bounding box center [747, 273] width 32 height 32
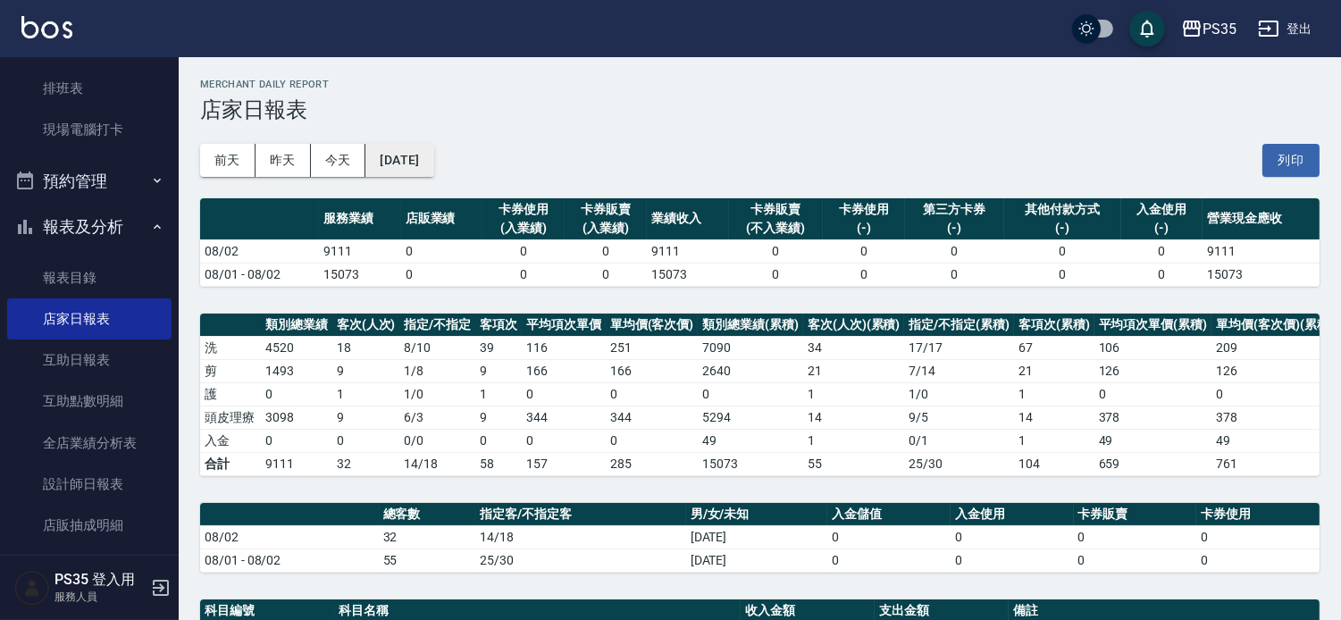
click at [377, 163] on button "[DATE]" at bounding box center [399, 160] width 68 height 33
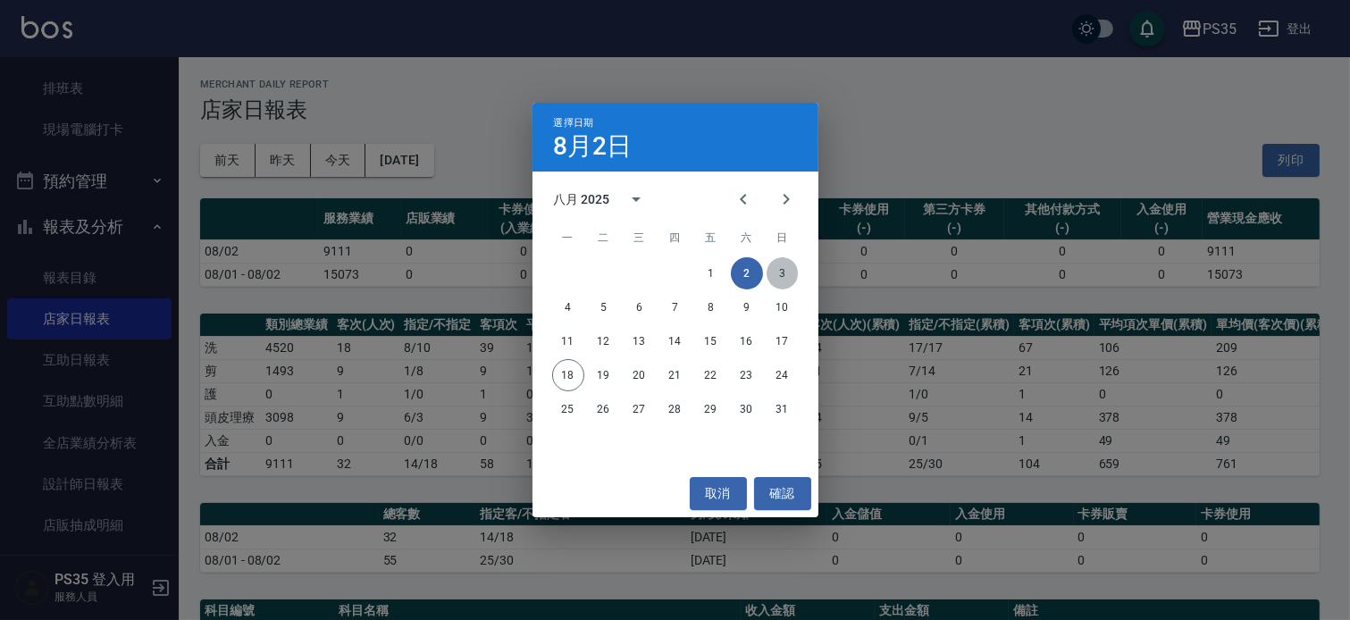
click at [775, 270] on button "3" at bounding box center [782, 273] width 32 height 32
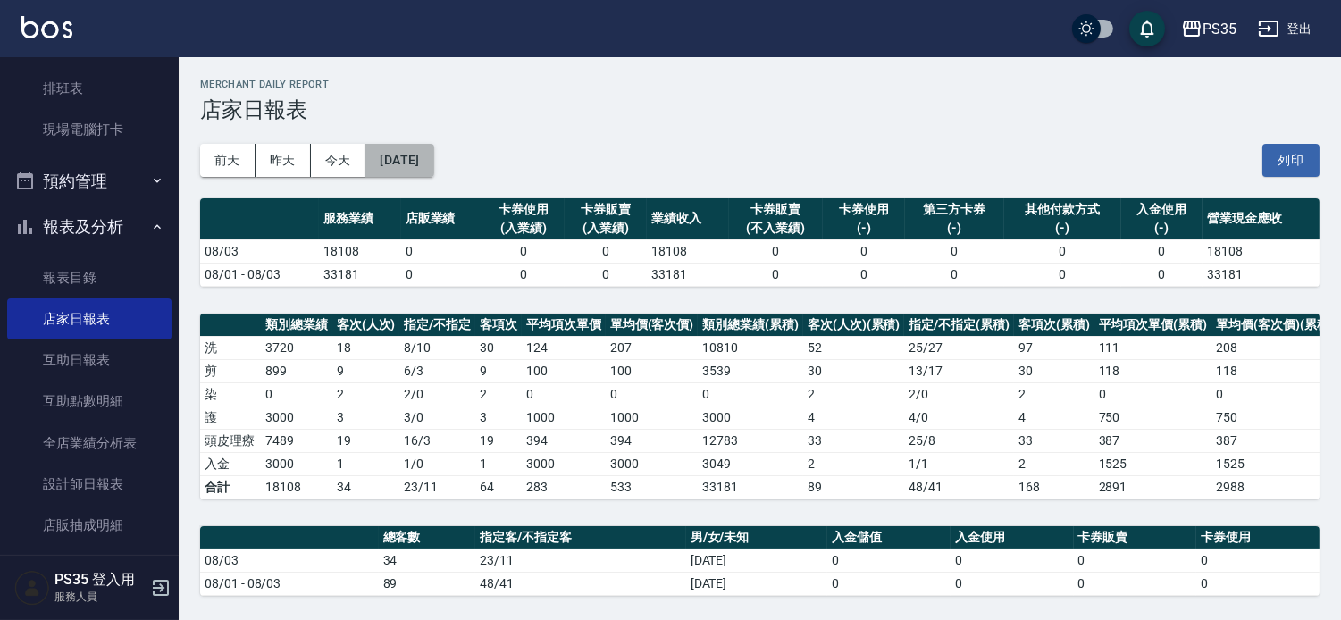
click at [415, 155] on button "[DATE]" at bounding box center [399, 160] width 68 height 33
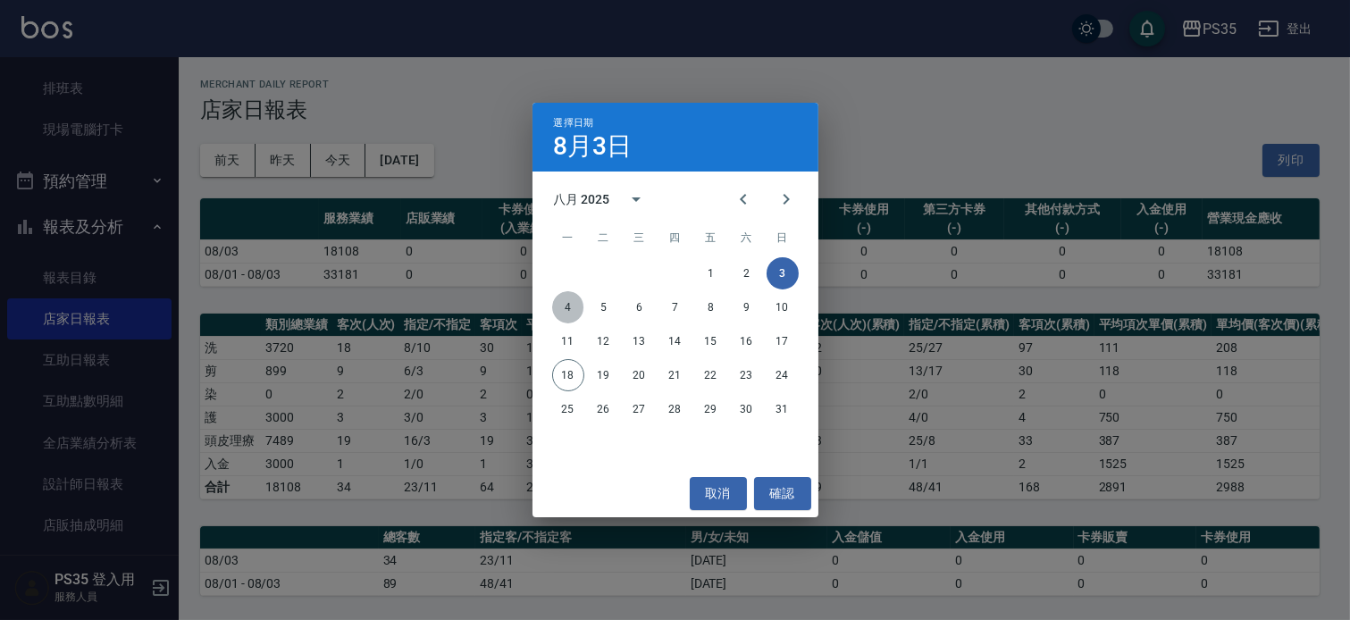
click at [564, 306] on button "4" at bounding box center [568, 307] width 32 height 32
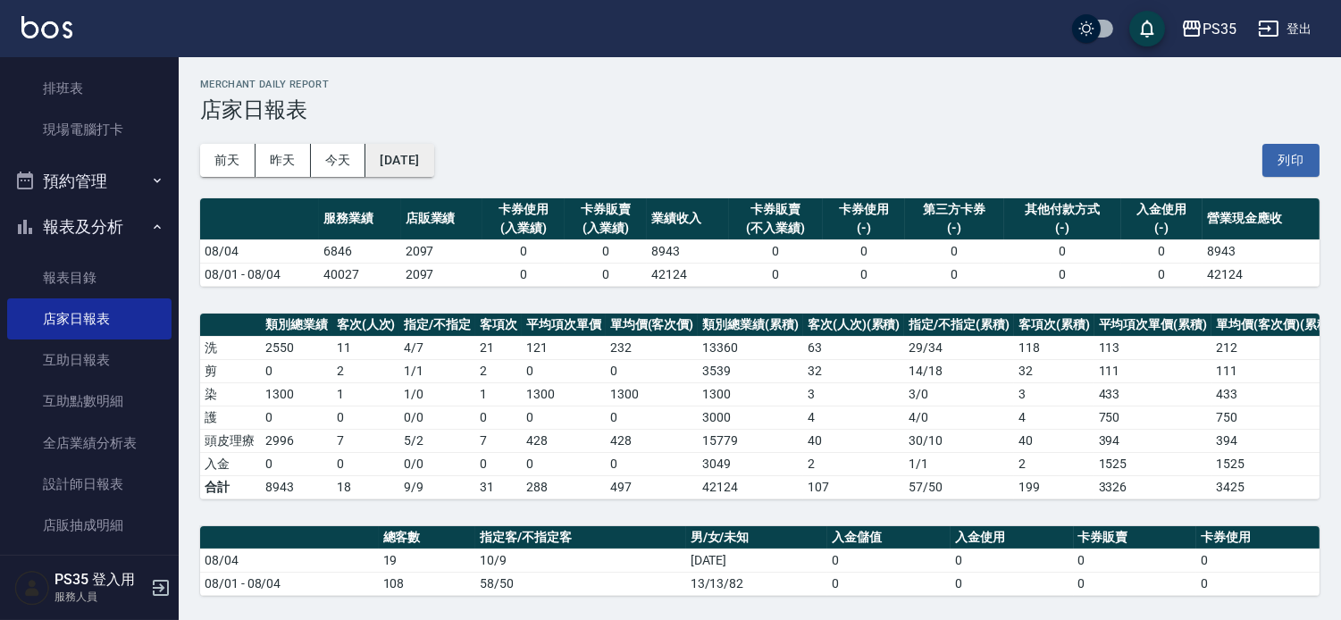
click at [433, 150] on button "[DATE]" at bounding box center [399, 160] width 68 height 33
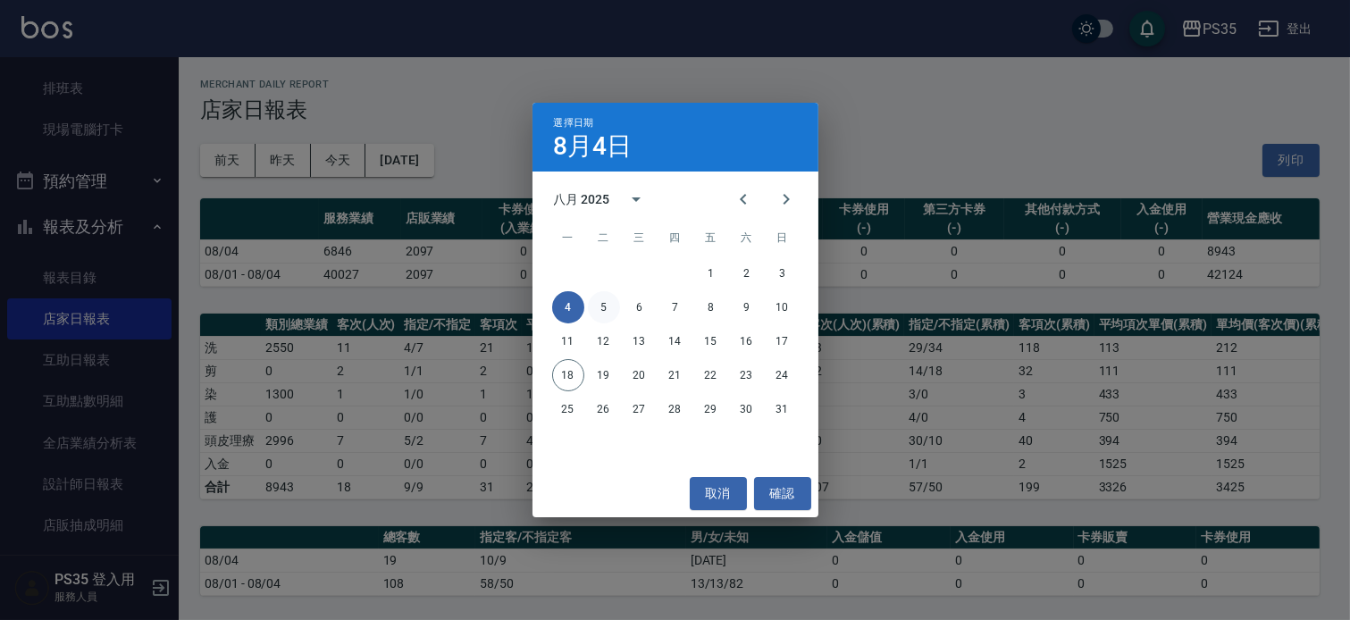
click at [599, 306] on button "5" at bounding box center [604, 307] width 32 height 32
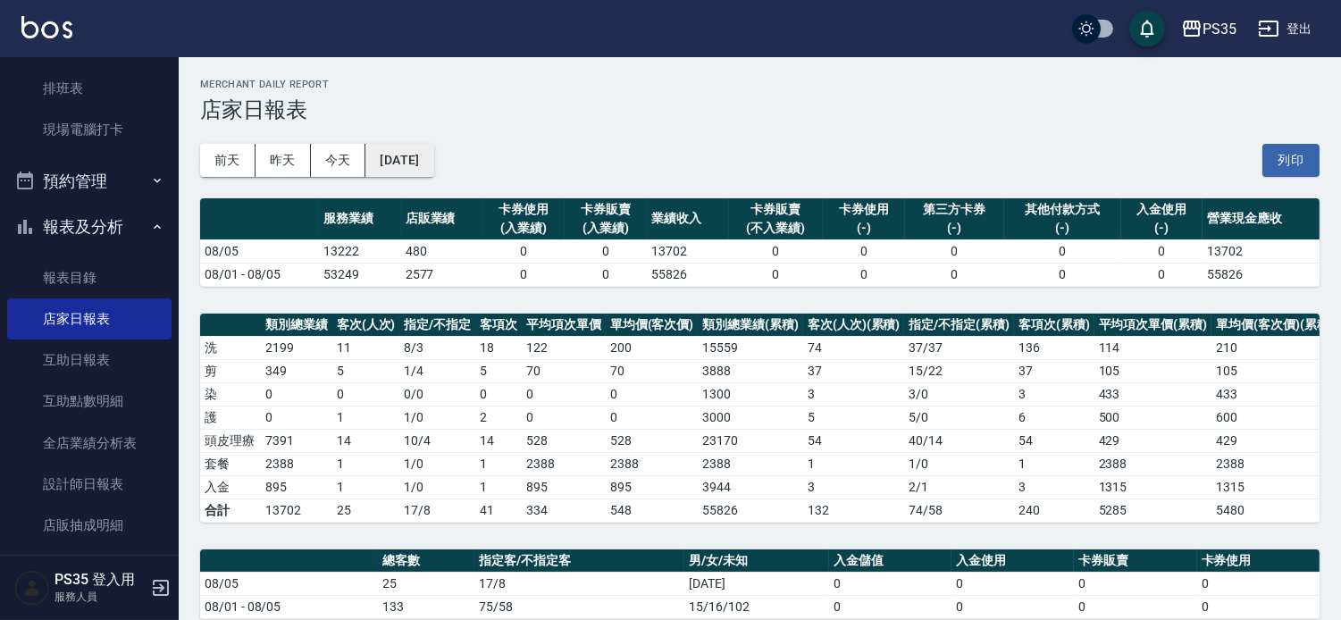
click at [427, 148] on button "[DATE]" at bounding box center [399, 160] width 68 height 33
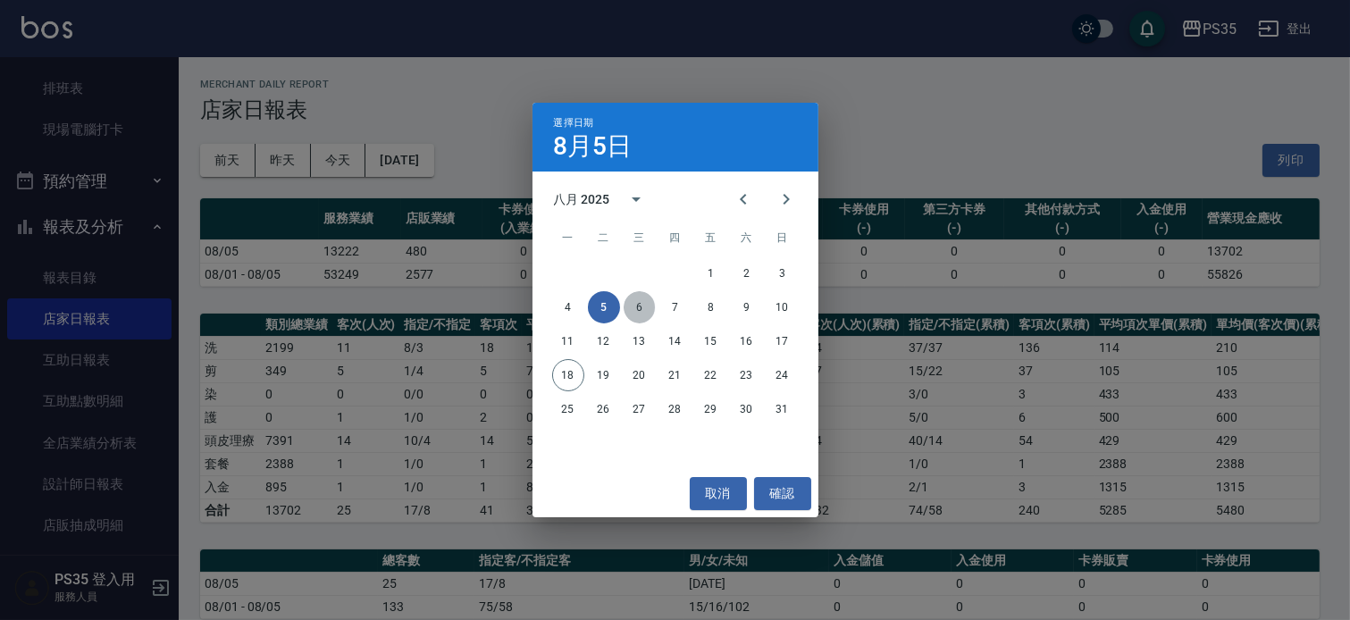
click at [634, 306] on button "6" at bounding box center [640, 307] width 32 height 32
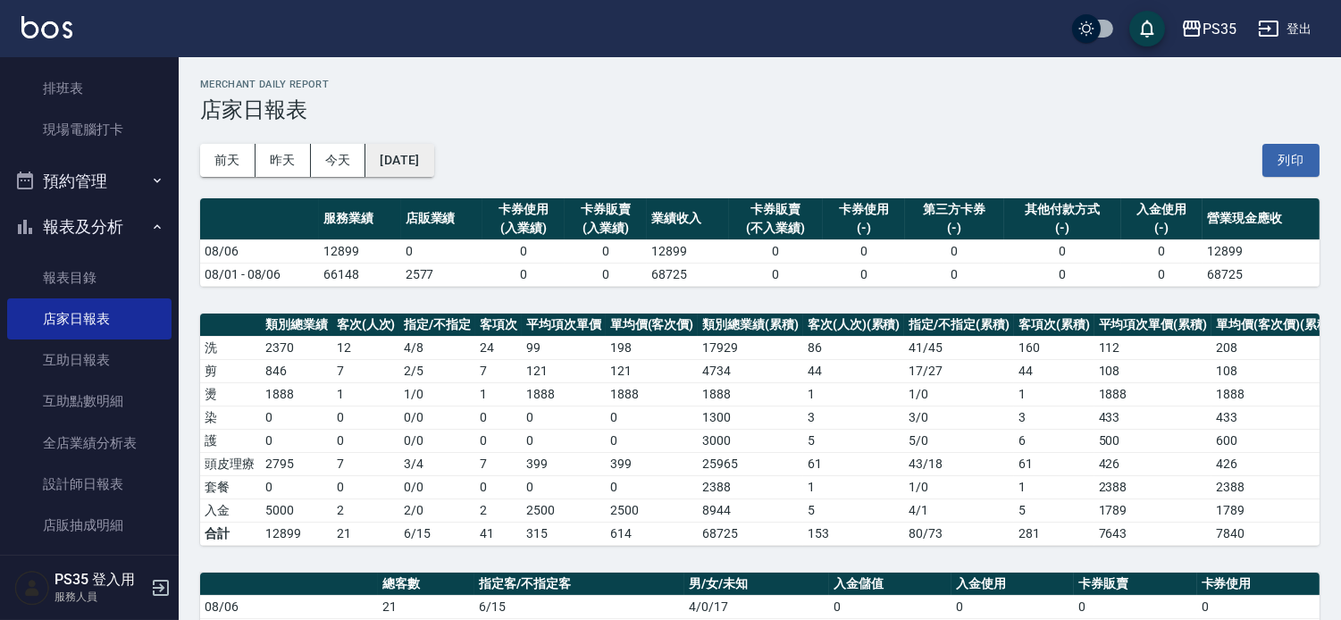
click at [411, 153] on button "[DATE]" at bounding box center [399, 160] width 68 height 33
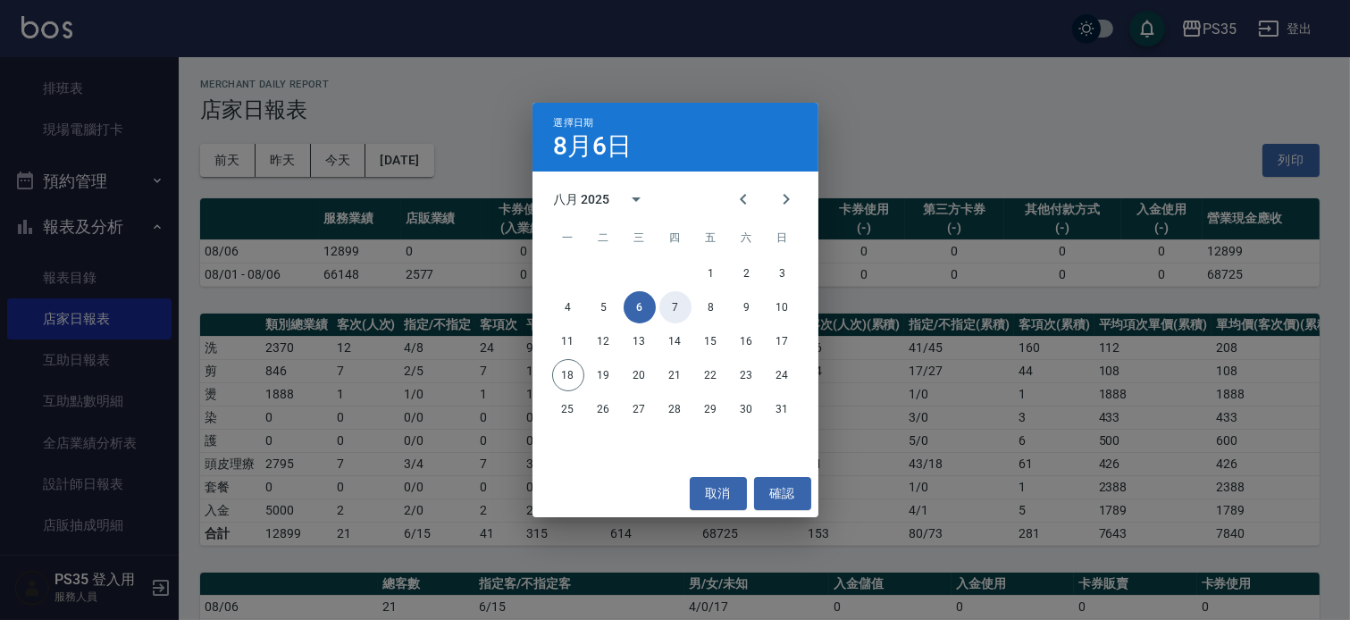
click at [670, 302] on button "7" at bounding box center [675, 307] width 32 height 32
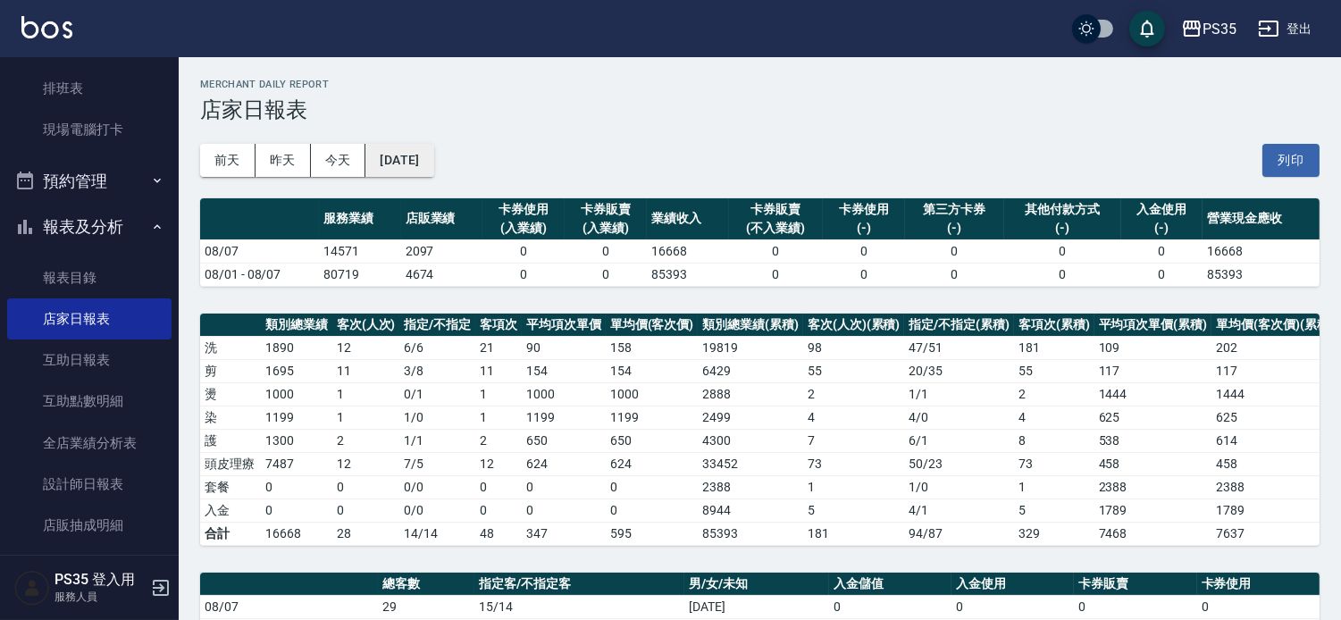
click at [406, 163] on button "[DATE]" at bounding box center [399, 160] width 68 height 33
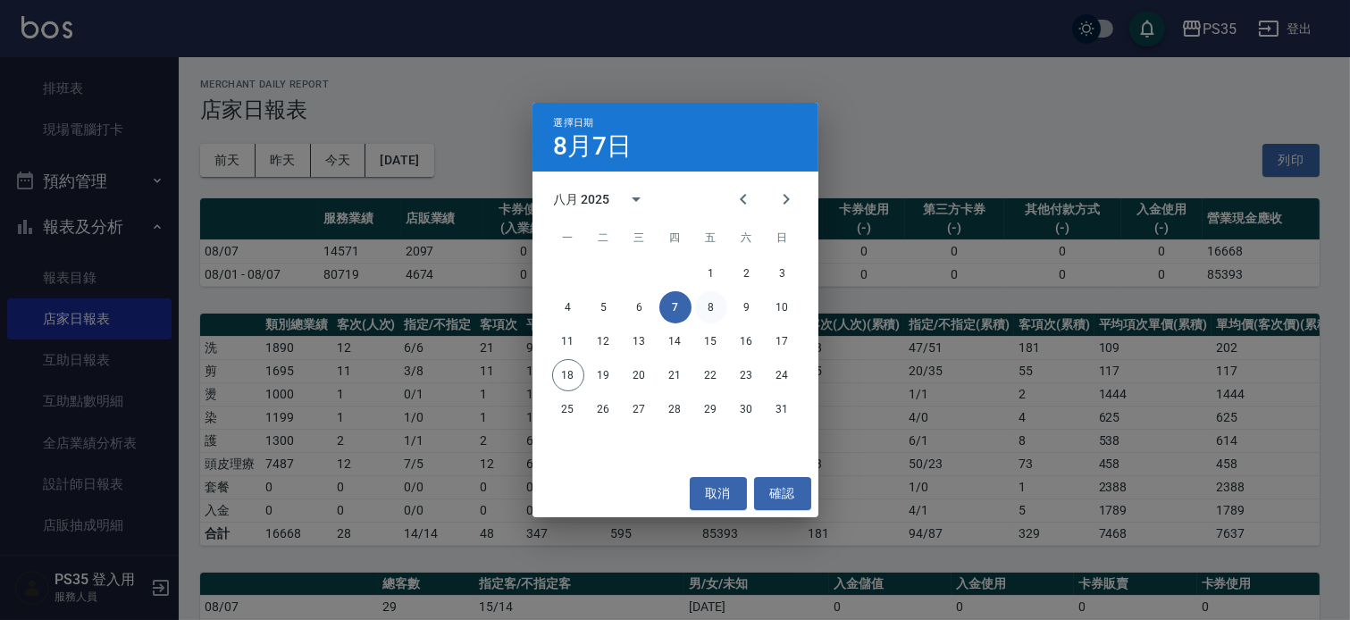
click at [712, 304] on button "8" at bounding box center [711, 307] width 32 height 32
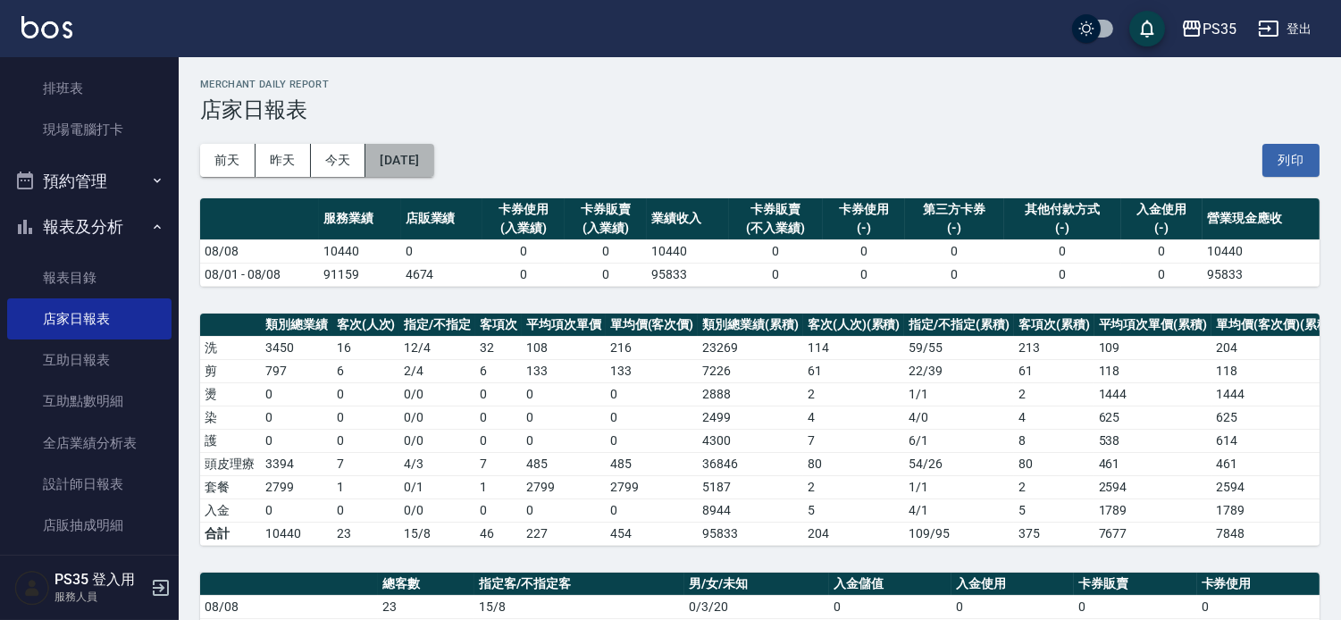
click at [395, 158] on button "[DATE]" at bounding box center [399, 160] width 68 height 33
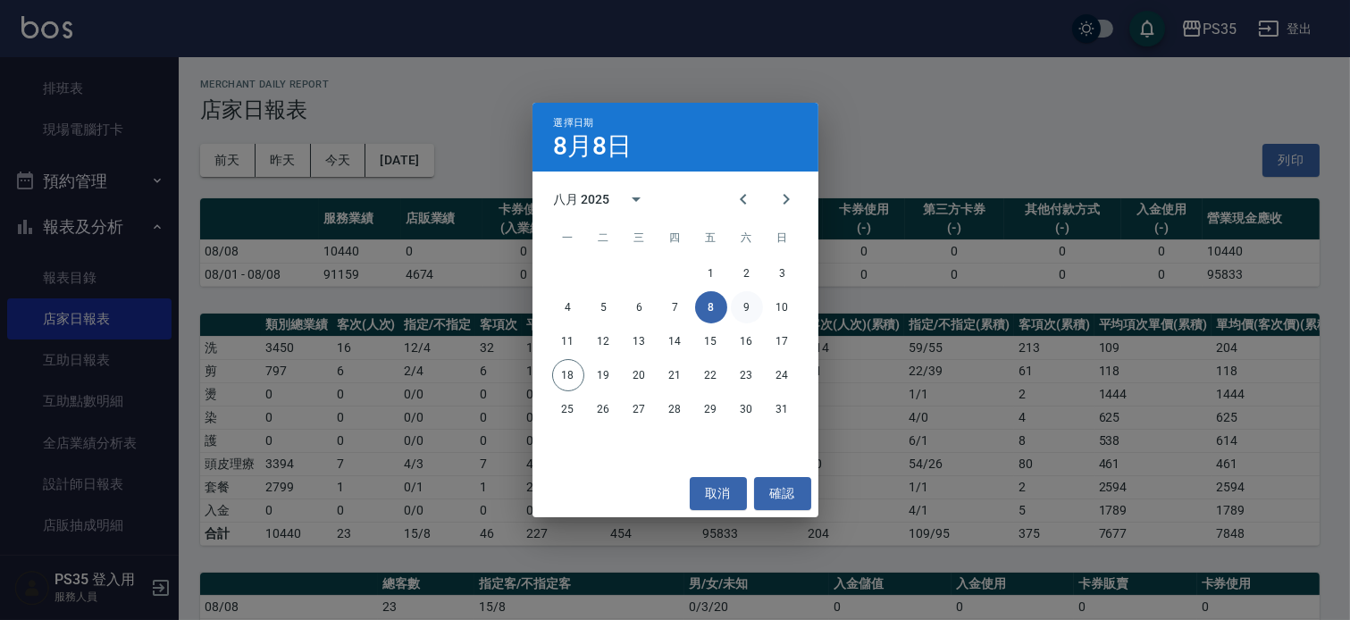
click at [742, 302] on button "9" at bounding box center [747, 307] width 32 height 32
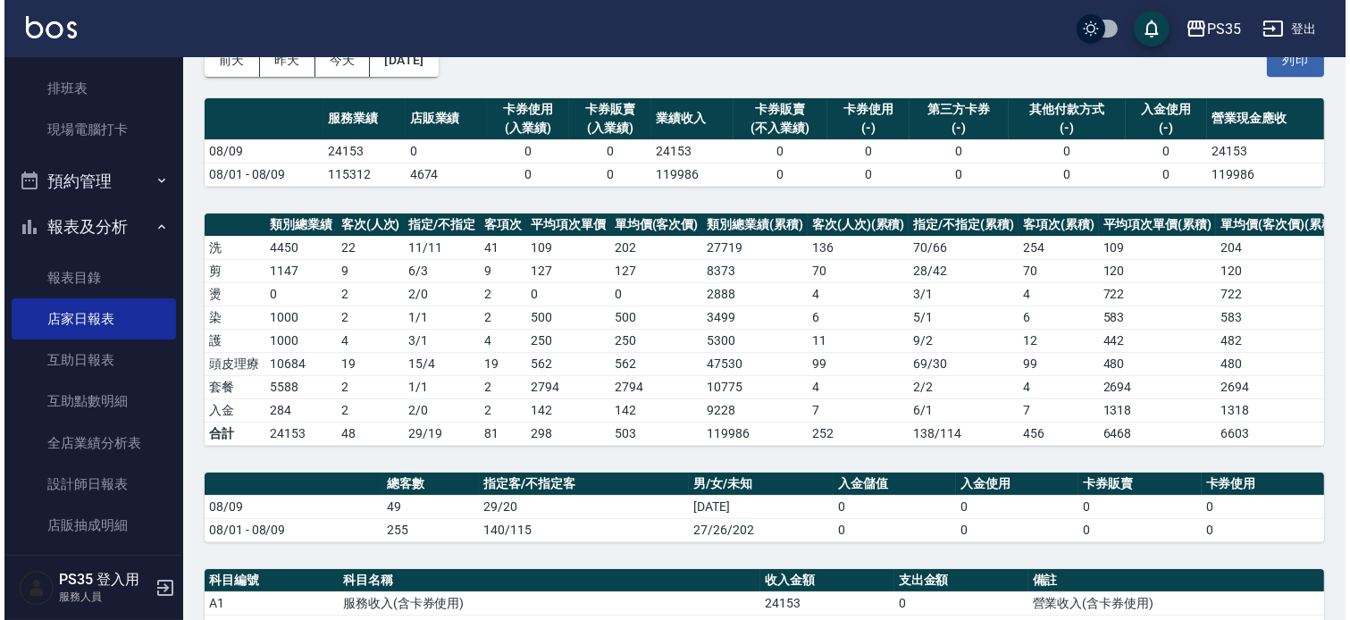
scroll to position [99, 0]
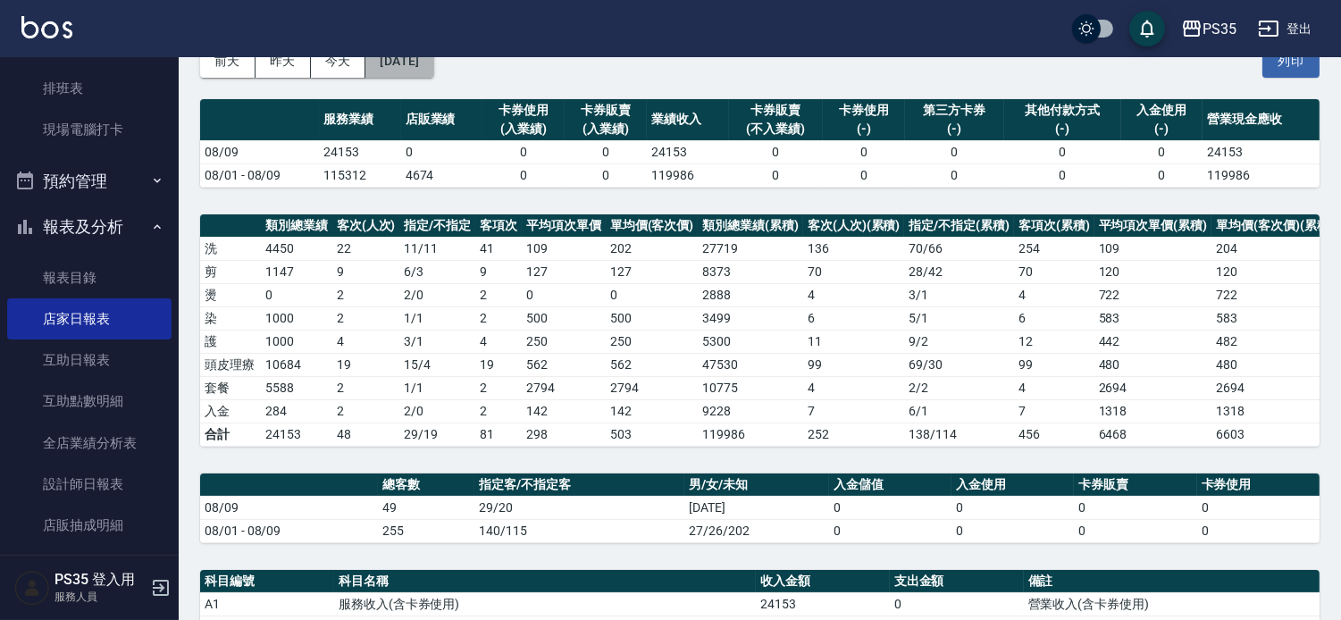
click at [433, 68] on button "[DATE]" at bounding box center [399, 61] width 68 height 33
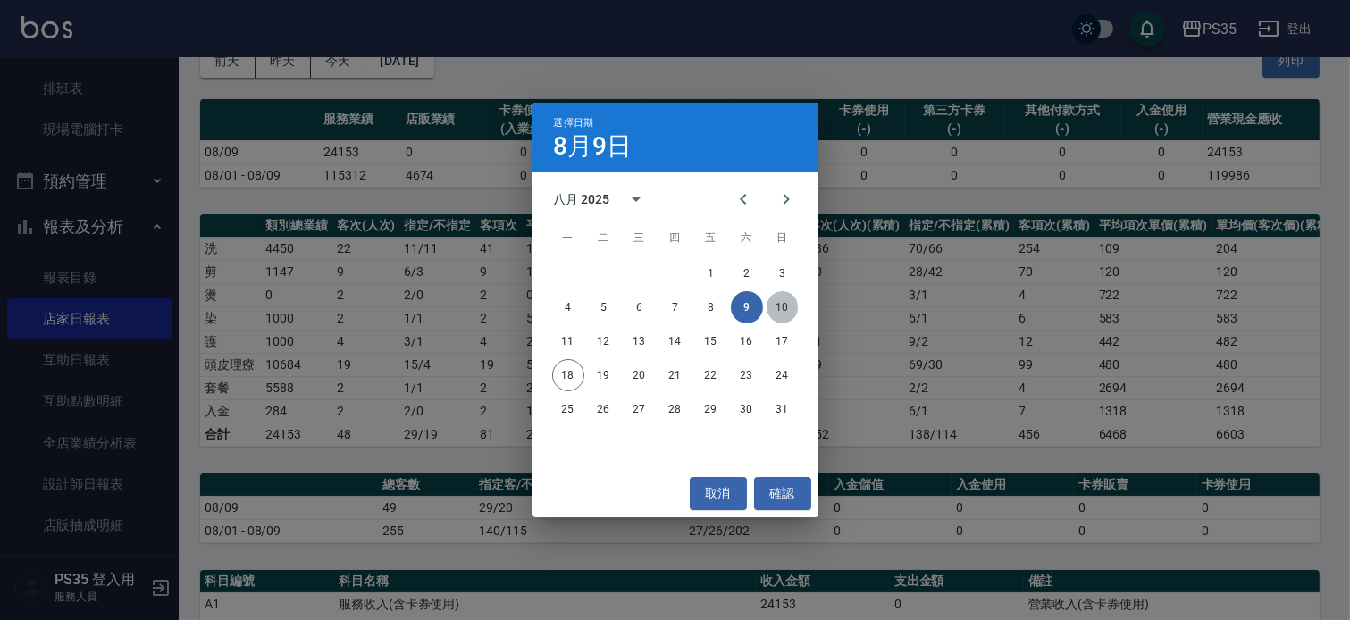
click at [781, 304] on button "10" at bounding box center [782, 307] width 32 height 32
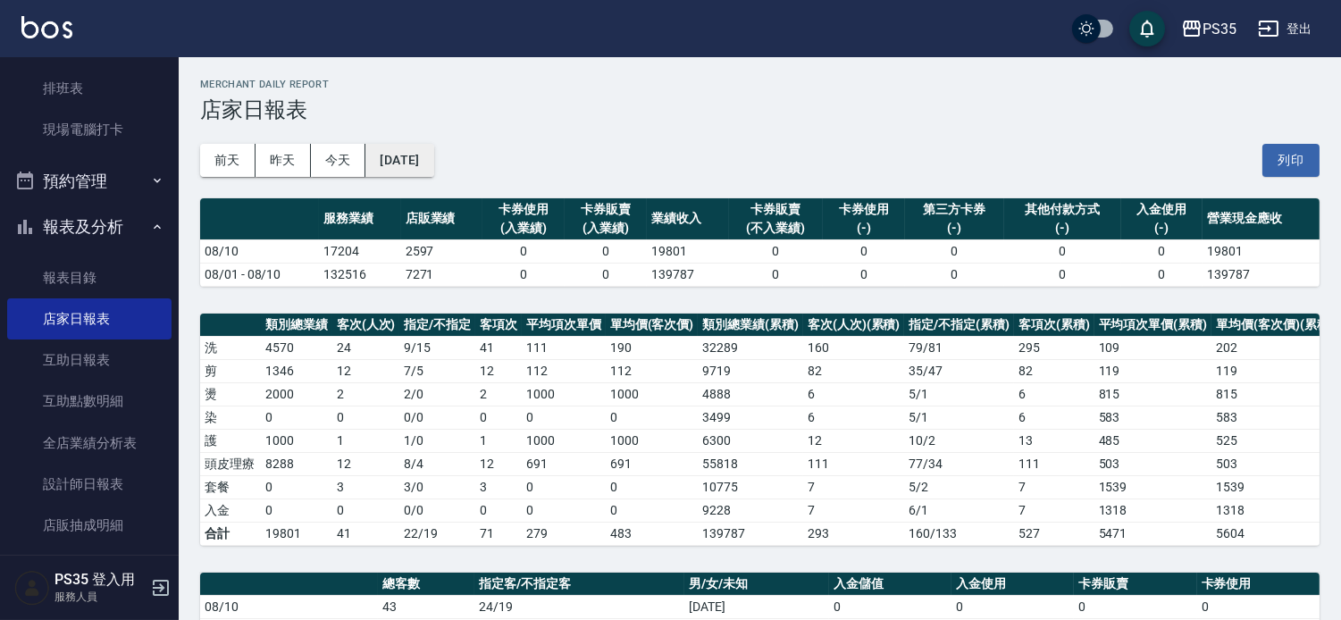
click at [406, 154] on button "[DATE]" at bounding box center [399, 160] width 68 height 33
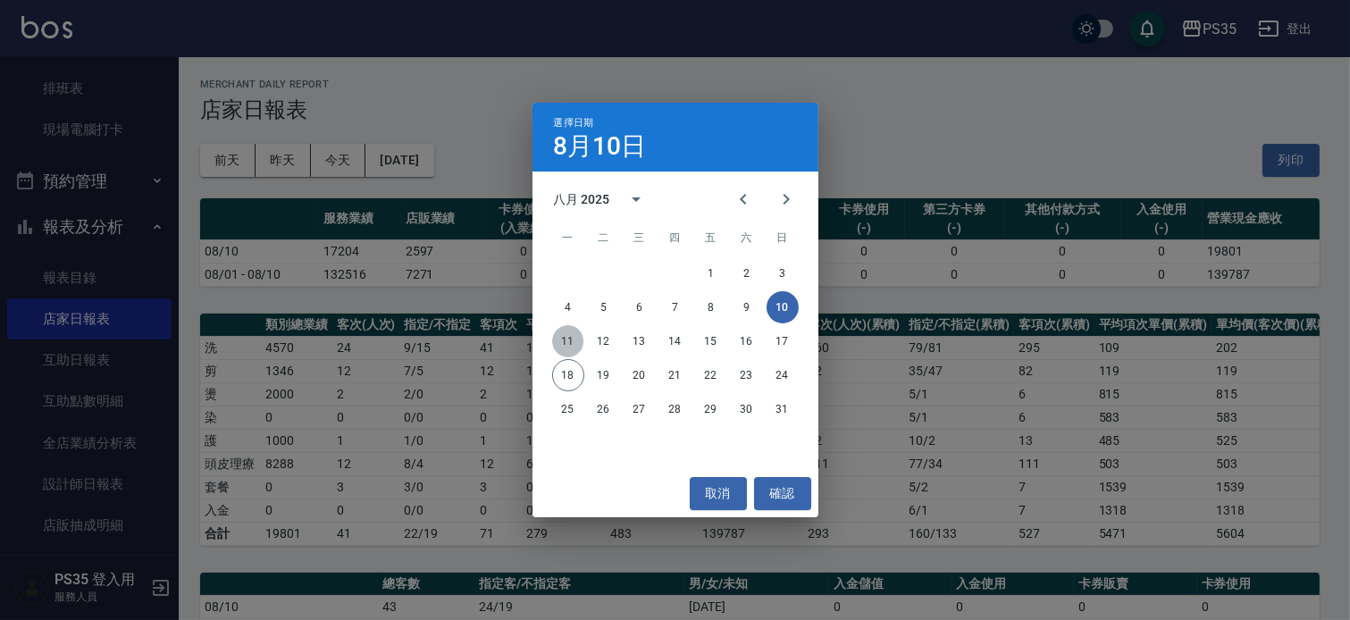
click at [573, 341] on button "11" at bounding box center [568, 341] width 32 height 32
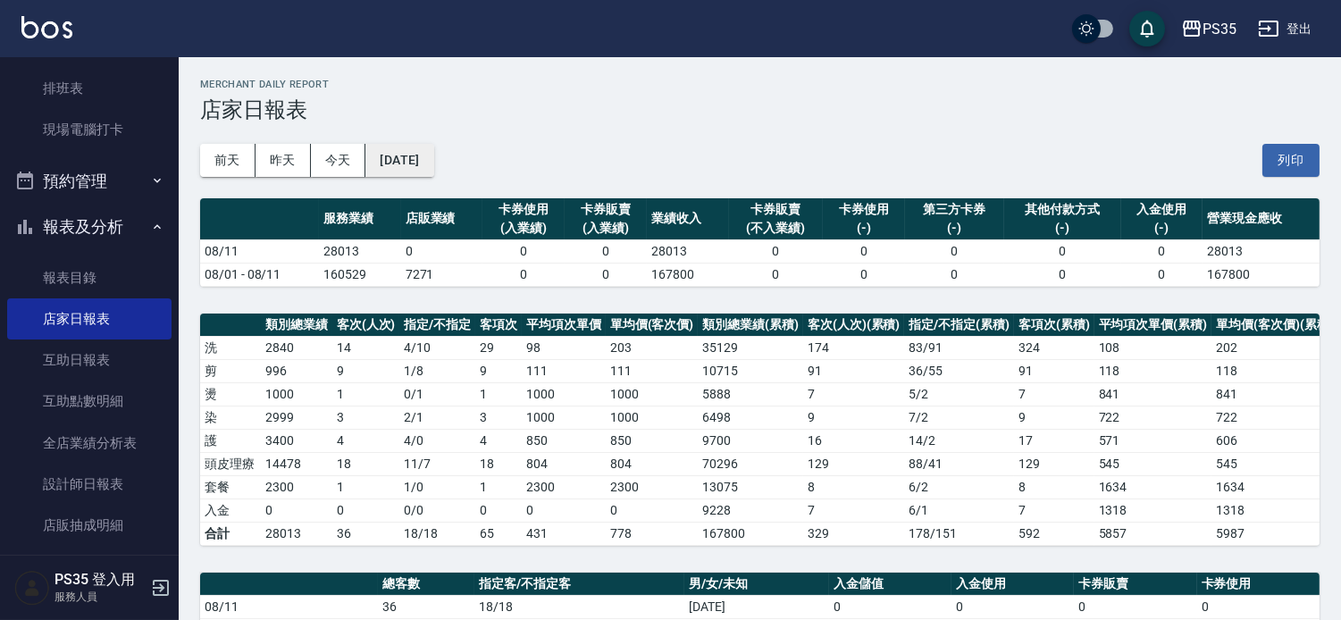
click at [416, 155] on button "[DATE]" at bounding box center [399, 160] width 68 height 33
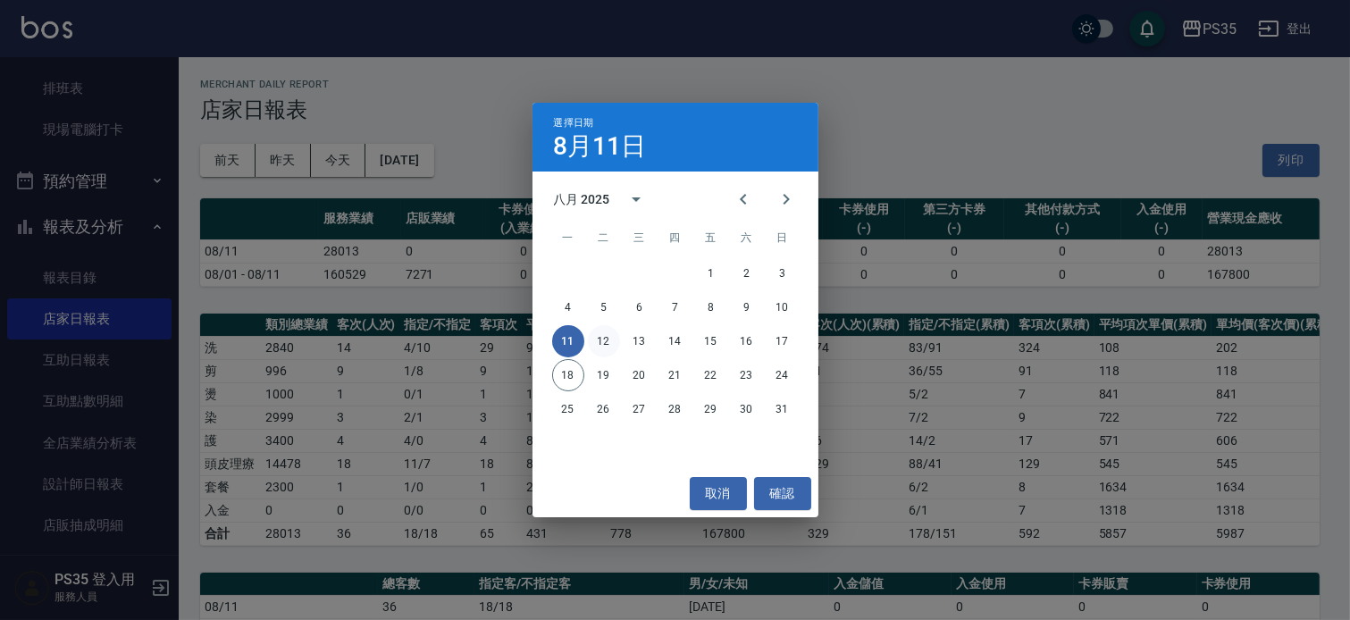
click at [594, 338] on button "12" at bounding box center [604, 341] width 32 height 32
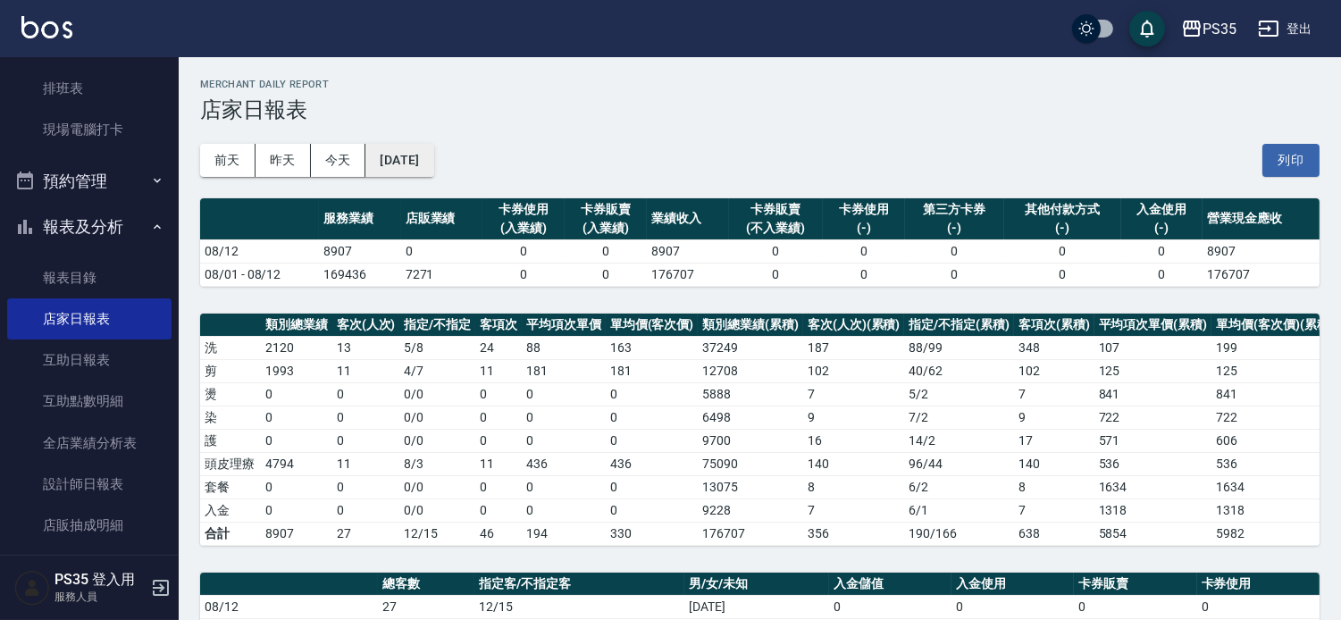
click at [424, 148] on button "[DATE]" at bounding box center [399, 160] width 68 height 33
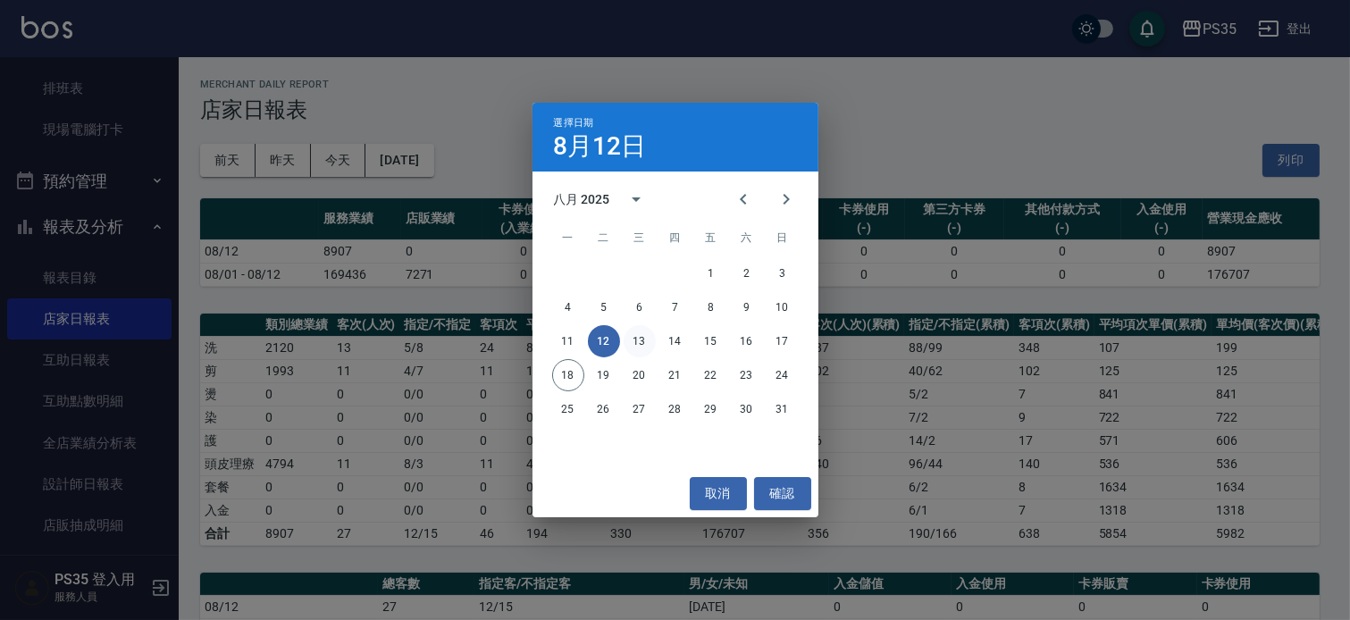
click at [636, 335] on button "13" at bounding box center [640, 341] width 32 height 32
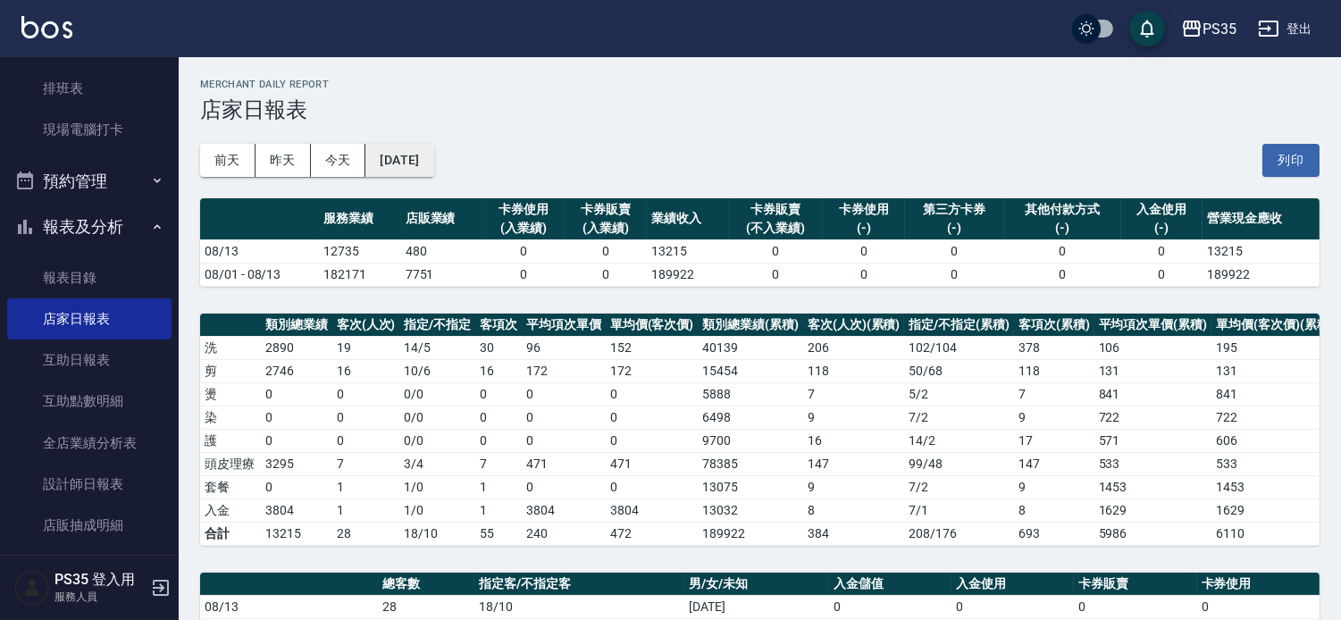
click at [433, 155] on button "[DATE]" at bounding box center [399, 160] width 68 height 33
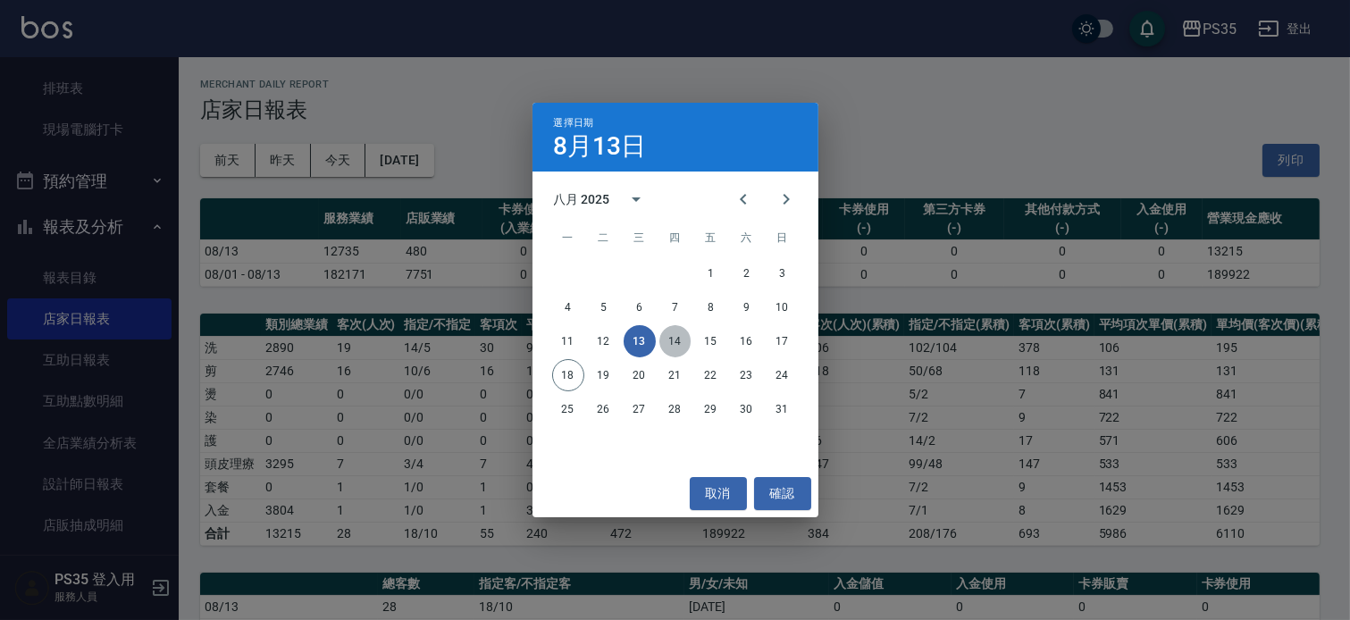
click at [672, 342] on button "14" at bounding box center [675, 341] width 32 height 32
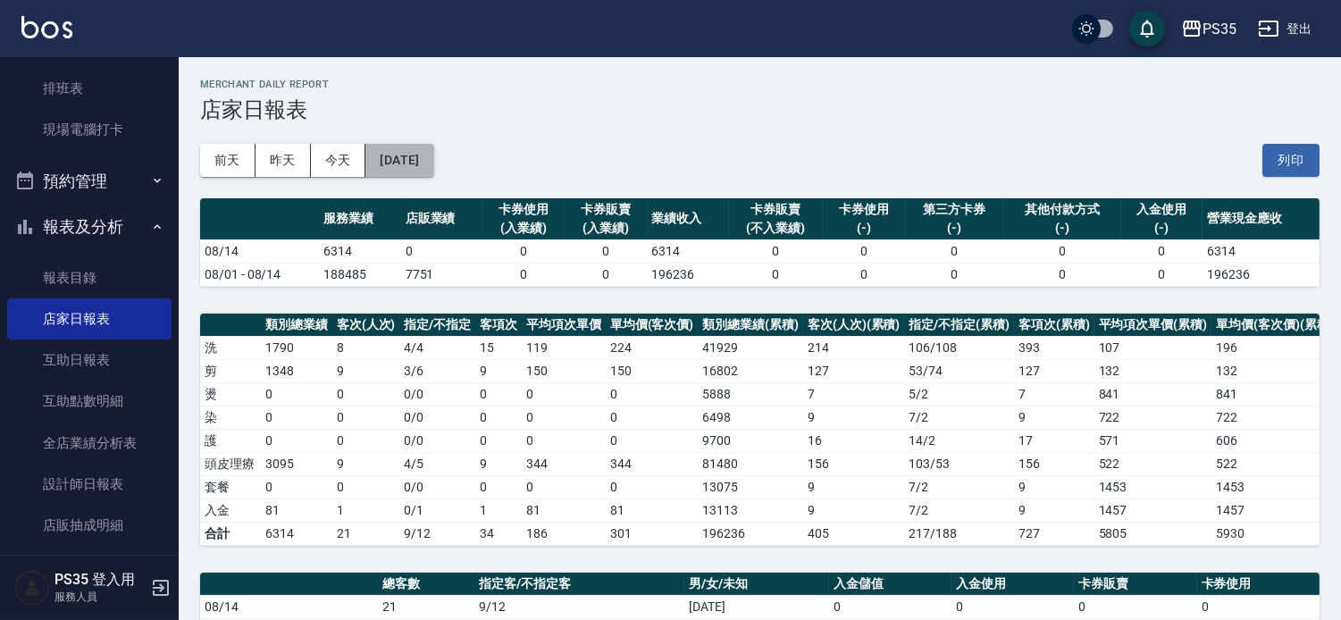
click at [403, 148] on button "[DATE]" at bounding box center [399, 160] width 68 height 33
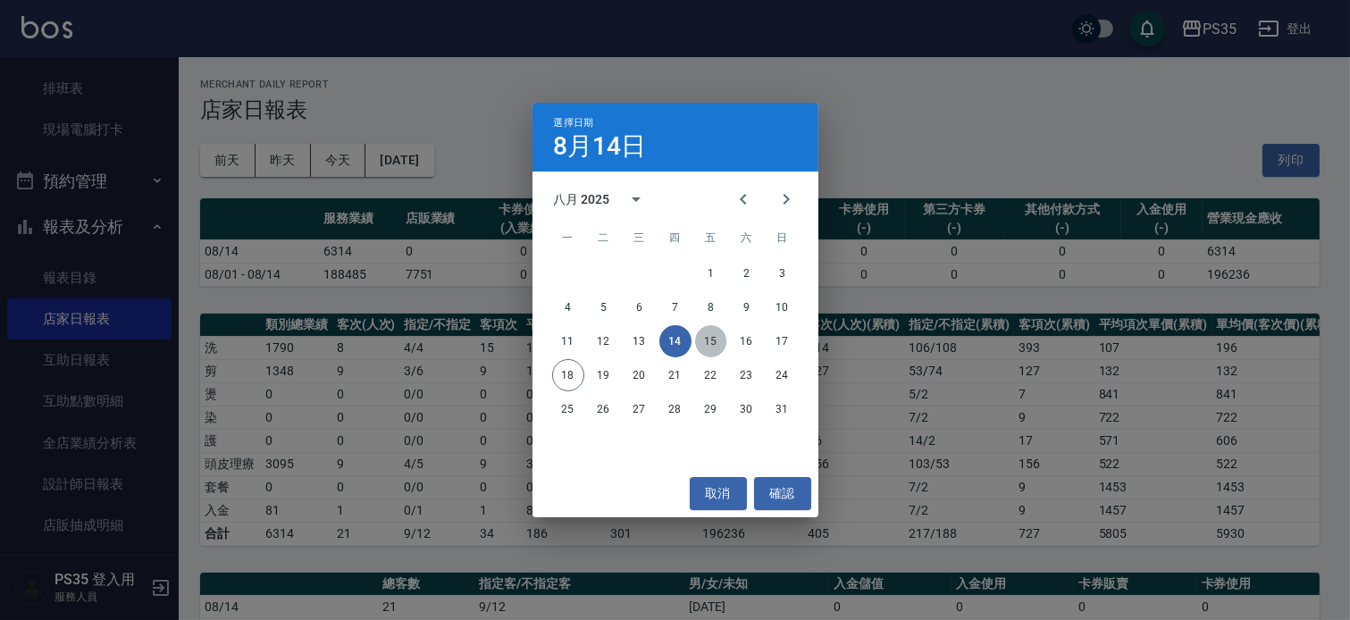
click at [706, 336] on button "15" at bounding box center [711, 341] width 32 height 32
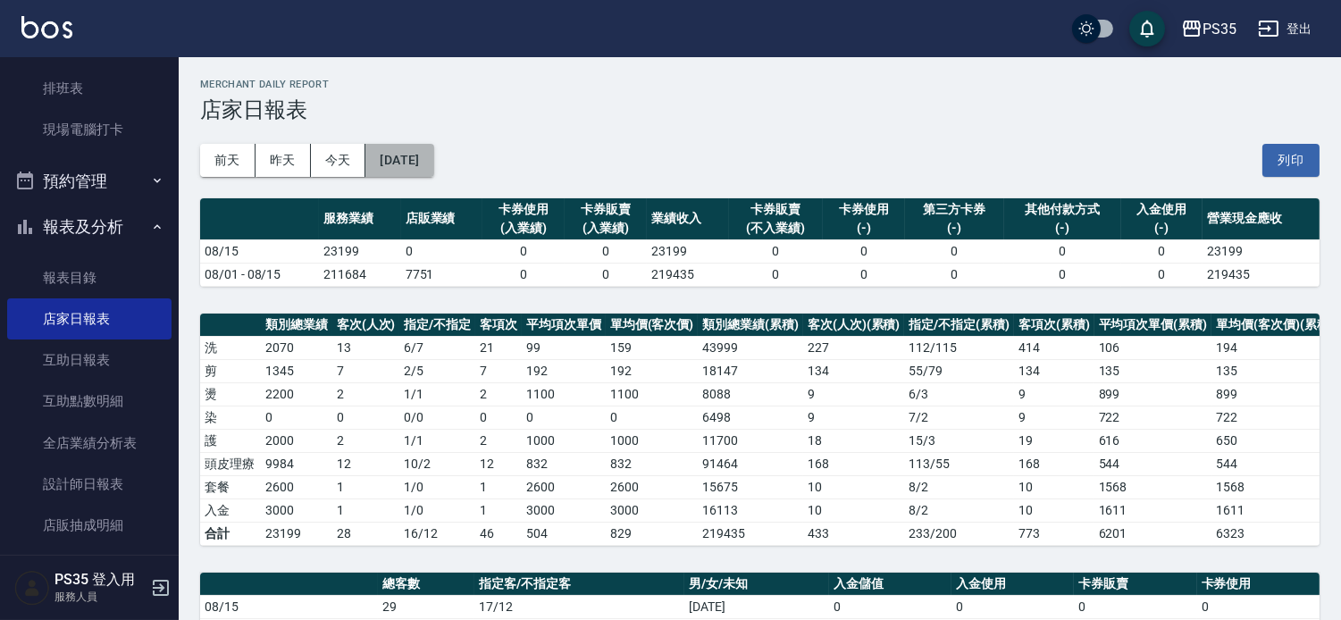
click at [423, 162] on button "[DATE]" at bounding box center [399, 160] width 68 height 33
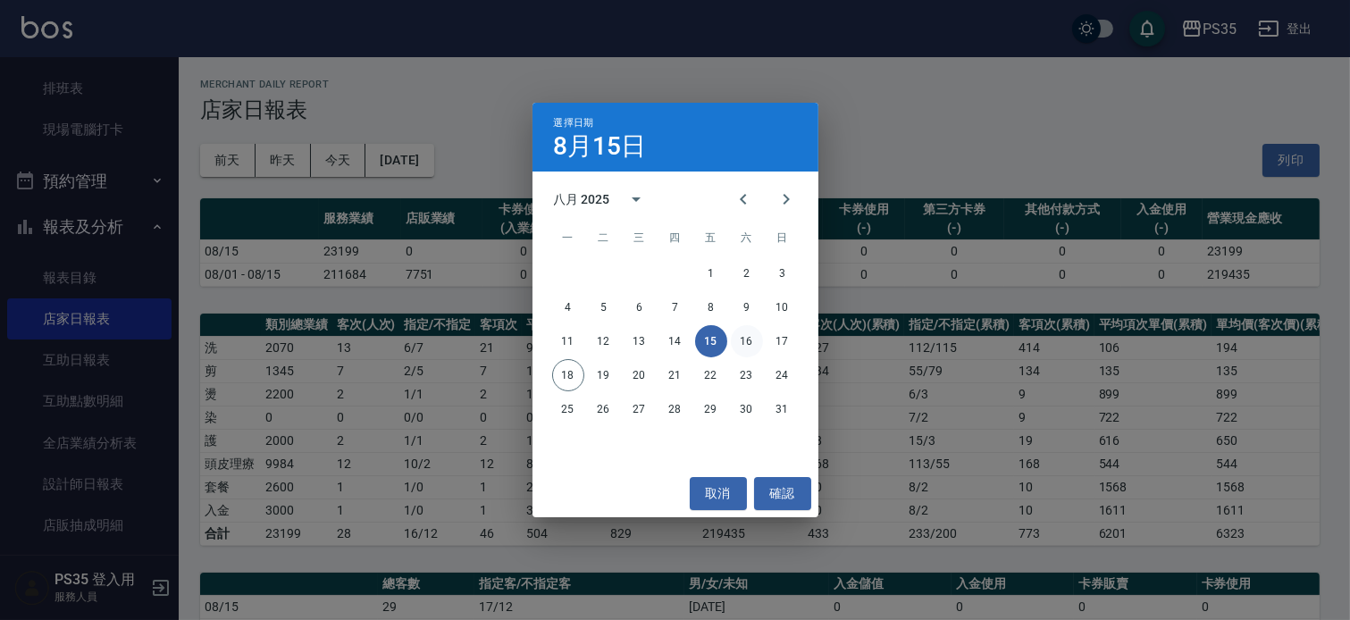
click at [746, 334] on button "16" at bounding box center [747, 341] width 32 height 32
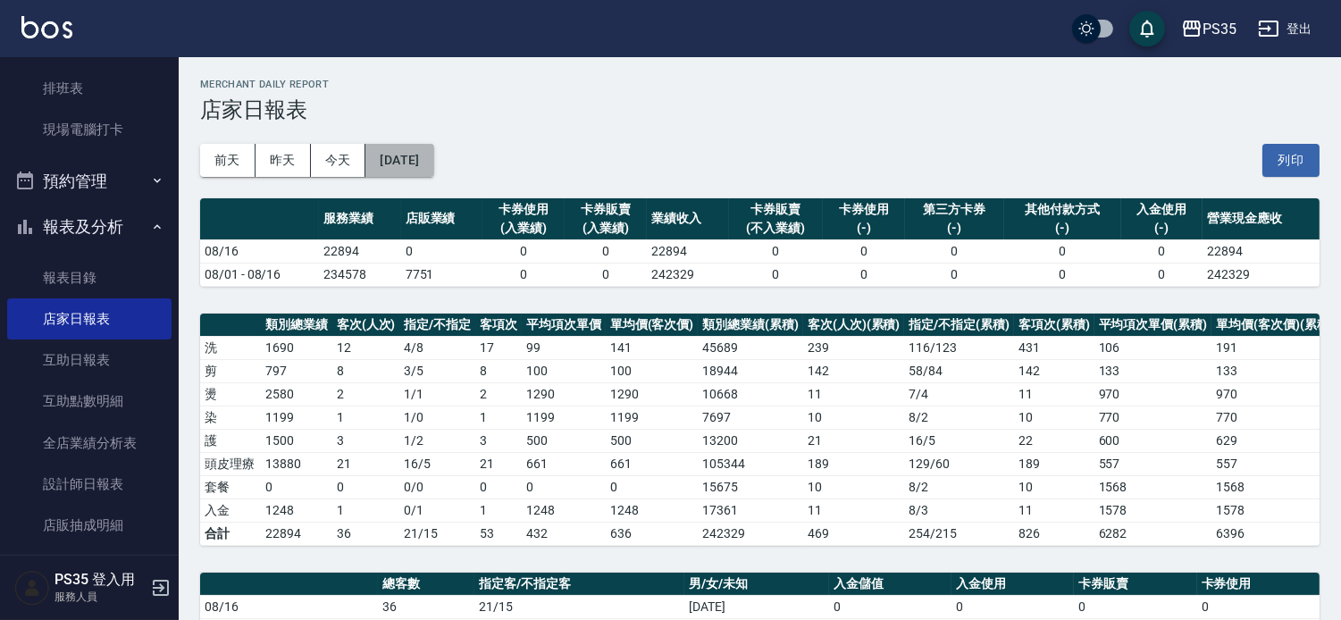
click at [415, 159] on button "[DATE]" at bounding box center [399, 160] width 68 height 33
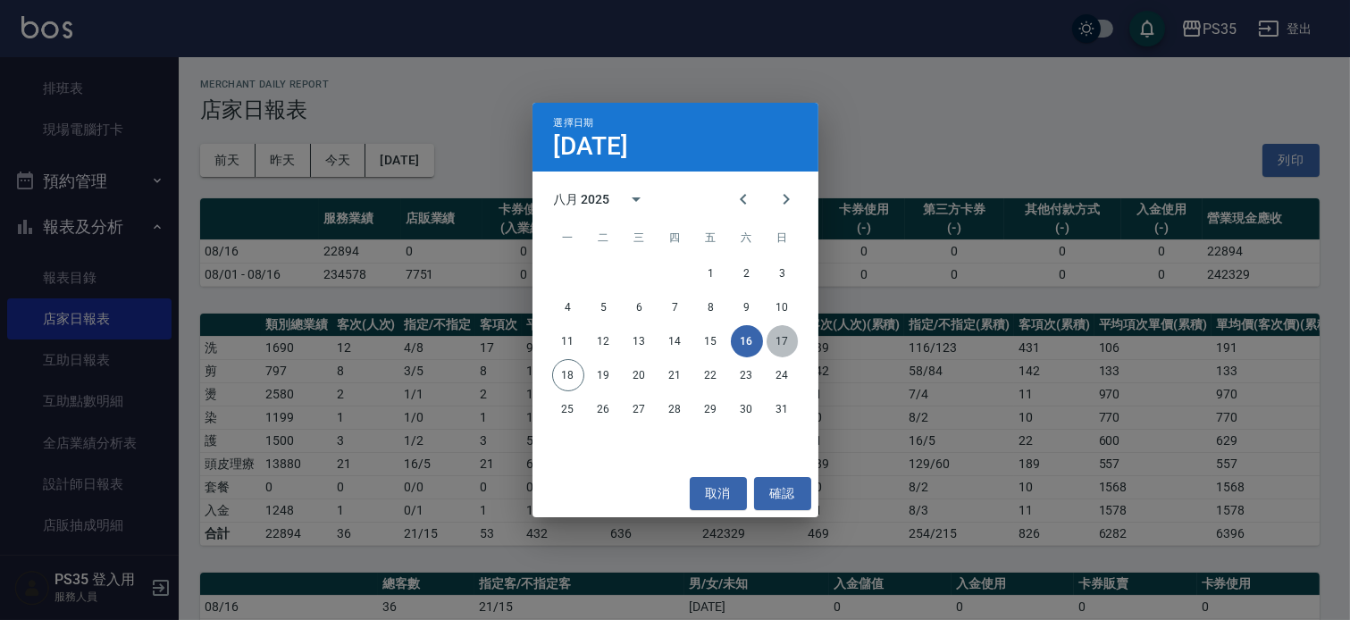
click at [779, 335] on button "17" at bounding box center [782, 341] width 32 height 32
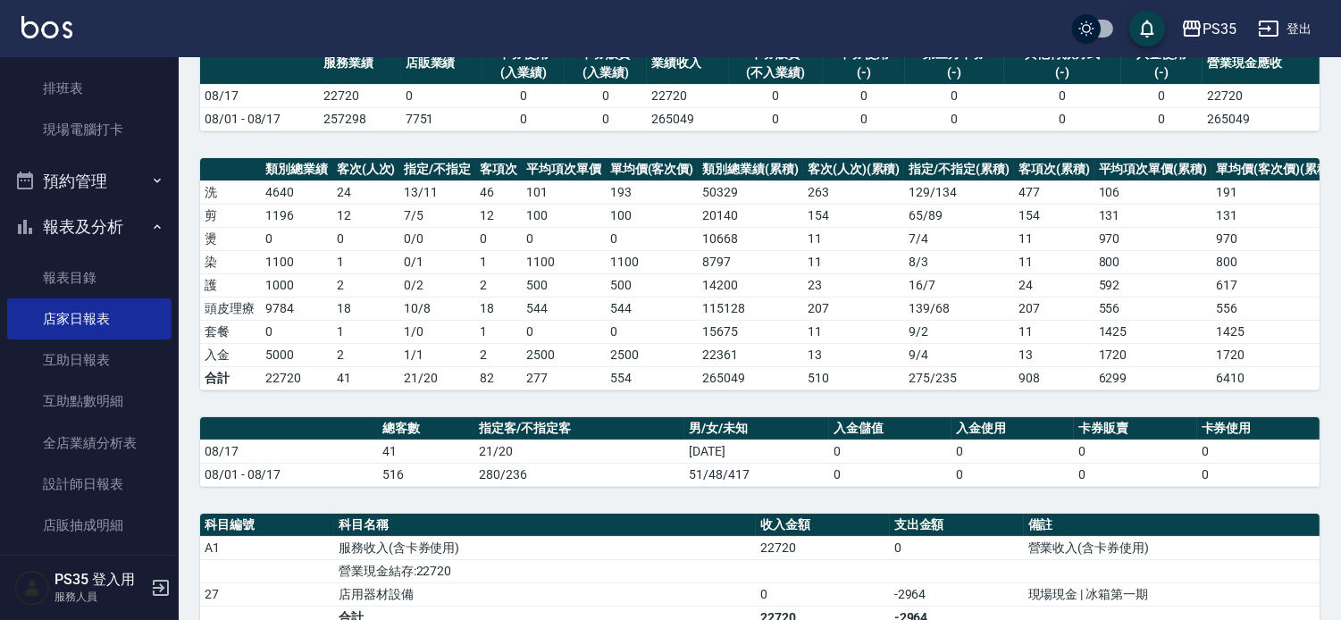
scroll to position [198, 0]
